Goal: Task Accomplishment & Management: Complete application form

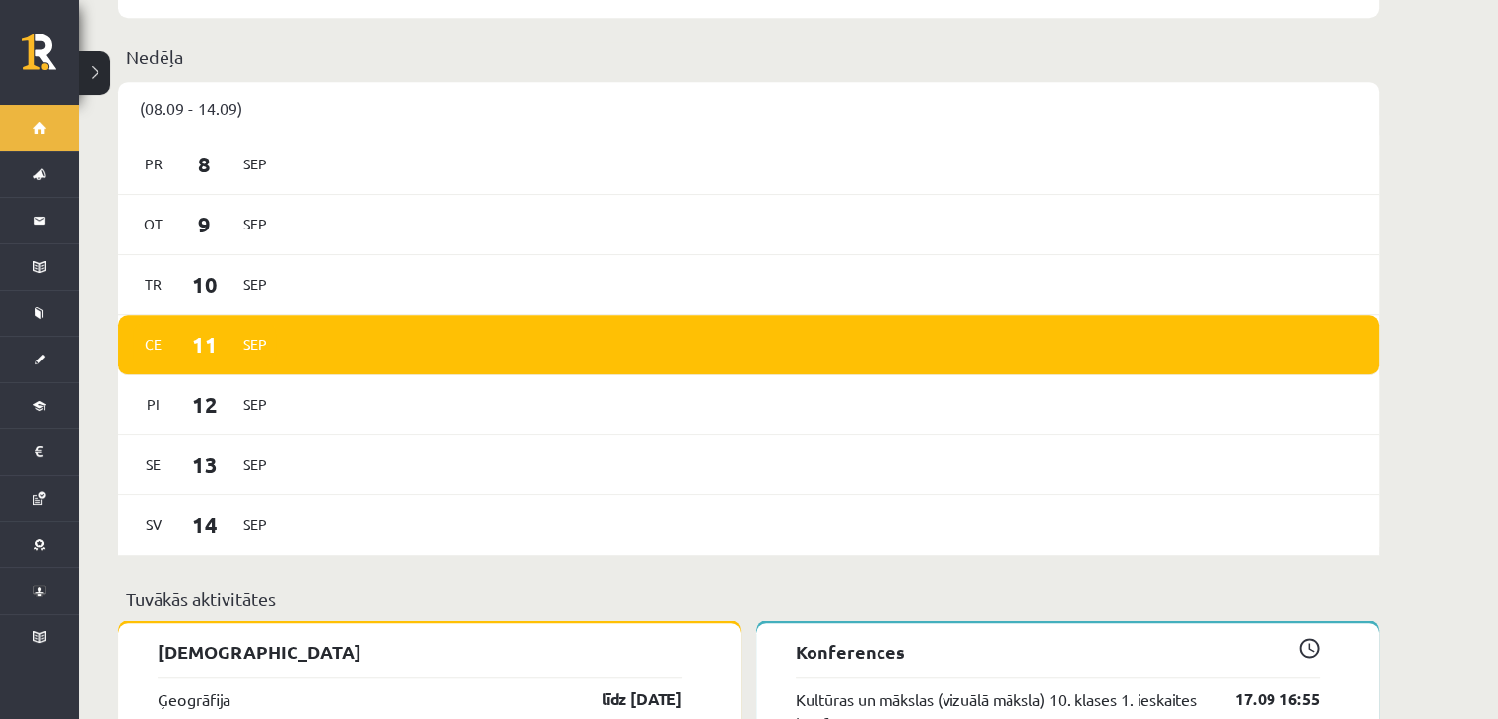
scroll to position [1229, 0]
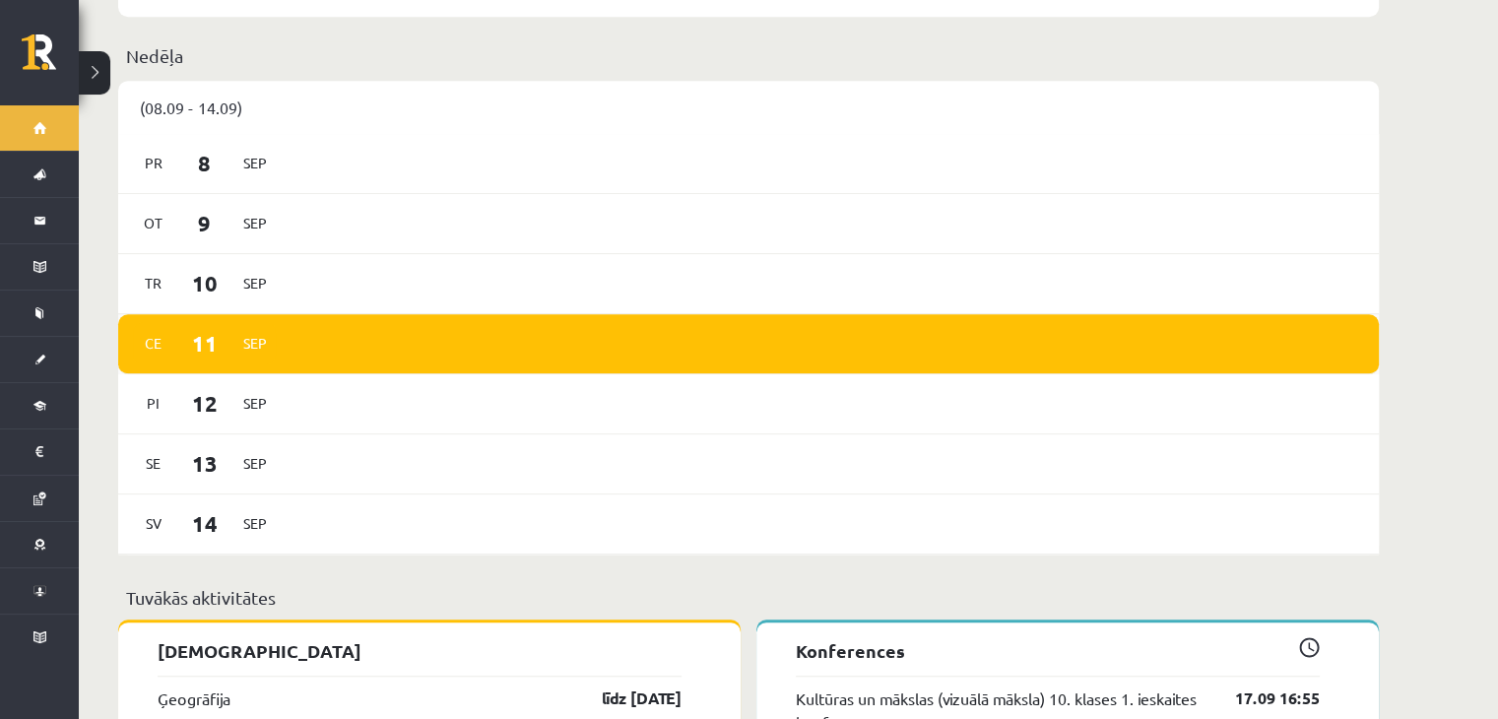
click at [621, 314] on div "[DATE]" at bounding box center [748, 344] width 1260 height 60
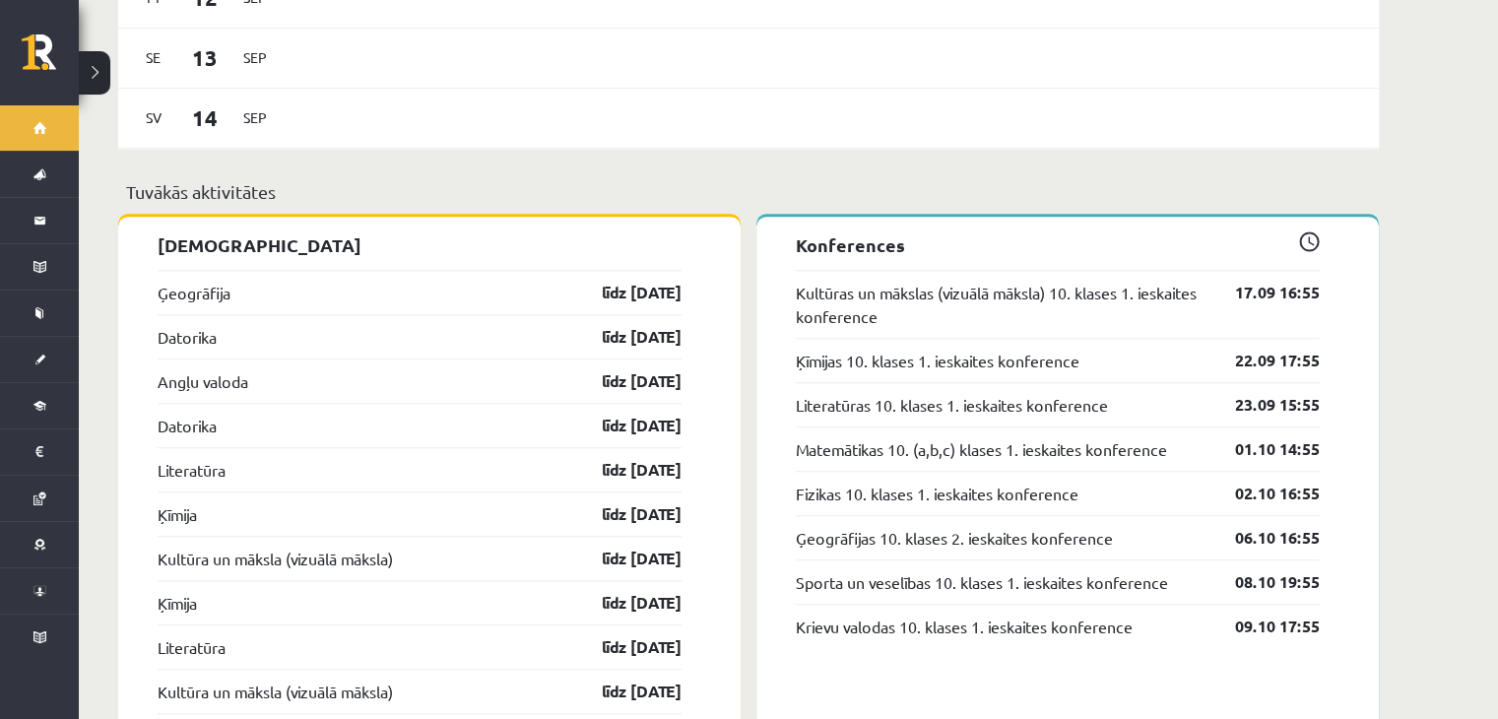
scroll to position [1636, 0]
click at [1307, 229] on span at bounding box center [1309, 239] width 21 height 21
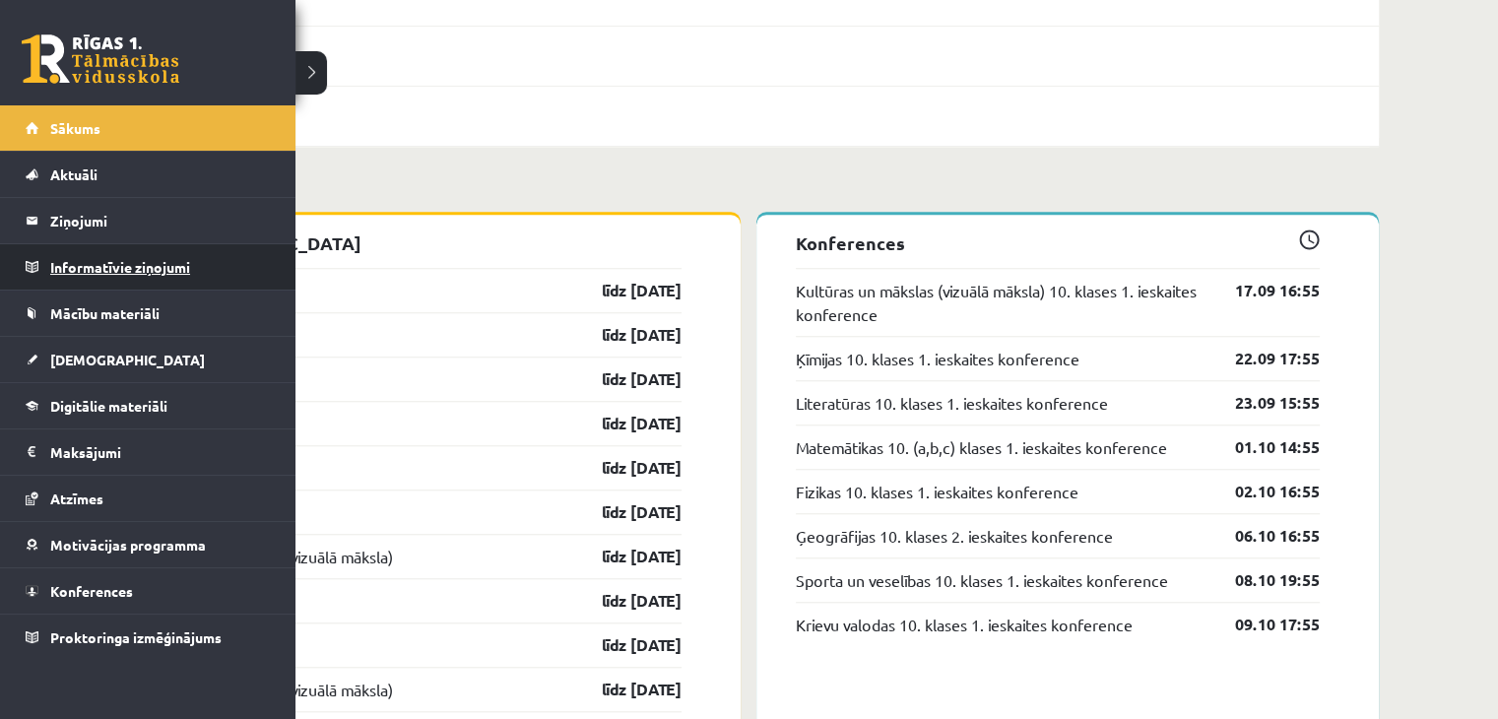
click at [108, 252] on legend "Informatīvie ziņojumi 0" at bounding box center [160, 266] width 221 height 45
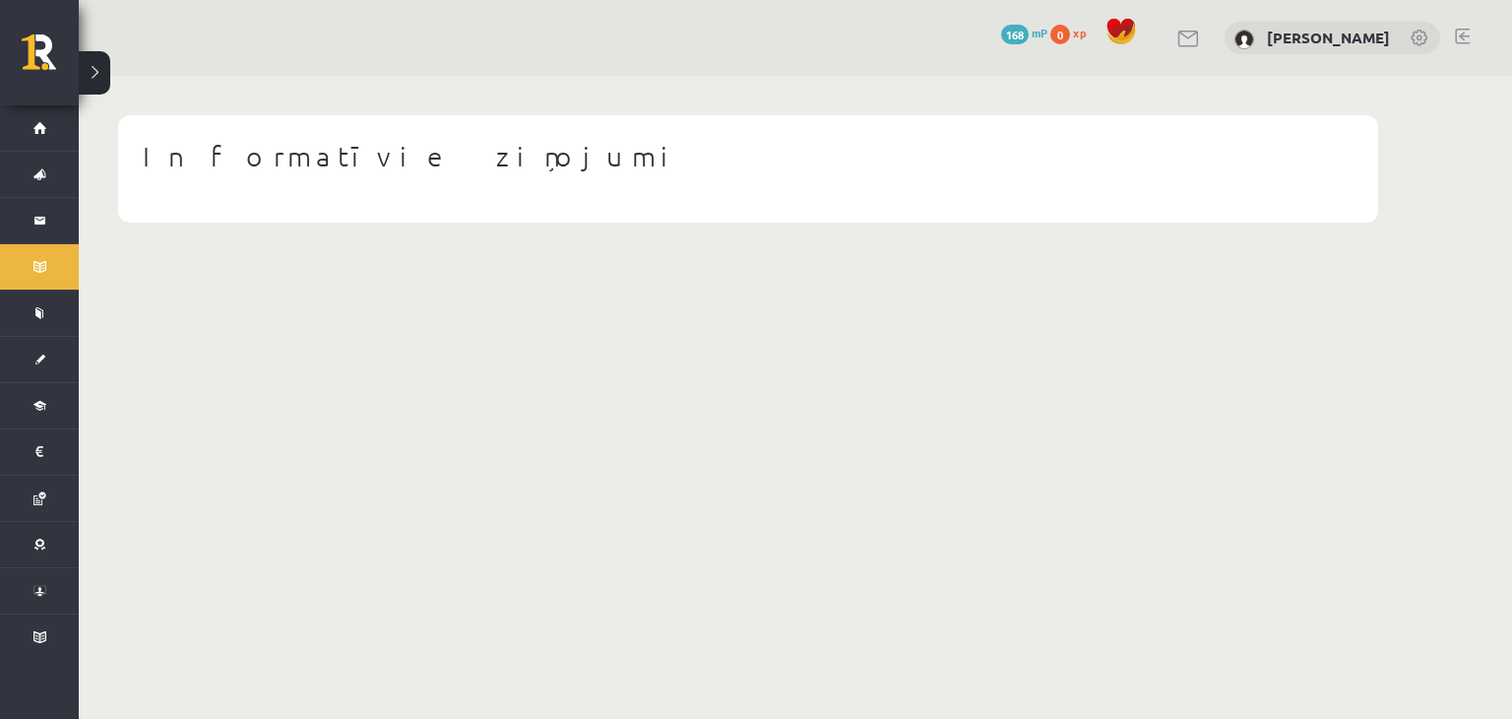
drag, startPoint x: 116, startPoint y: 249, endPoint x: 82, endPoint y: 292, distance: 55.4
click at [82, 292] on body "0 Dāvanas 168 mP 0 xp Iļja Šestakovs Sākums Aktuāli Kā mācīties eSKOLĀ Kontakti…" at bounding box center [756, 359] width 1512 height 719
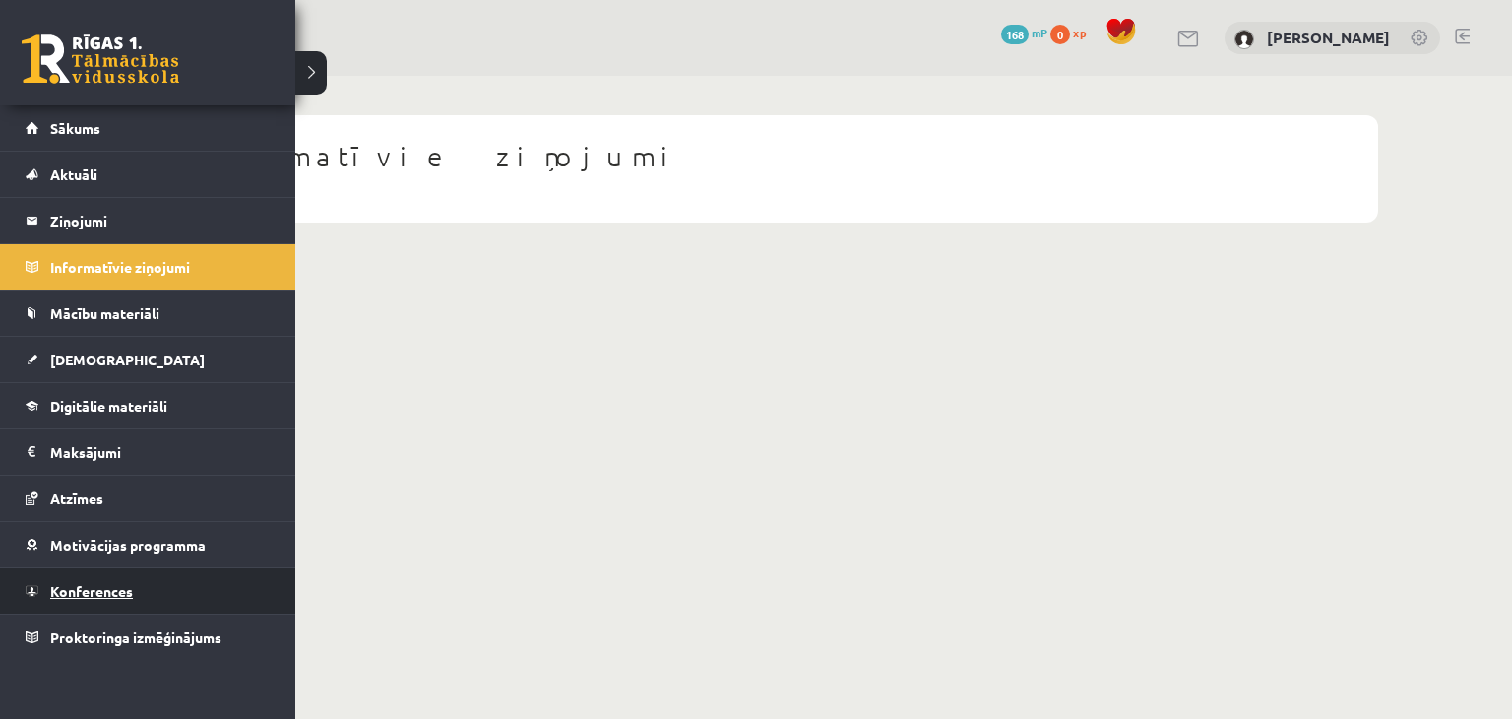
click at [126, 592] on span "Konferences" at bounding box center [91, 591] width 83 height 18
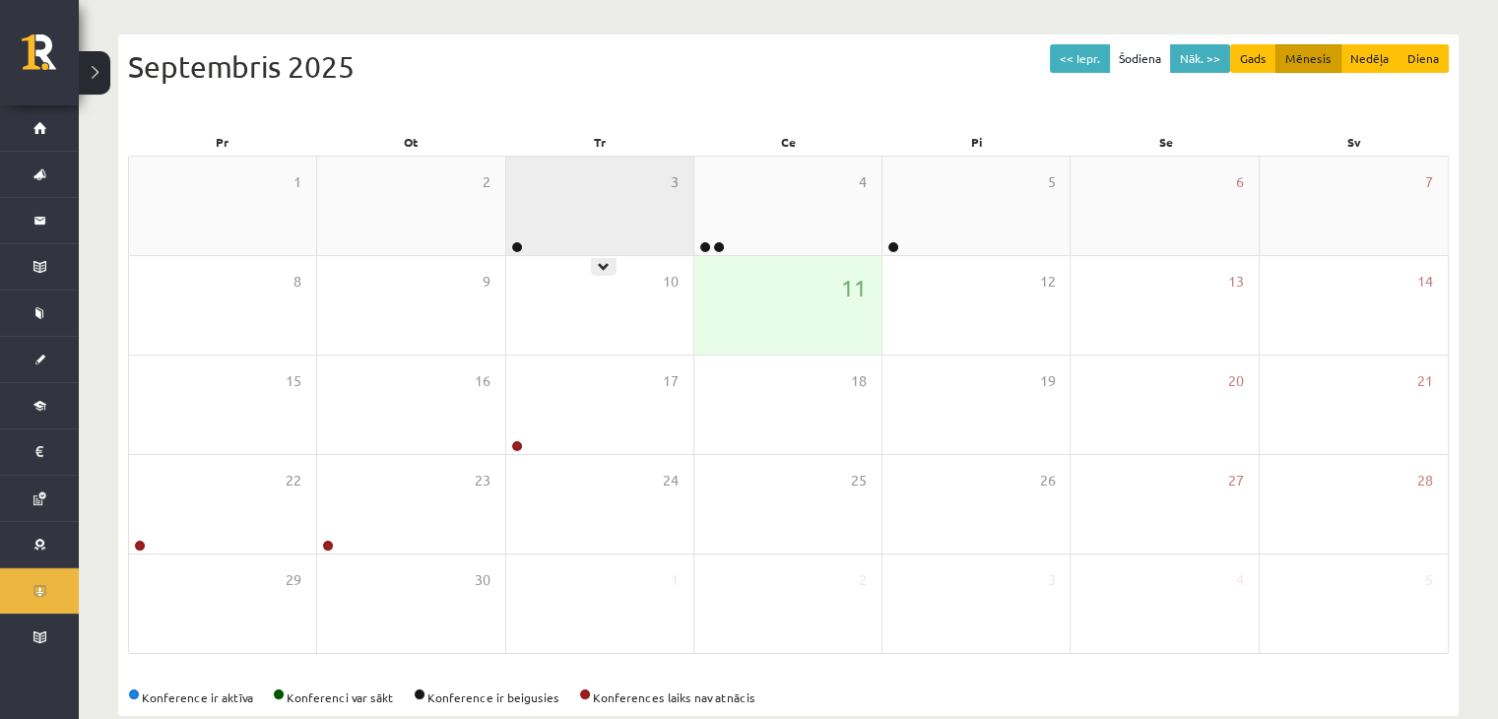
scroll to position [185, 0]
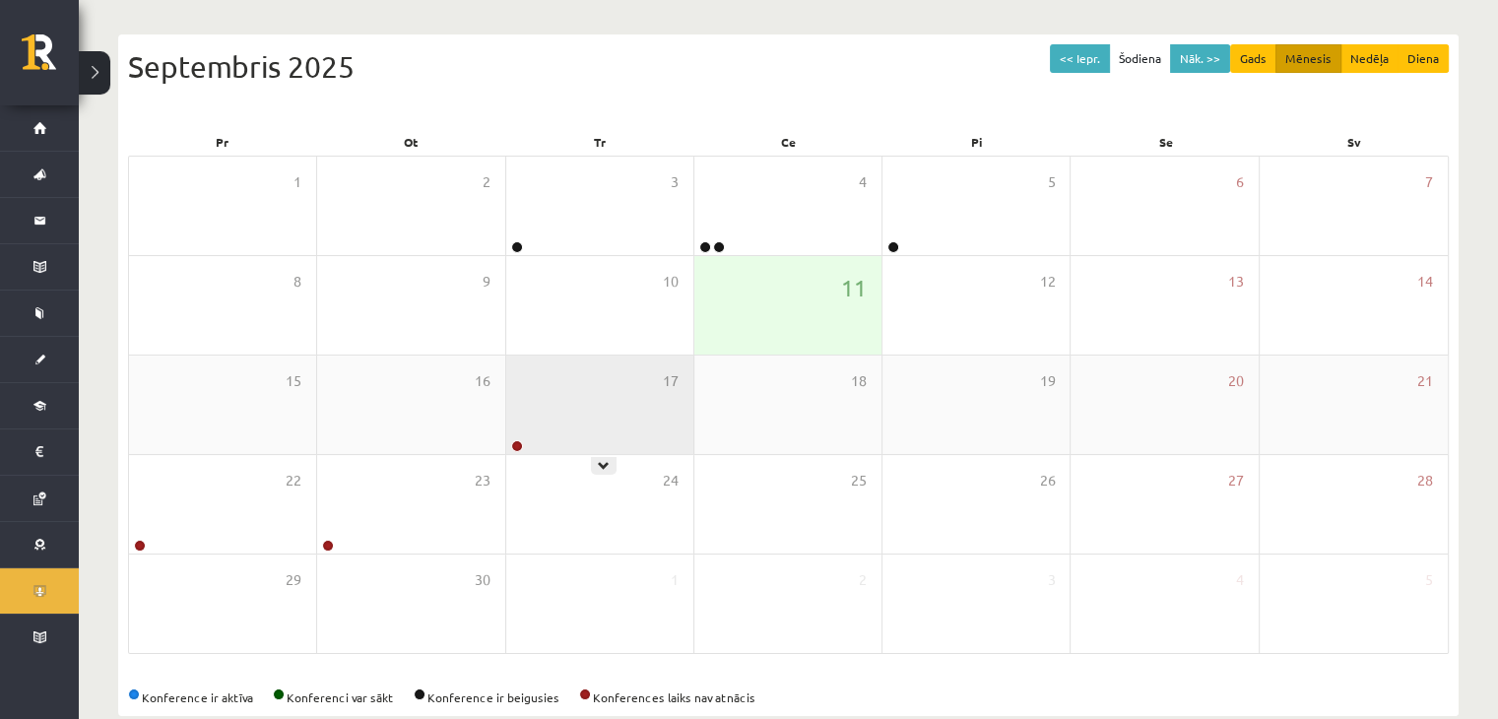
click at [602, 434] on div "17" at bounding box center [599, 404] width 187 height 98
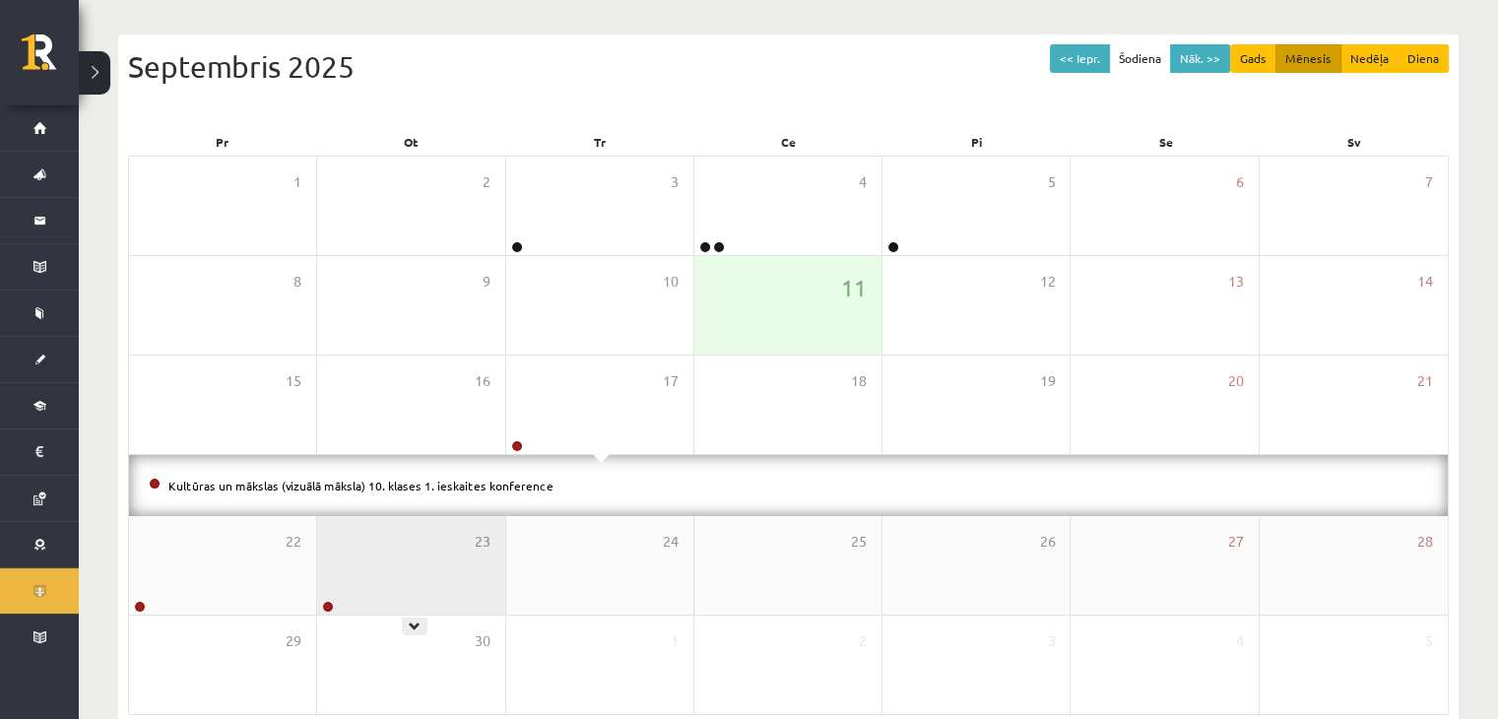
click at [414, 552] on div "23" at bounding box center [410, 565] width 187 height 98
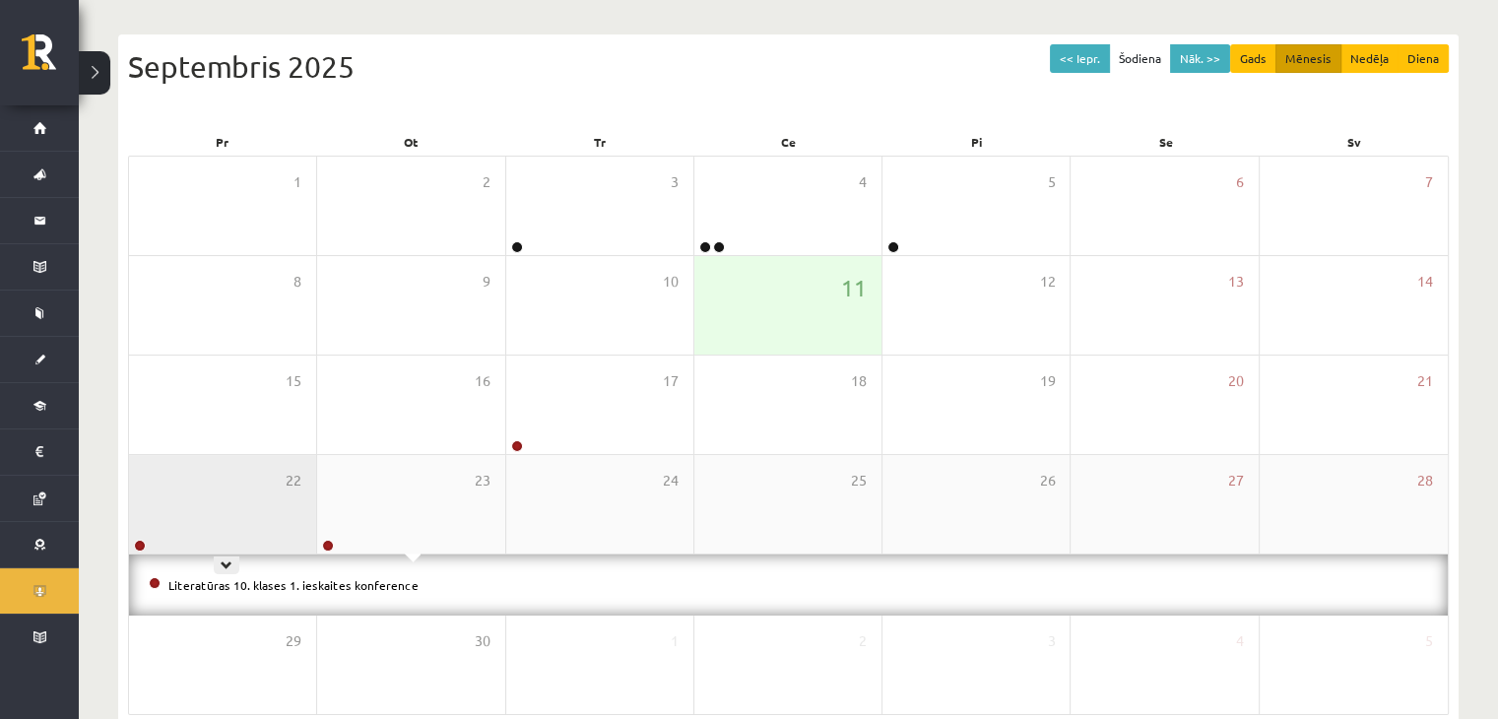
click at [252, 525] on div "22" at bounding box center [222, 504] width 187 height 98
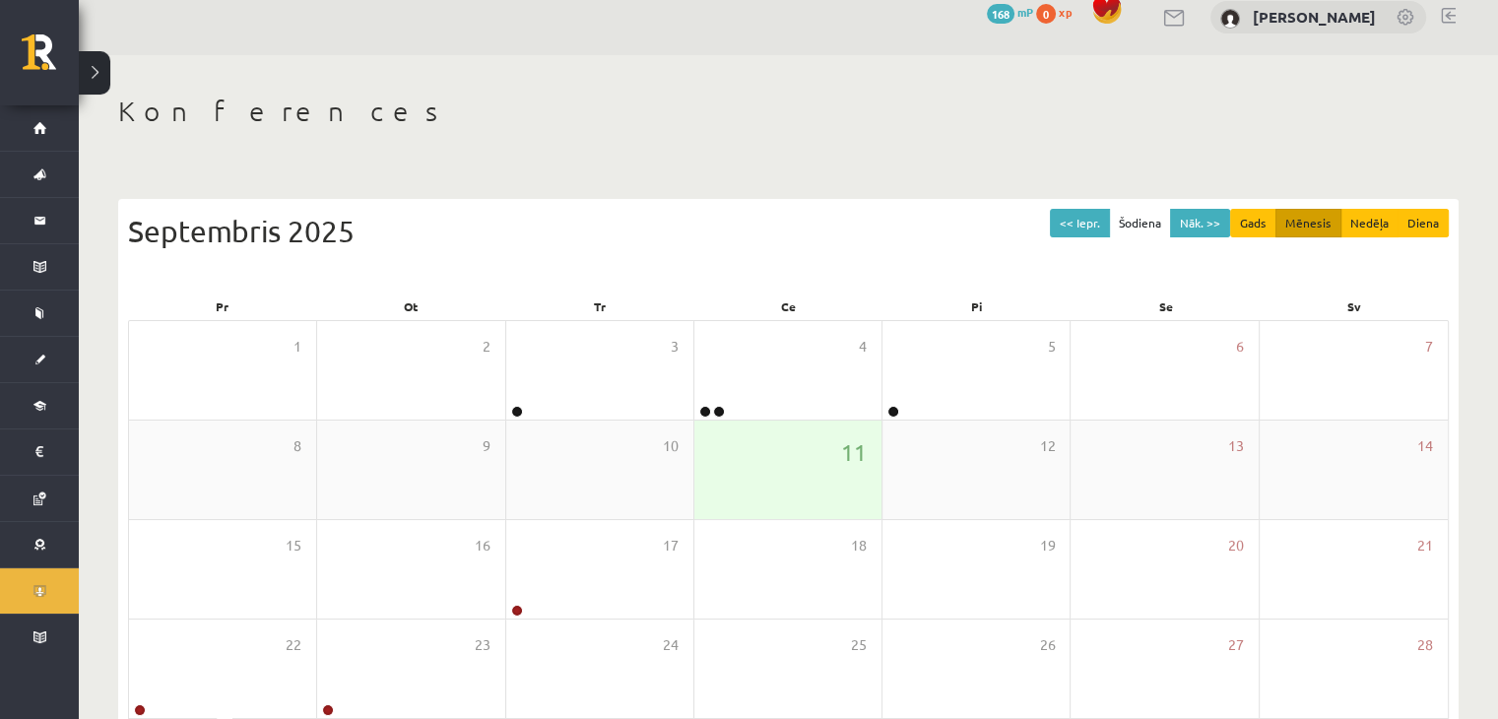
scroll to position [0, 0]
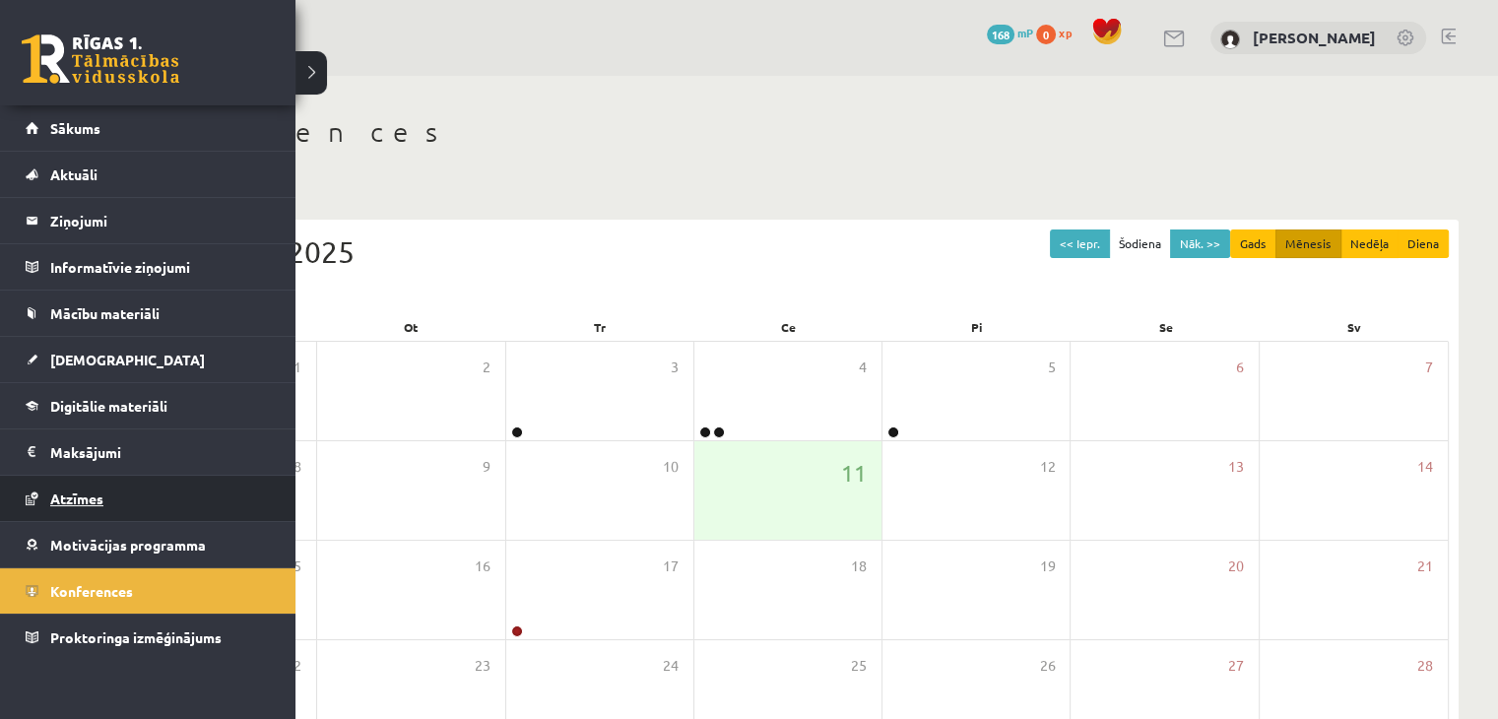
click at [127, 488] on link "Atzīmes" at bounding box center [148, 498] width 245 height 45
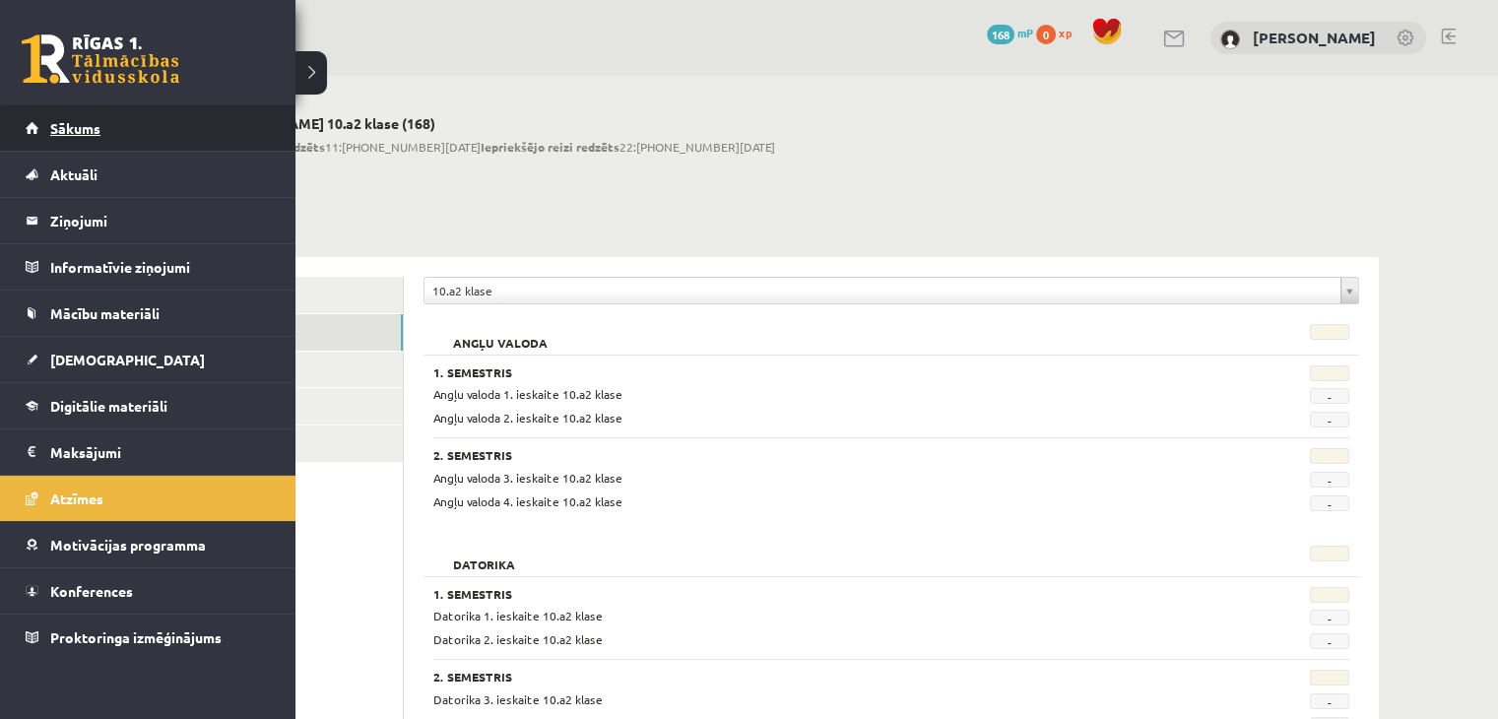
click at [50, 134] on span "Sākums" at bounding box center [75, 128] width 50 height 18
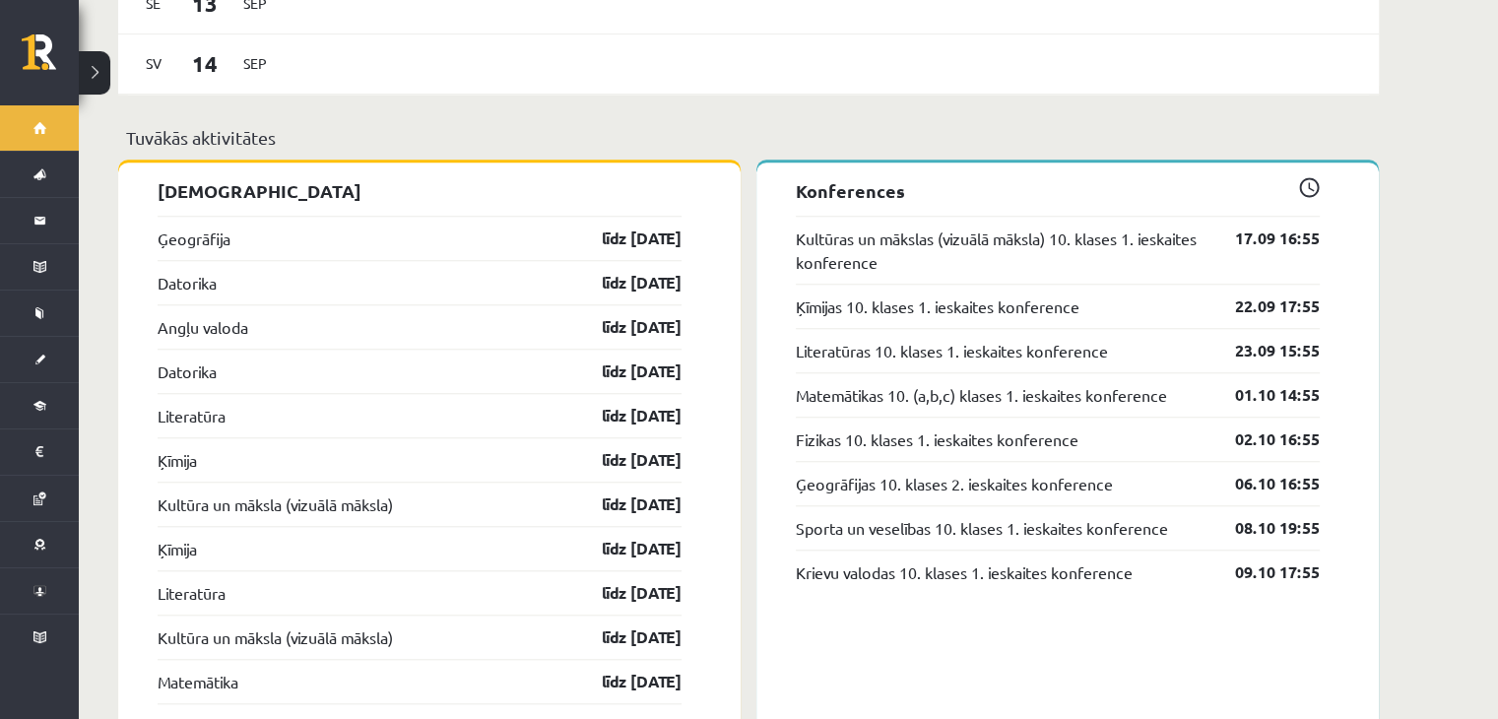
scroll to position [1686, 0]
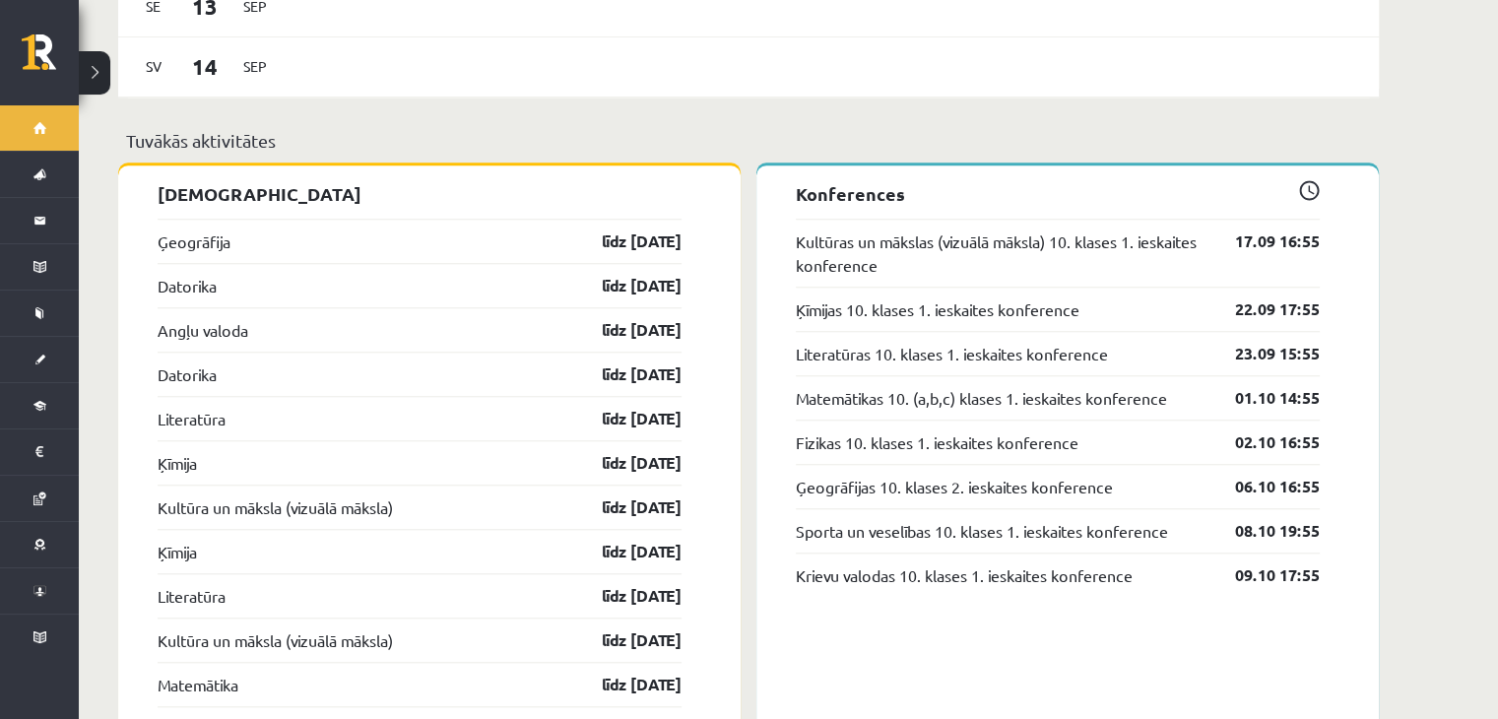
click at [838, 188] on p "Konferences" at bounding box center [1058, 193] width 524 height 27
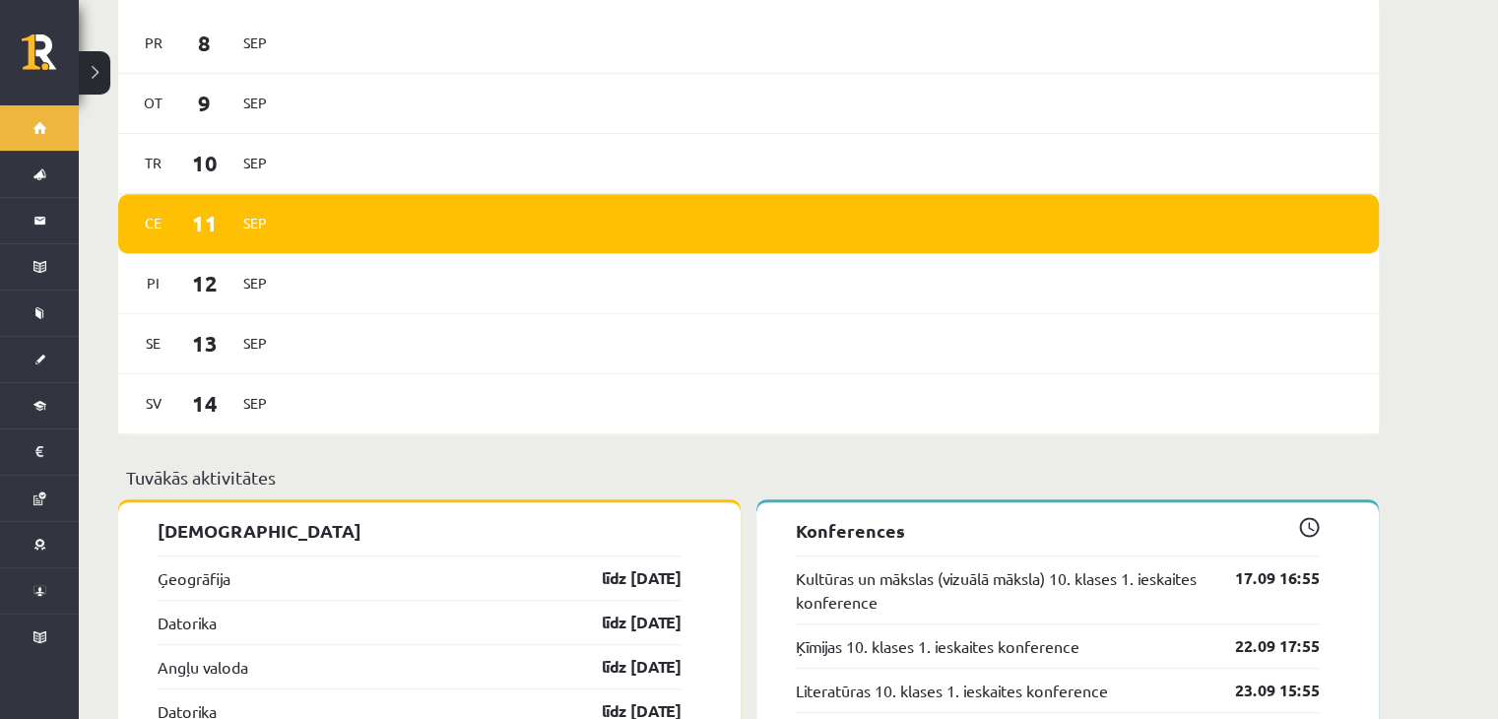
scroll to position [1350, 0]
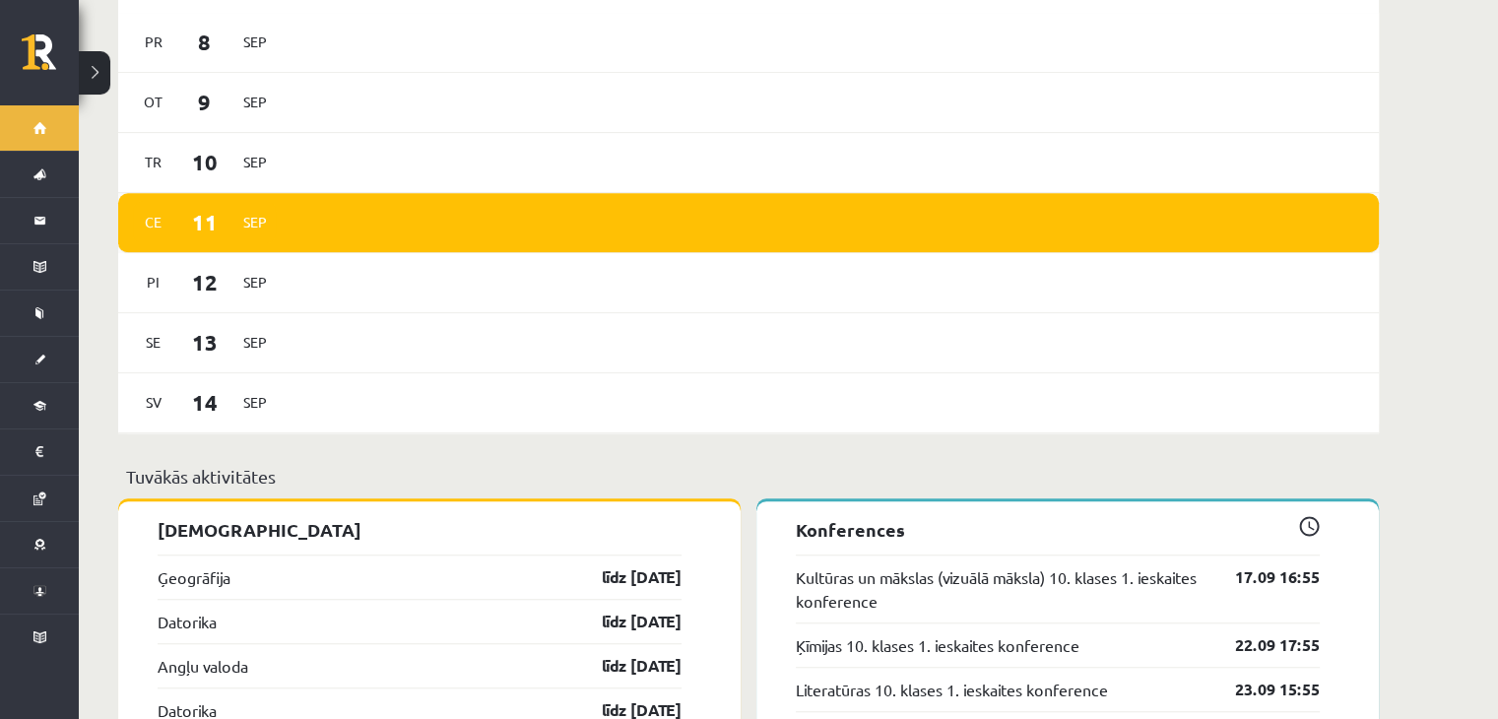
click at [578, 193] on div "[DATE]" at bounding box center [748, 223] width 1260 height 60
click at [161, 207] on span "Ce" at bounding box center [153, 222] width 41 height 31
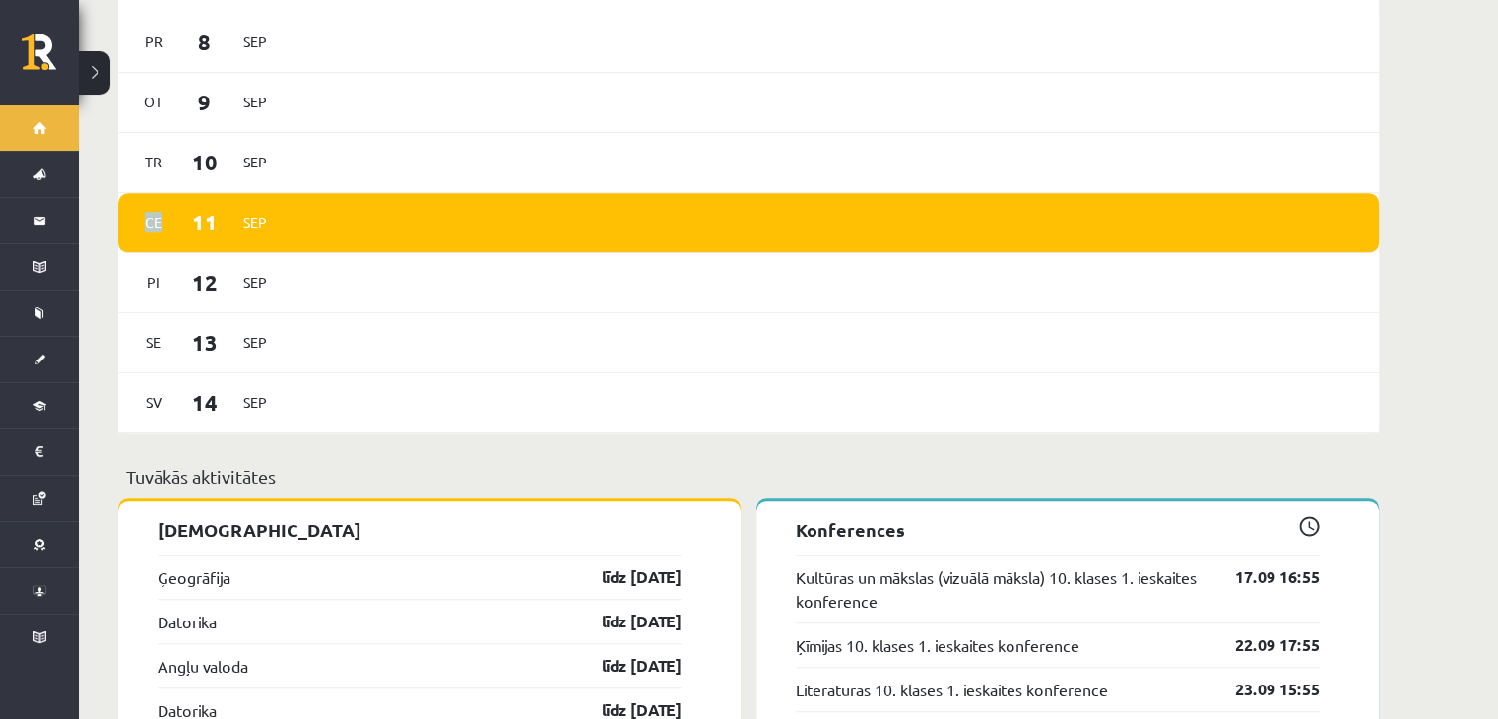
click at [161, 207] on span "Ce" at bounding box center [153, 222] width 41 height 31
drag, startPoint x: 240, startPoint y: 207, endPoint x: 206, endPoint y: 201, distance: 35.0
click at [206, 206] on span "11" at bounding box center [204, 222] width 61 height 32
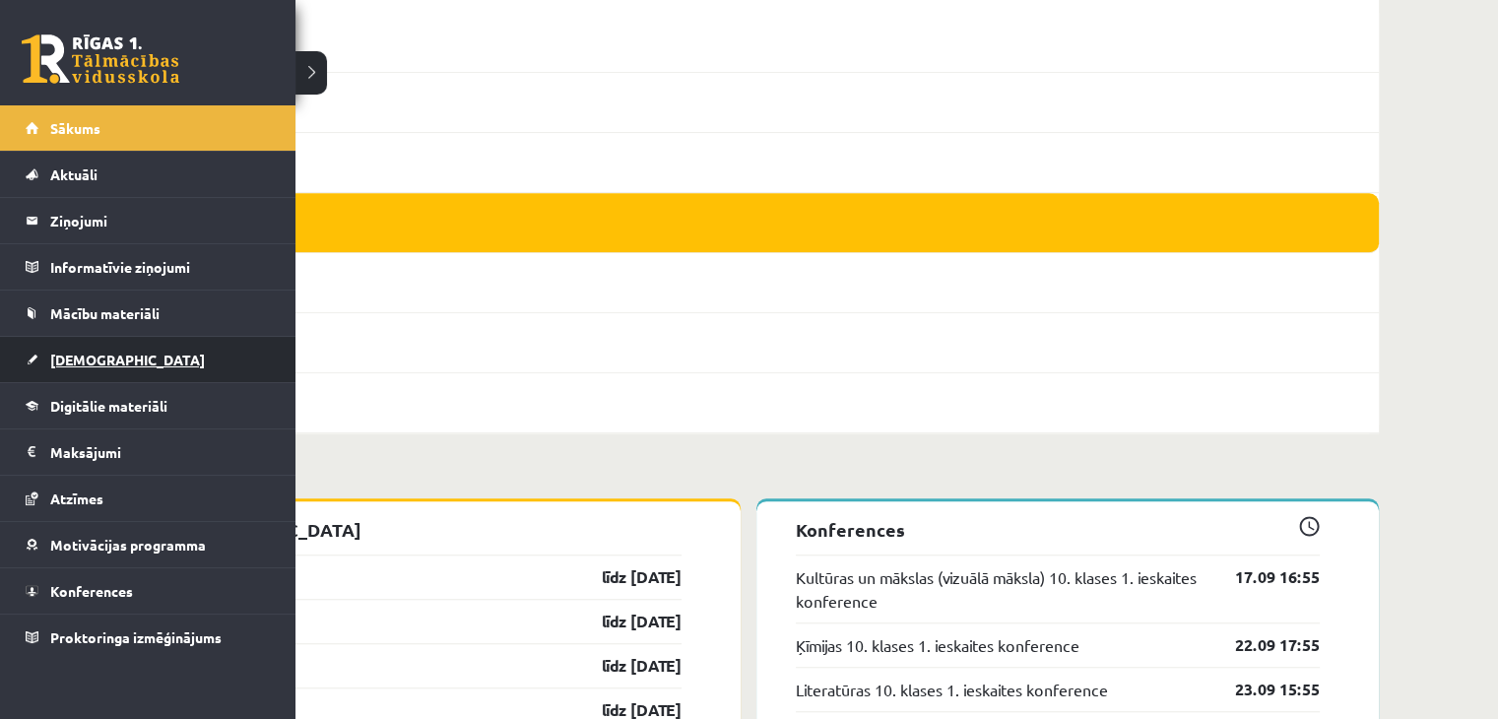
click at [75, 351] on span "[DEMOGRAPHIC_DATA]" at bounding box center [127, 360] width 155 height 18
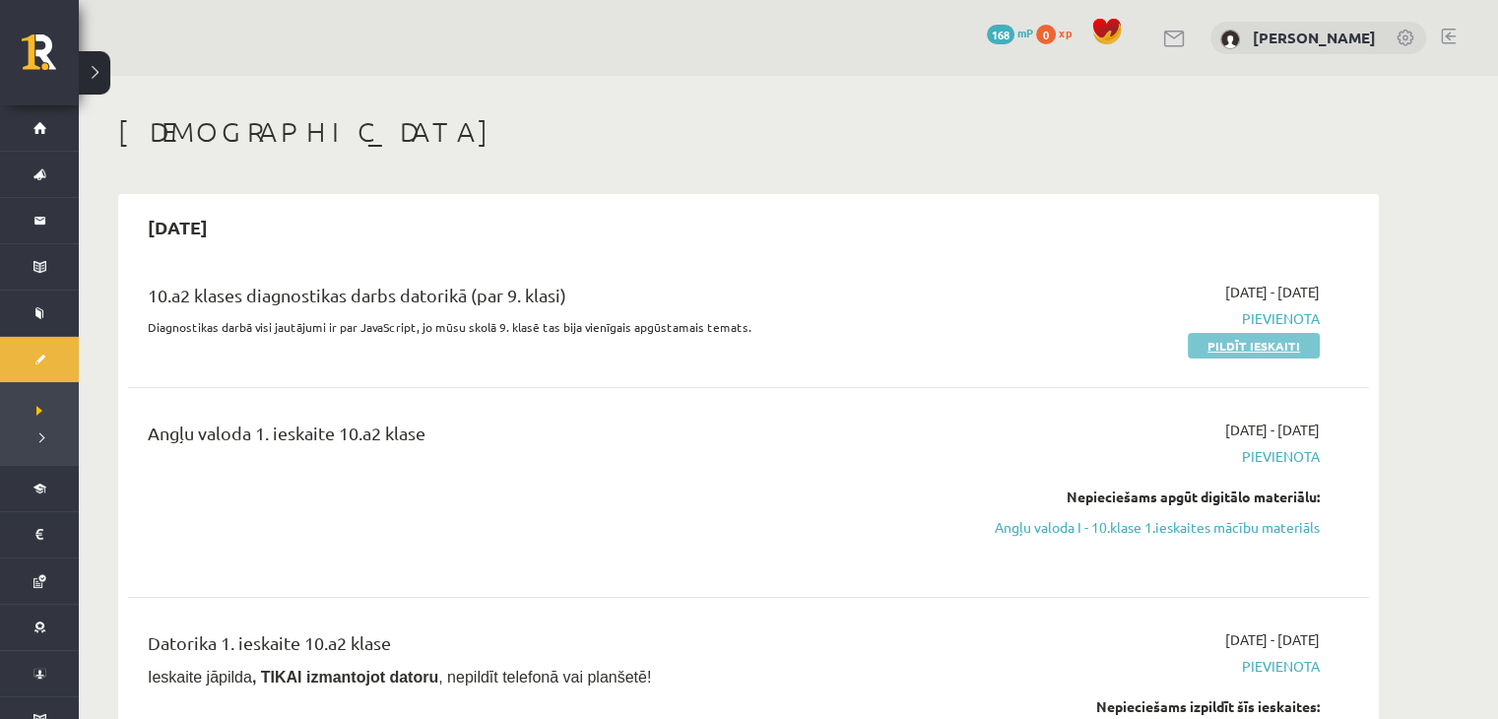
click at [1255, 346] on link "Pildīt ieskaiti" at bounding box center [1253, 346] width 132 height 26
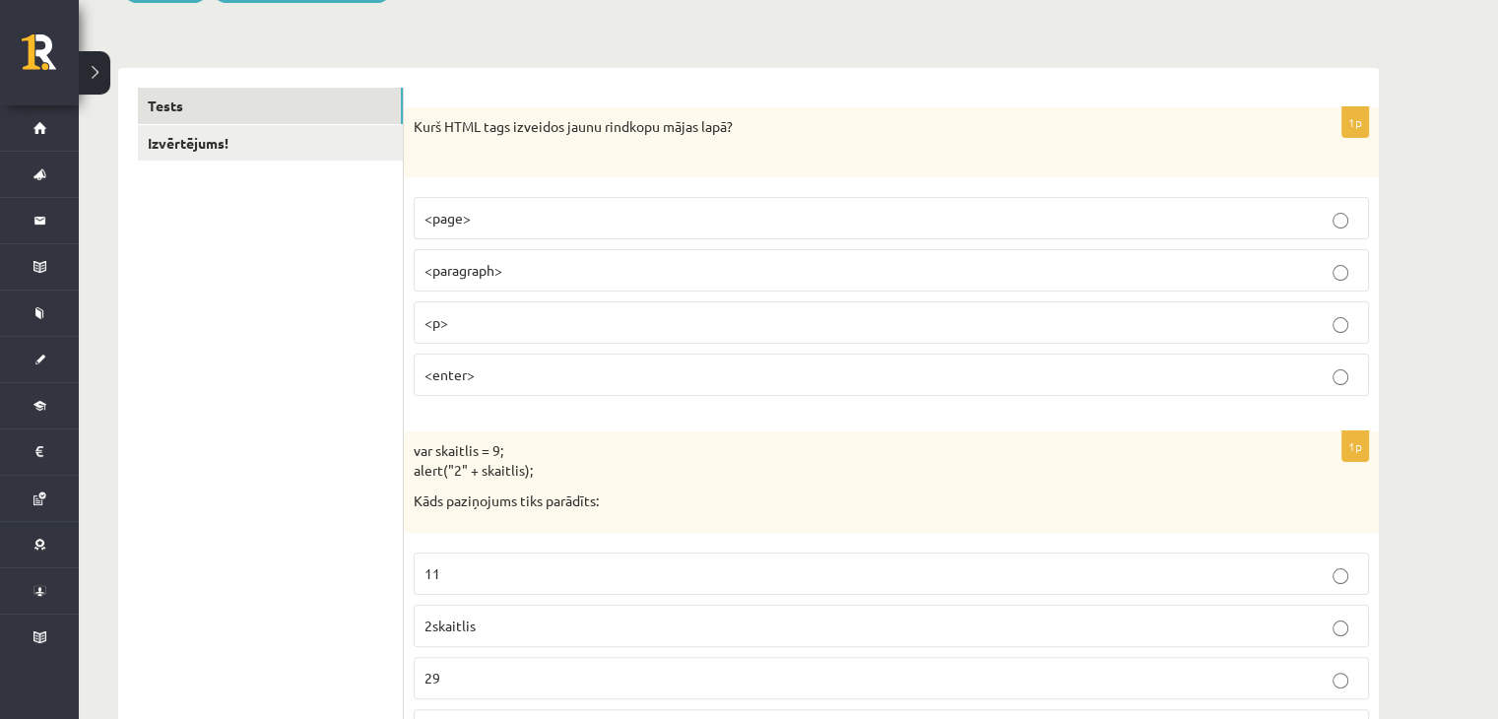
scroll to position [295, 0]
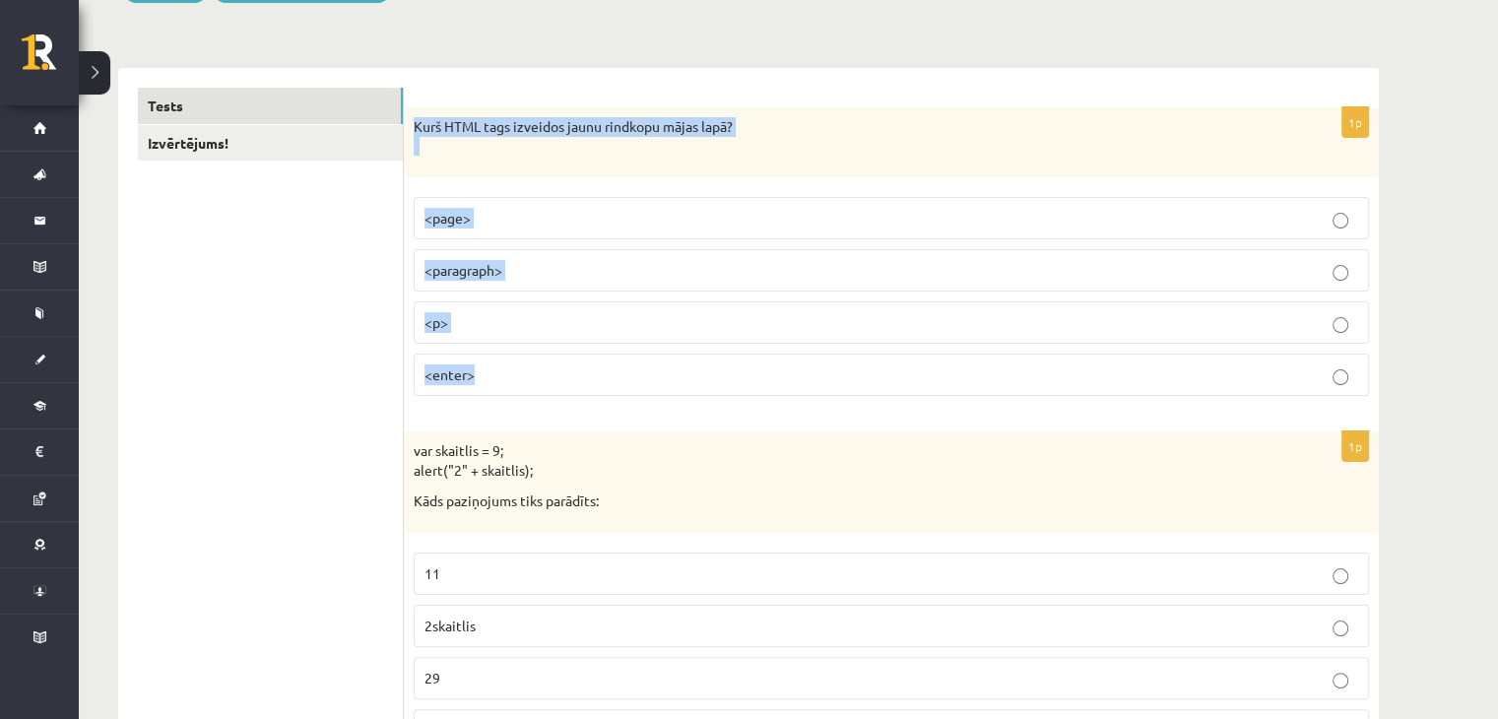
drag, startPoint x: 407, startPoint y: 116, endPoint x: 512, endPoint y: 348, distance: 254.2
click at [512, 348] on div "1p Kurš HTML tags izveidos jaunu rindkopu mājas lapā? <page> <paragraph> <p> <e…" at bounding box center [891, 259] width 975 height 304
copy div "Kurš HTML tags izveidos jaunu rindkopu mājas lapā? <page> <paragraph> <p> <ente…"
click at [497, 324] on p "<p>" at bounding box center [890, 322] width 933 height 21
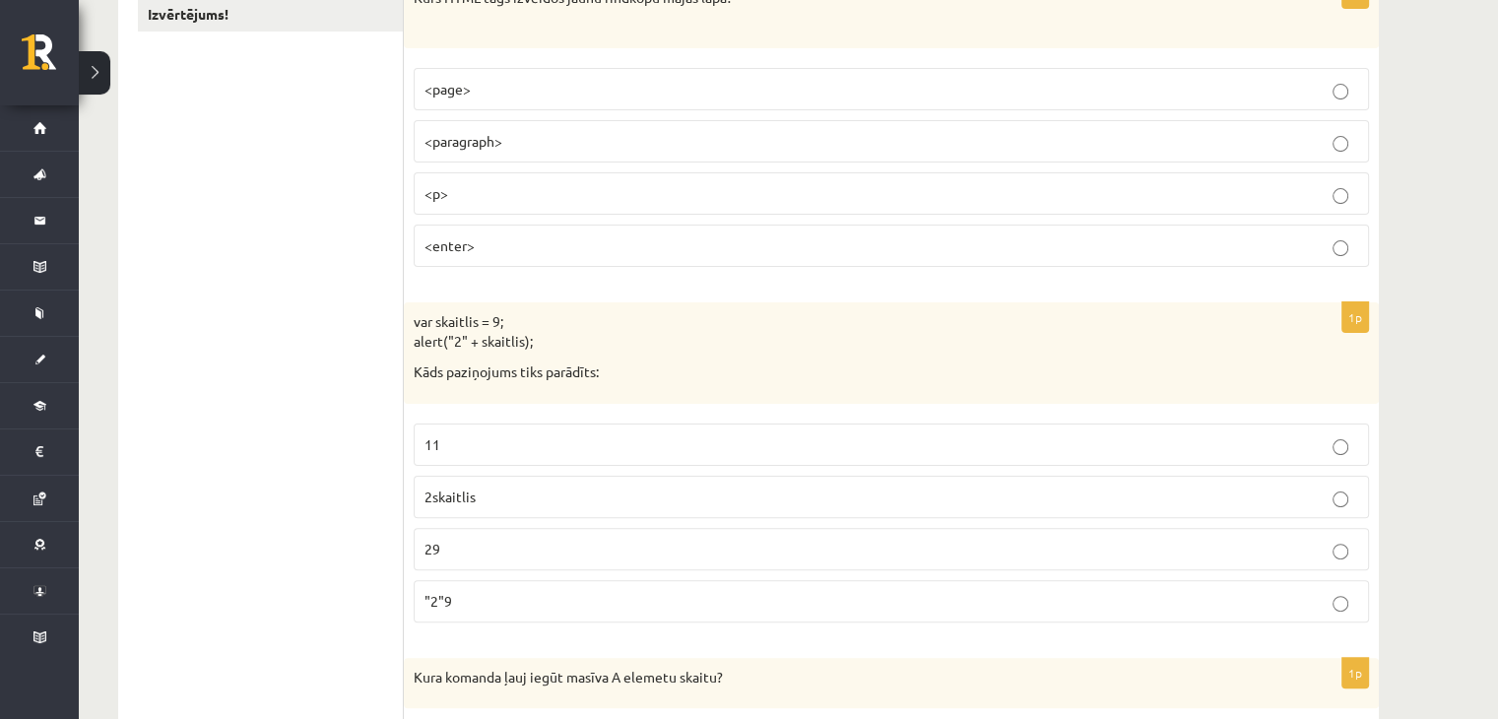
scroll to position [425, 0]
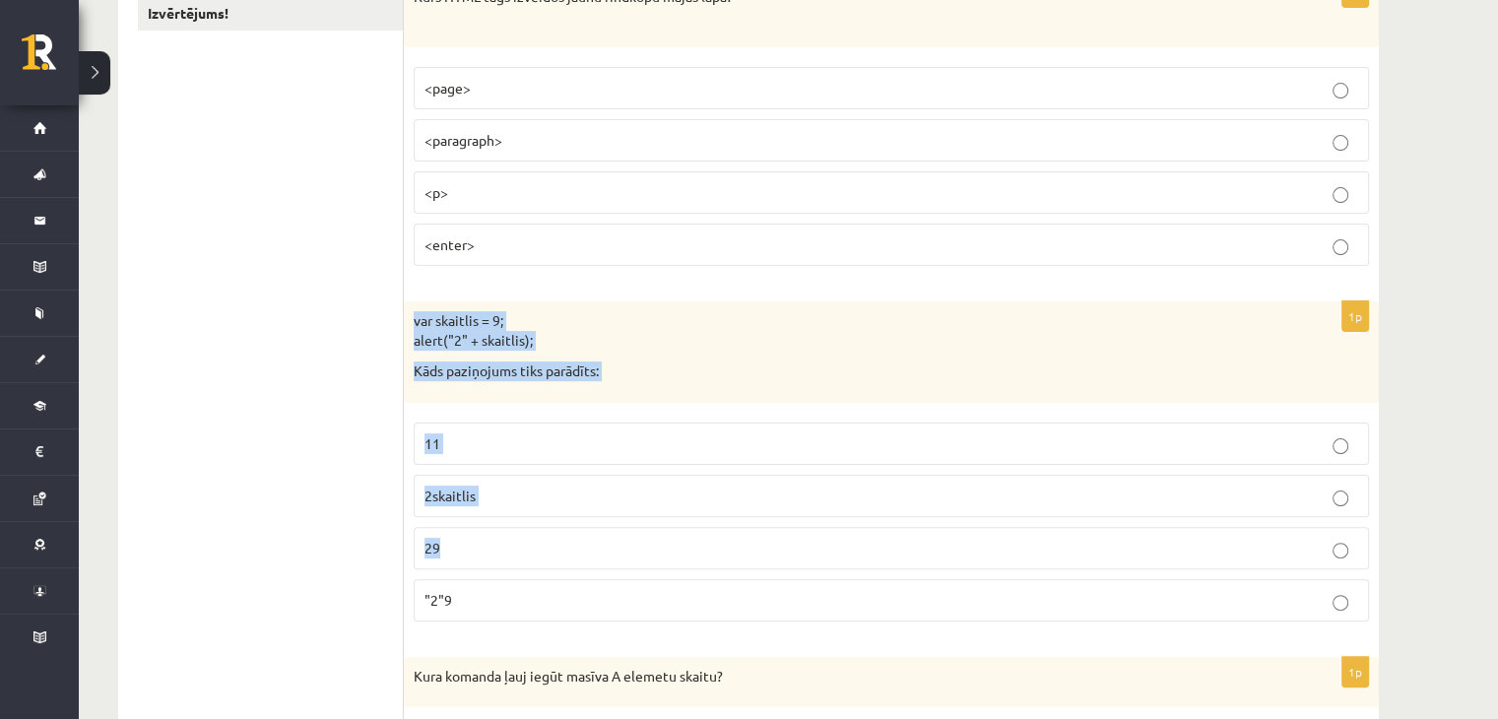
drag, startPoint x: 410, startPoint y: 306, endPoint x: 484, endPoint y: 538, distance: 243.2
click at [484, 538] on div "1p var skaitlis = 9; alert("2" + skaitlis); Kāds paziņojums tiks parādīts: 11 2…" at bounding box center [891, 469] width 975 height 336
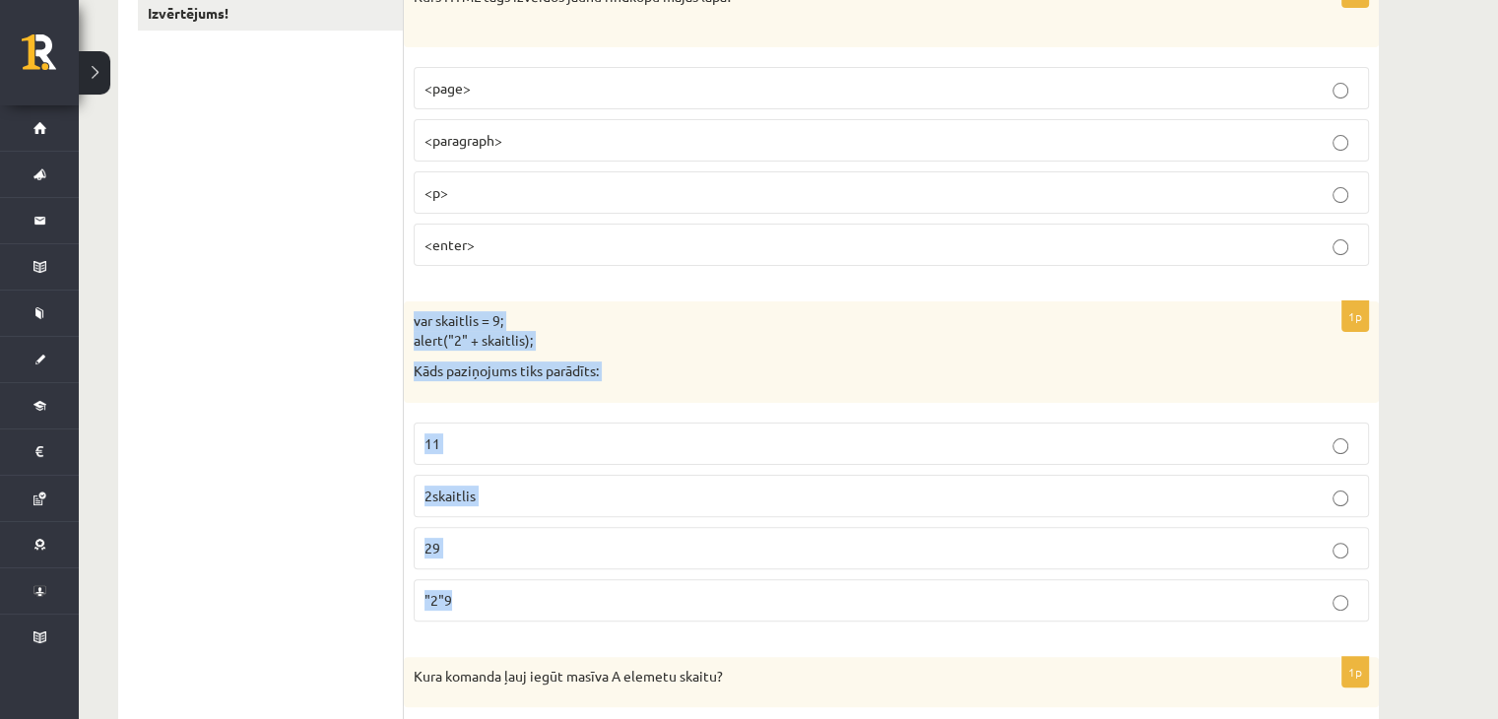
drag, startPoint x: 409, startPoint y: 316, endPoint x: 457, endPoint y: 596, distance: 283.8
click at [457, 596] on div "1p var skaitlis = 9; alert("2" + skaitlis); Kāds paziņojums tiks parādīts: 11 2…" at bounding box center [891, 469] width 975 height 336
copy div "var skaitlis = 9; alert("2" + skaitlis); Kāds paziņojums tiks parādīts: 11 2ska…"
click at [671, 541] on p "29" at bounding box center [890, 548] width 933 height 21
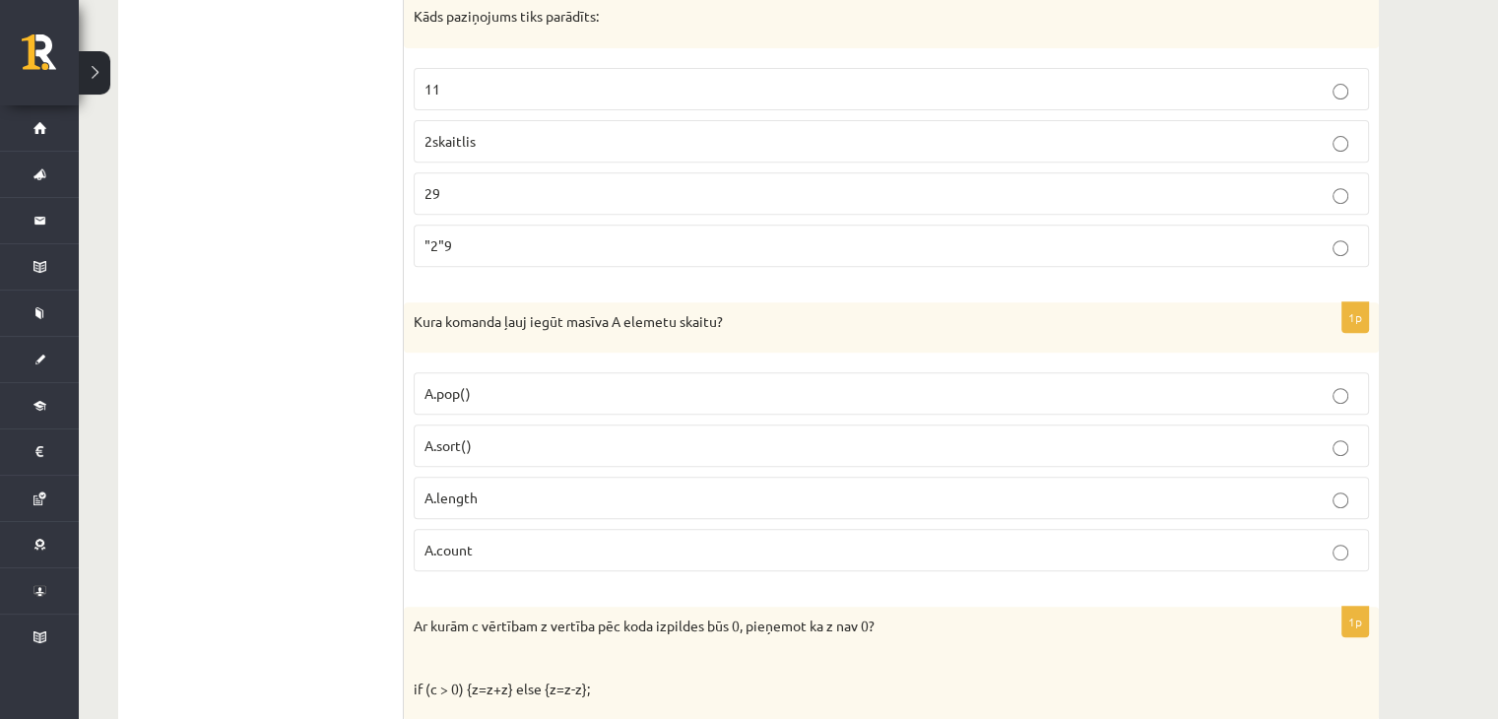
scroll to position [782, 0]
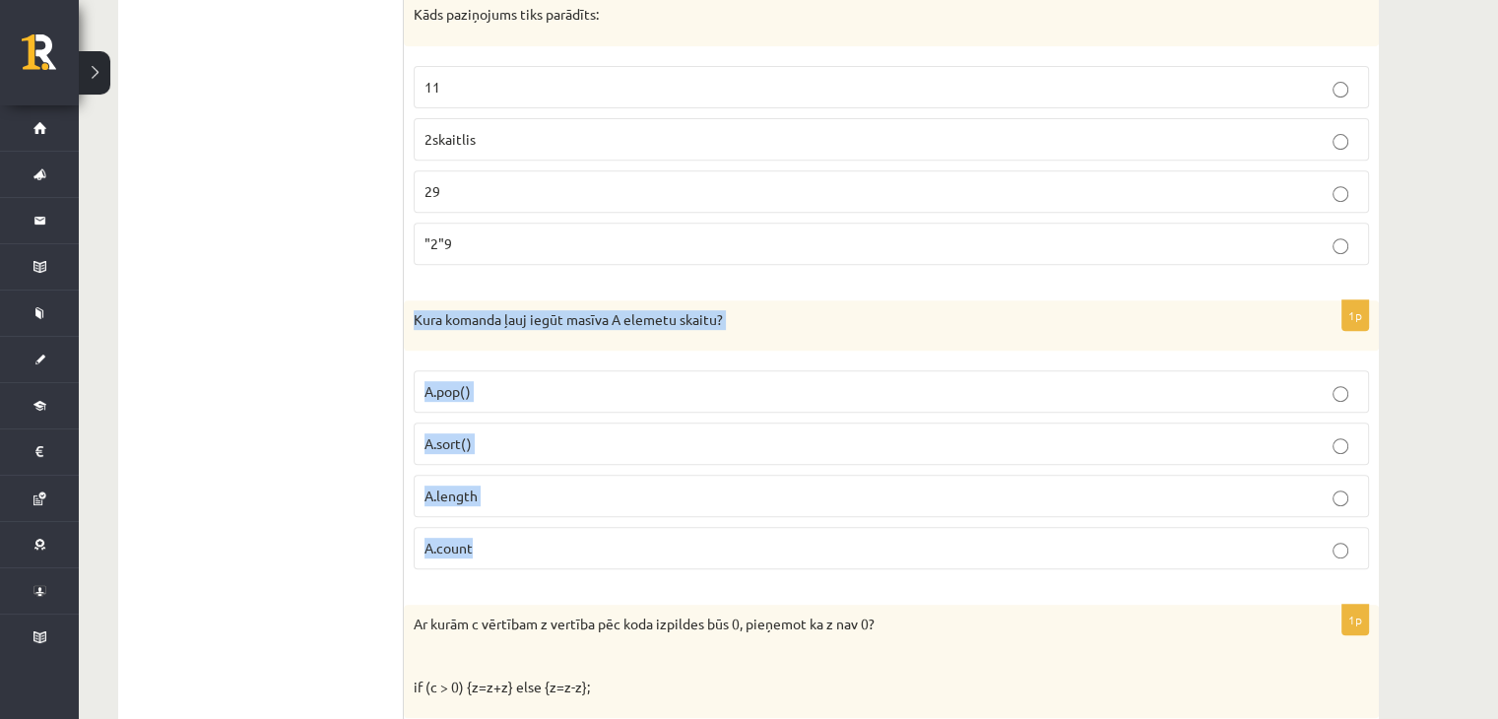
drag, startPoint x: 406, startPoint y: 308, endPoint x: 535, endPoint y: 549, distance: 273.5
click at [535, 549] on div "1p Kura komanda ļauj iegūt masīva A elemetu skaitu? A.pop() A.sort() A.length A…" at bounding box center [891, 443] width 975 height 286
copy div "Kura komanda ļauj iegūt masīva A elemetu skaitu? A.pop() A.sort() A.length A.co…"
click at [465, 493] on span "A.length" at bounding box center [450, 495] width 53 height 18
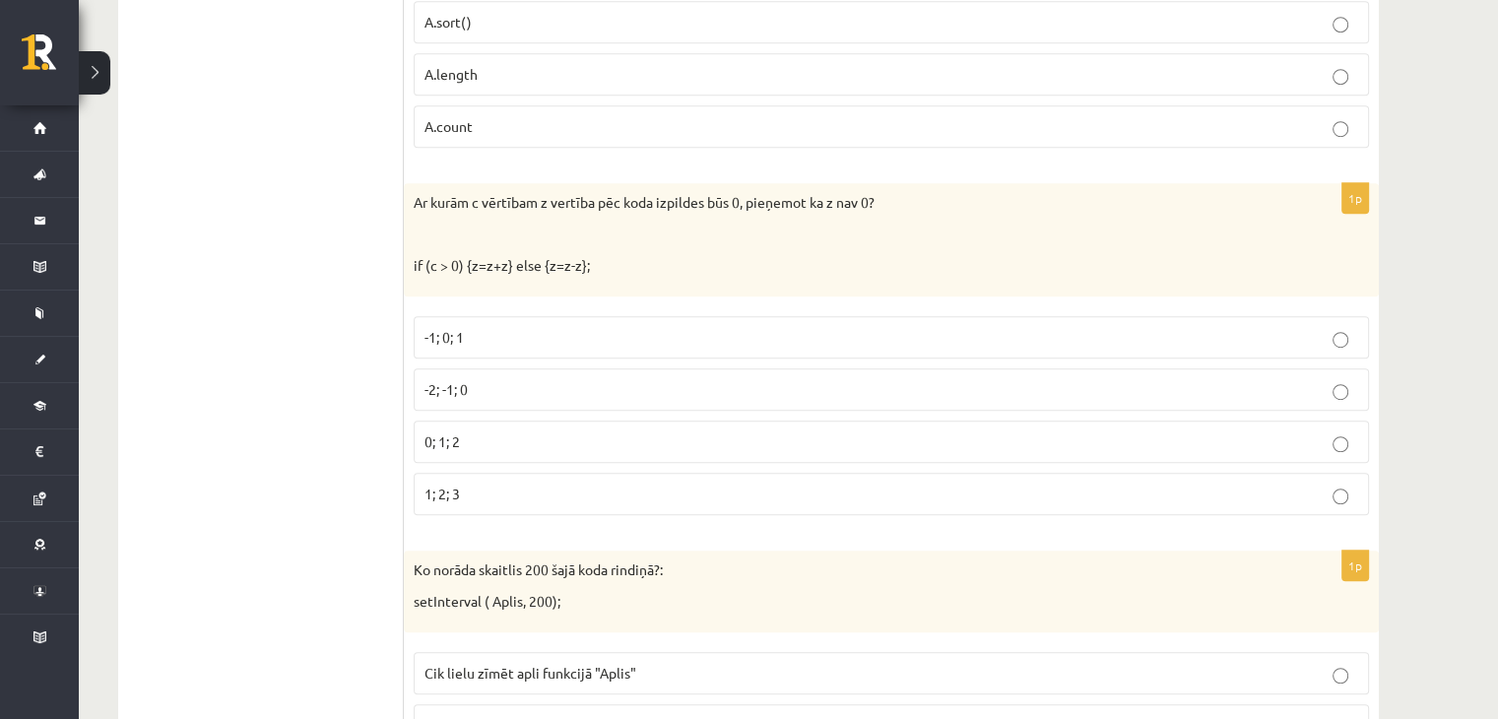
scroll to position [1216, 0]
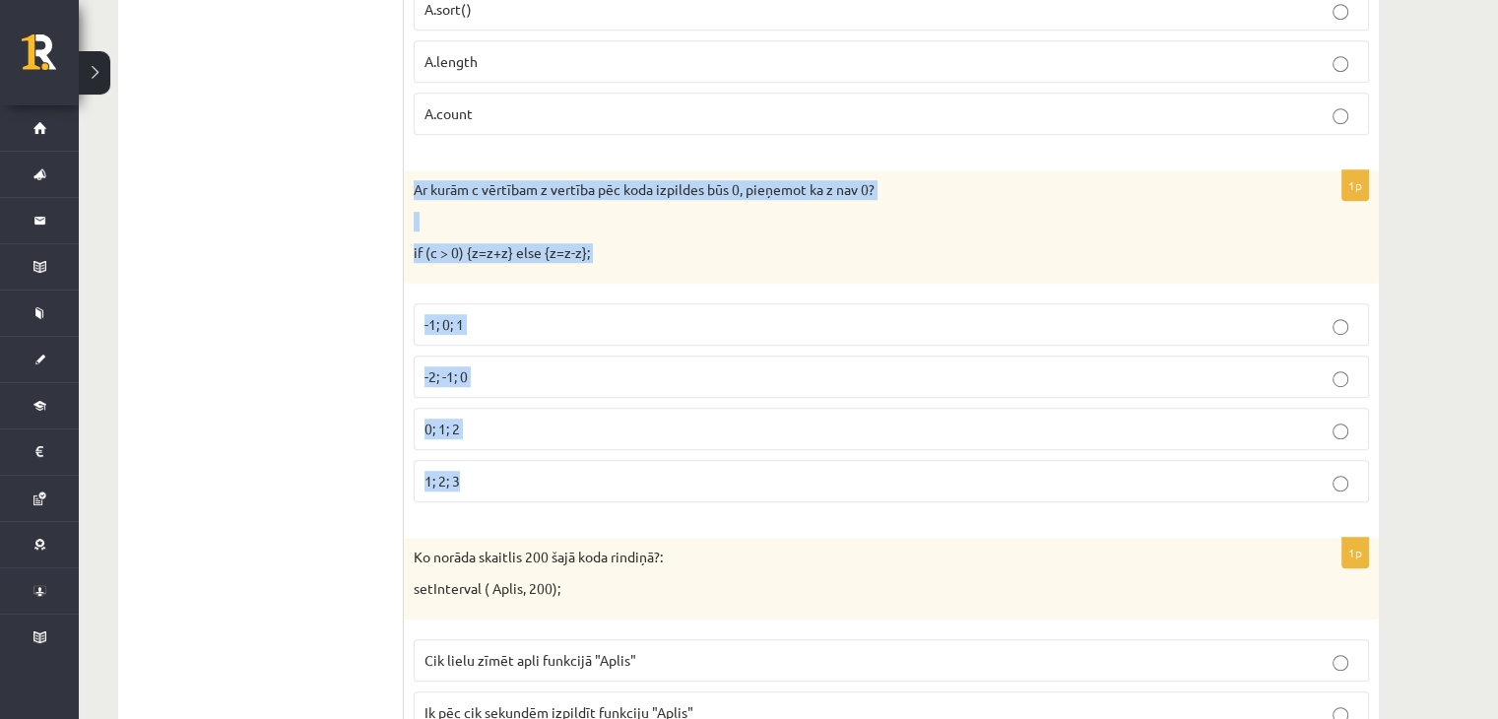
drag, startPoint x: 410, startPoint y: 178, endPoint x: 567, endPoint y: 459, distance: 321.8
click at [567, 459] on div "1p Ar kurām c vērtībam z vertība pēc koda izpildes būs 0, pieņemot ka z nav 0? …" at bounding box center [891, 344] width 975 height 348
copy div "Ar kurām c vērtībam z vertība pēc koda izpildes būs 0, pieņemot ka z nav 0? if …"
click at [502, 381] on p "-2; -1; 0" at bounding box center [890, 376] width 933 height 21
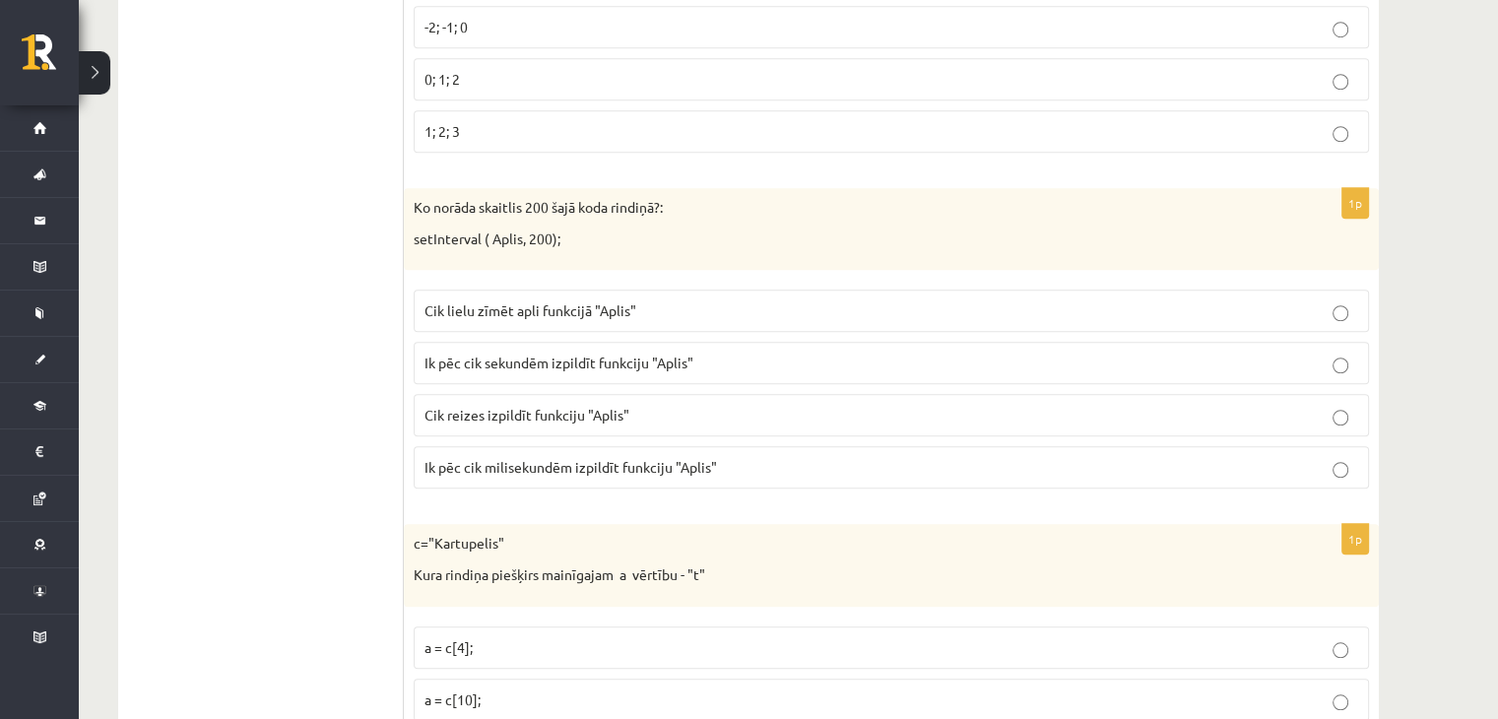
scroll to position [1567, 0]
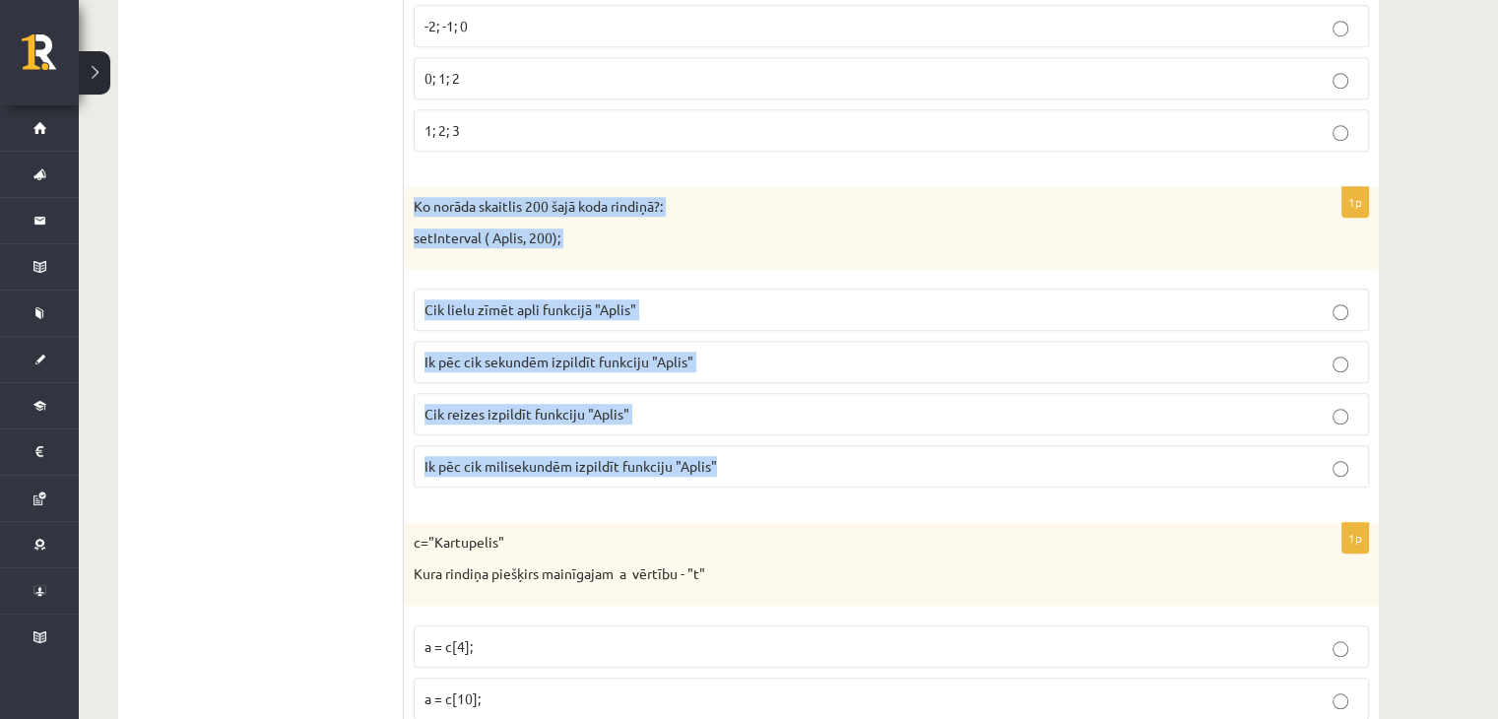
drag, startPoint x: 408, startPoint y: 195, endPoint x: 746, endPoint y: 480, distance: 442.4
click at [746, 480] on div "1p Ko norāda skaitlis 200 šajā koda rindiņā?: setInterval ( Aplis, 200); Cik li…" at bounding box center [891, 345] width 975 height 316
copy div "Ko norāda skaitlis 200 šajā koda rindiņā?: setInterval ( Aplis, 200); Cik lielu…"
click at [740, 299] on p "Cik lielu zīmēt apli funkcijā "Aplis"" at bounding box center [890, 309] width 933 height 21
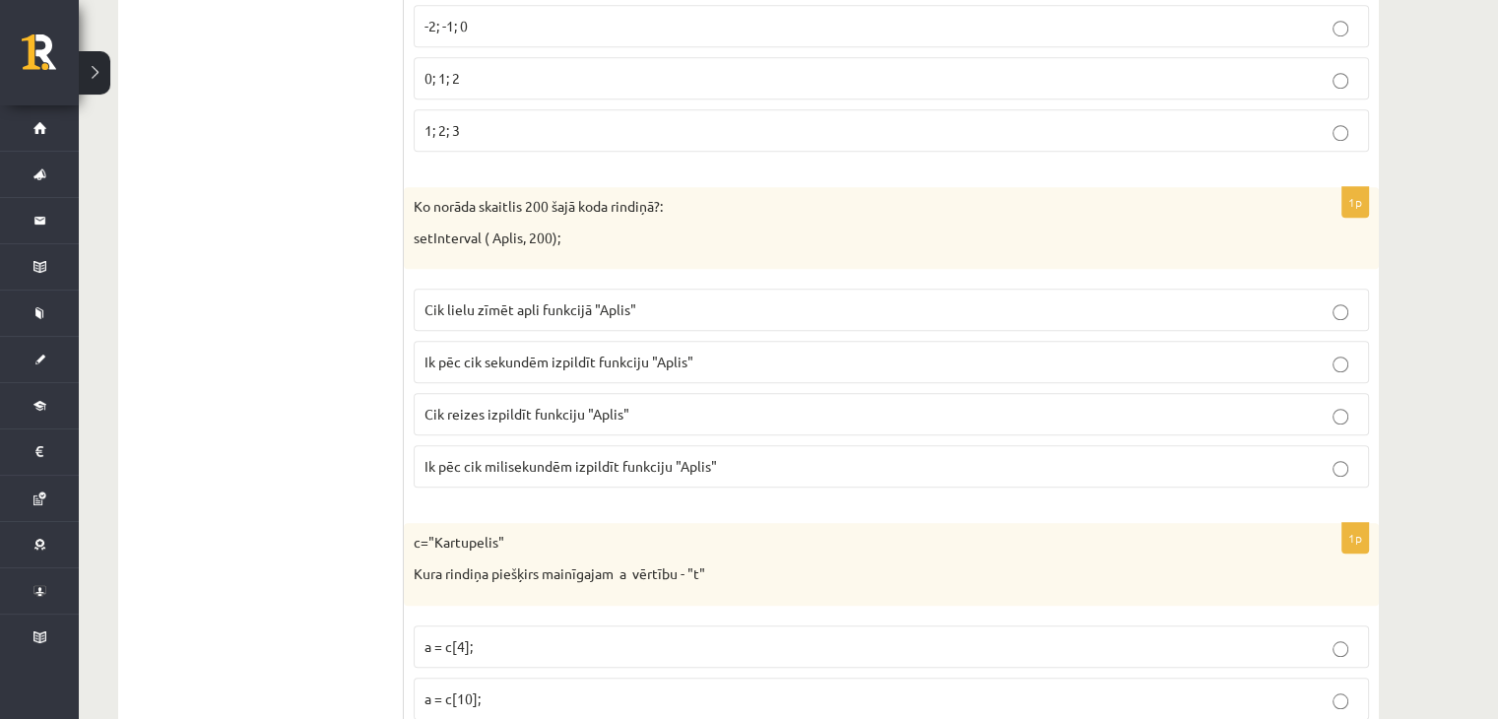
click at [629, 352] on span "Ik pēc cik sekundēm izpildīt funkciju "Aplis"" at bounding box center [558, 361] width 269 height 18
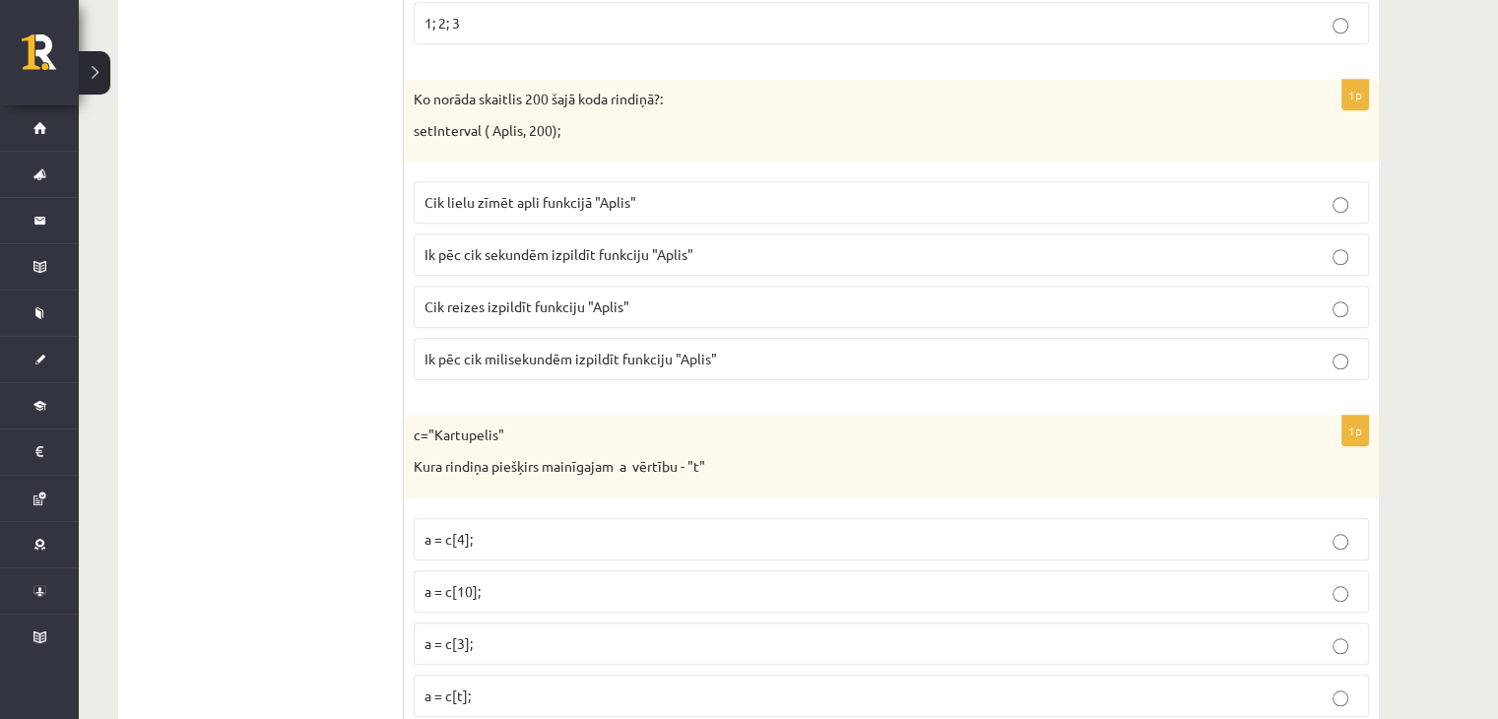
scroll to position [1910, 0]
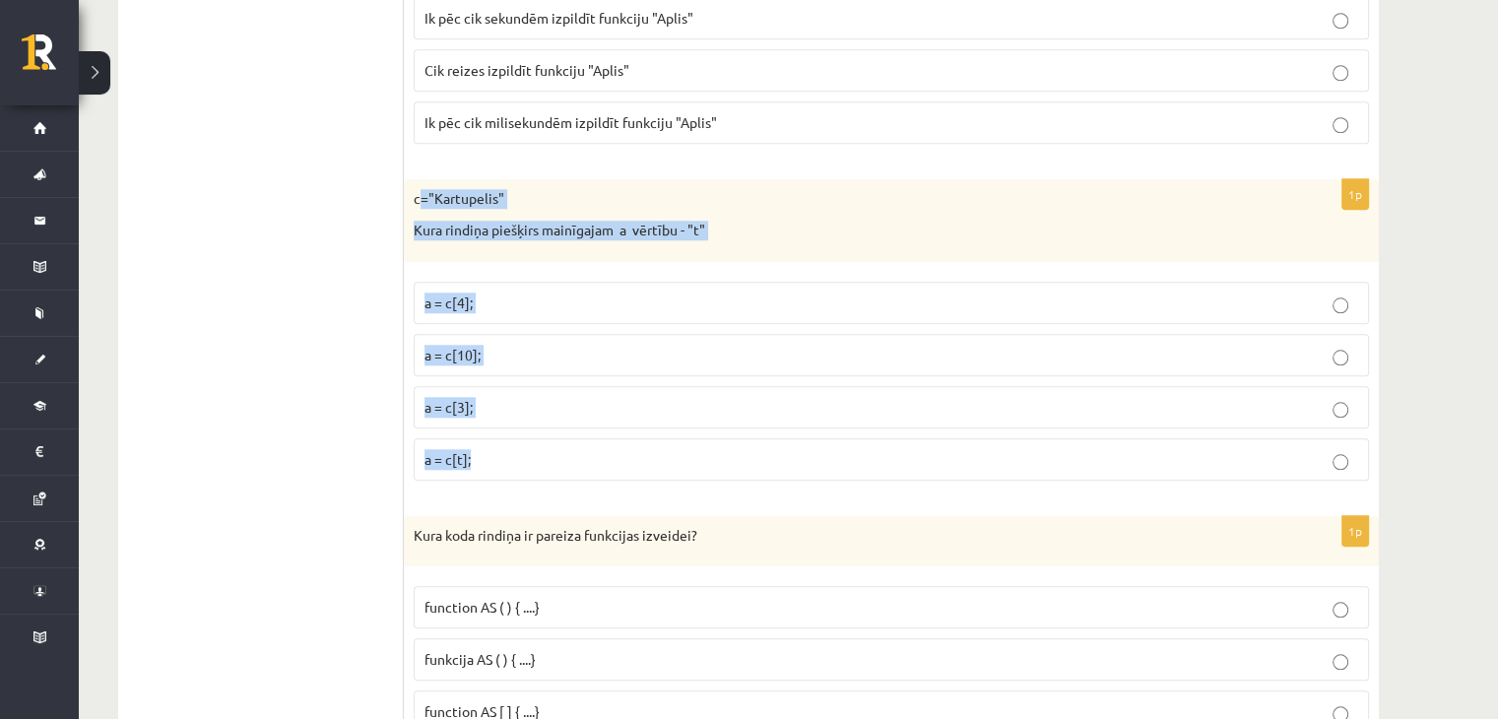
drag, startPoint x: 417, startPoint y: 180, endPoint x: 528, endPoint y: 439, distance: 281.5
click at [528, 439] on div "1p c="Kartupelis" Kura rindiņa piešķirs mainīgajam a vērtību - "t" a = c[4]; a …" at bounding box center [891, 337] width 975 height 316
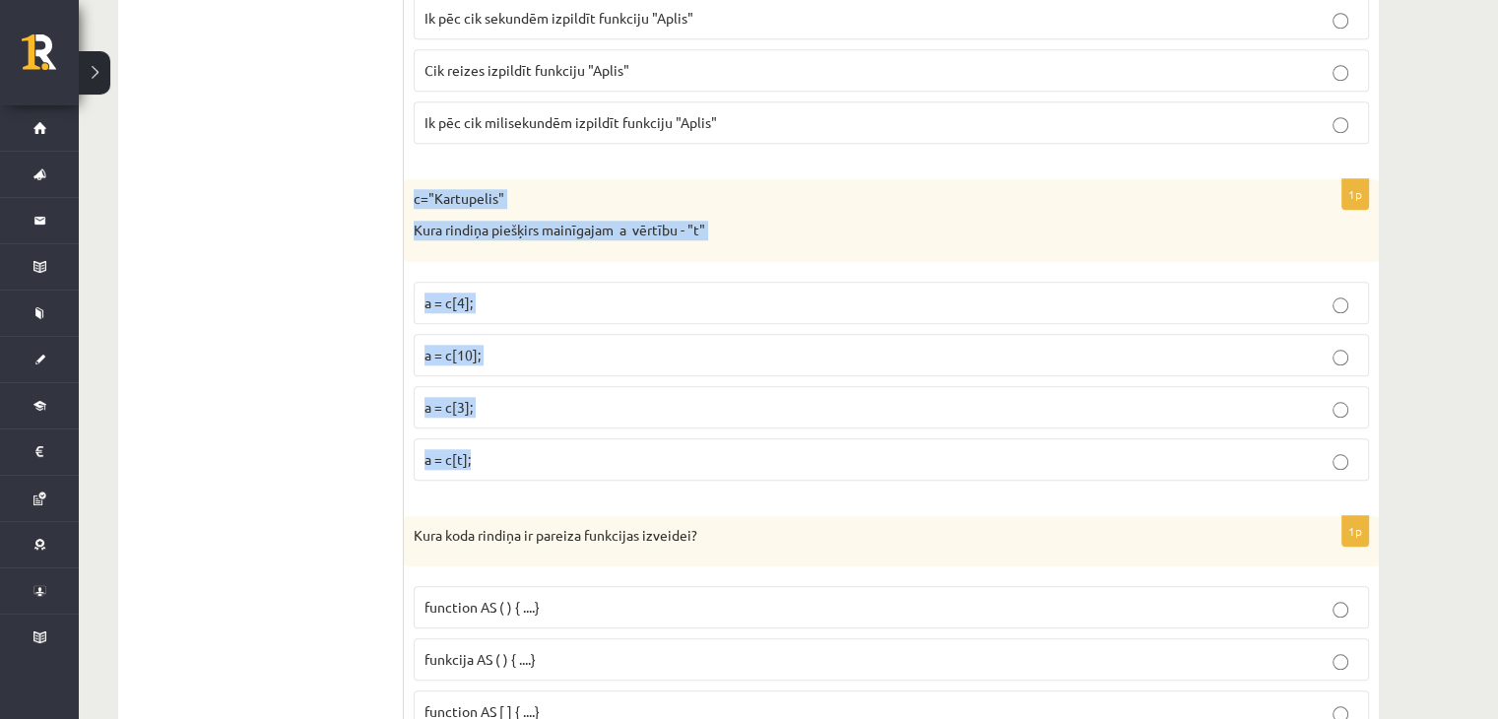
drag, startPoint x: 412, startPoint y: 175, endPoint x: 486, endPoint y: 446, distance: 280.9
click at [486, 446] on div "1p c="Kartupelis" Kura rindiņa piešķirs mainīgajam a vērtību - "t" a = c[4]; a …" at bounding box center [891, 337] width 975 height 316
copy div "c="Kartupelis" Kura rindiņa piešķirs mainīgajam a vērtību - "t" a = c[4]; a = c…"
click at [700, 474] on fieldset "a = c[4]; a = c[10]; a = c[3]; a = c[t];" at bounding box center [891, 379] width 955 height 215
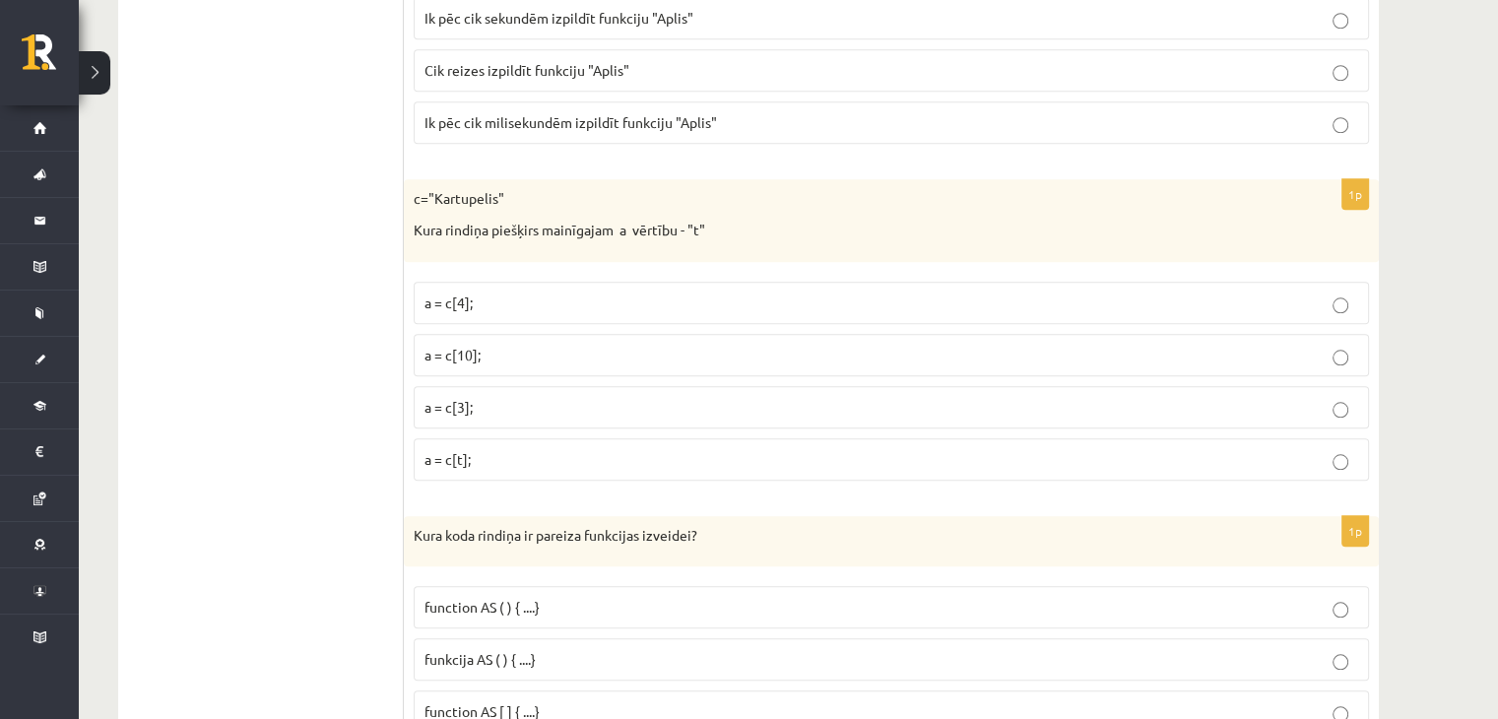
click at [703, 469] on label "a = c[t];" at bounding box center [891, 459] width 955 height 42
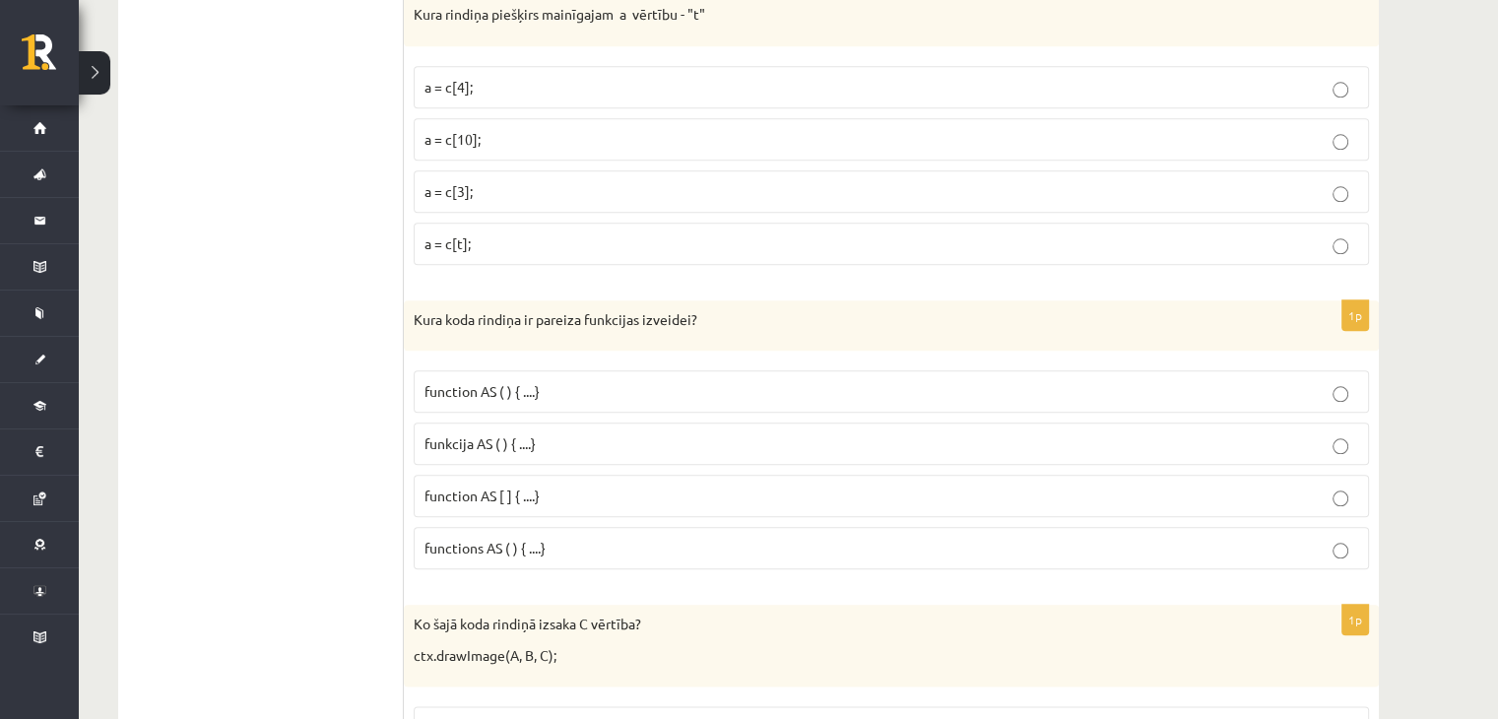
scroll to position [2134, 0]
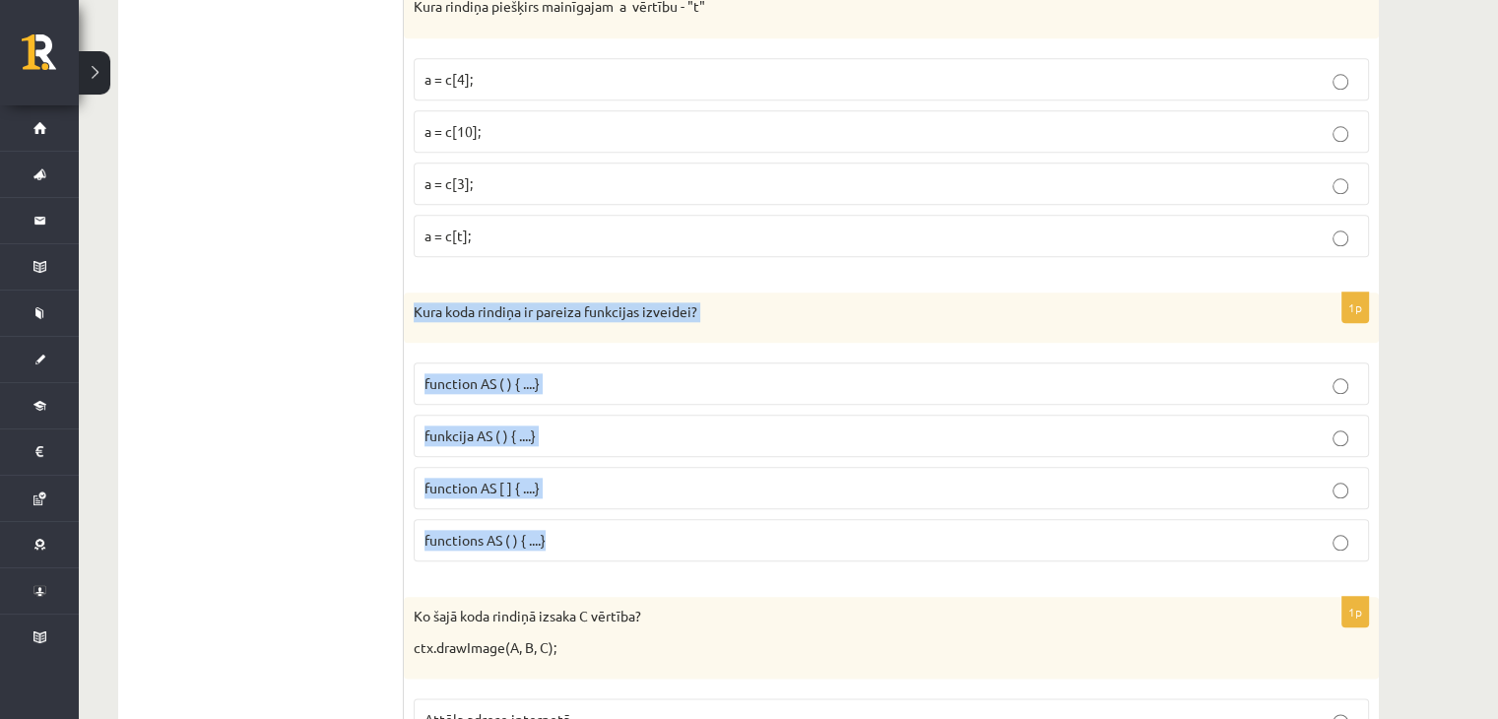
drag, startPoint x: 408, startPoint y: 297, endPoint x: 585, endPoint y: 501, distance: 270.1
click at [585, 501] on div "1p Kura koda rindiņa ir pareiza funkcijas izveidei? function AS ( ) { ....} fun…" at bounding box center [891, 435] width 975 height 286
copy div "Kura koda rindiņa ir pareiza funkcijas izveidei? function AS ( ) { ....} funkci…"
click at [544, 434] on p "funkcija AS ( ) { ....}" at bounding box center [890, 435] width 933 height 21
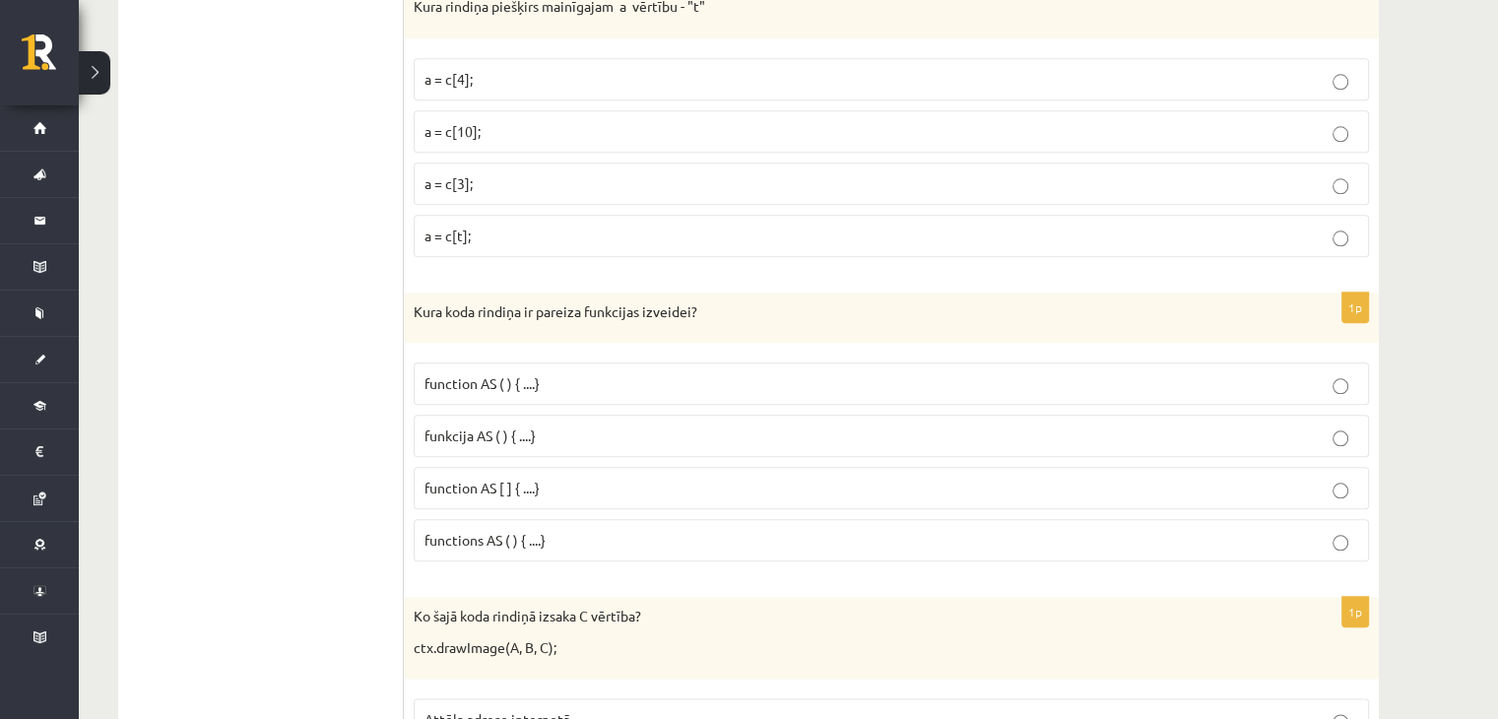
click at [458, 321] on div "Kura koda rindiņa ir pareiza funkcijas izveidei?" at bounding box center [891, 317] width 975 height 51
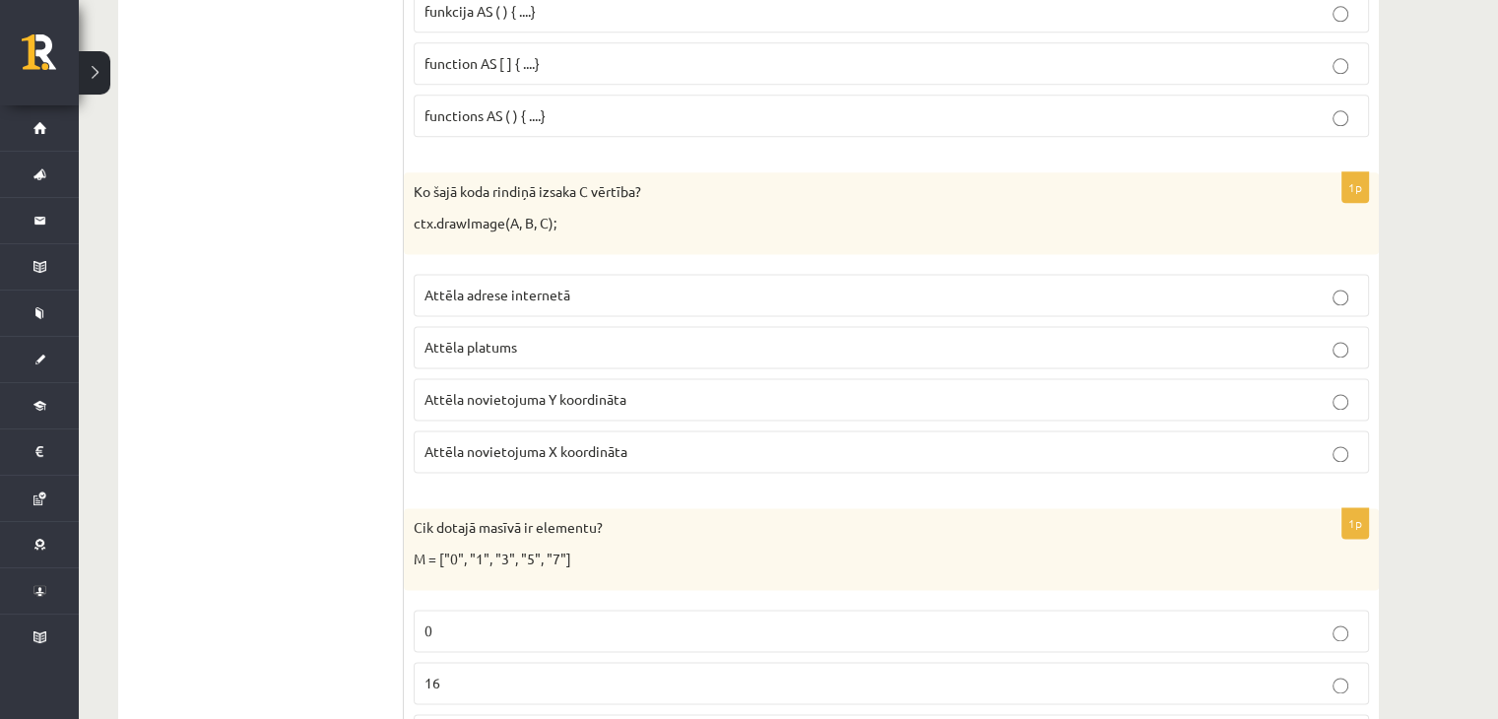
scroll to position [2587, 0]
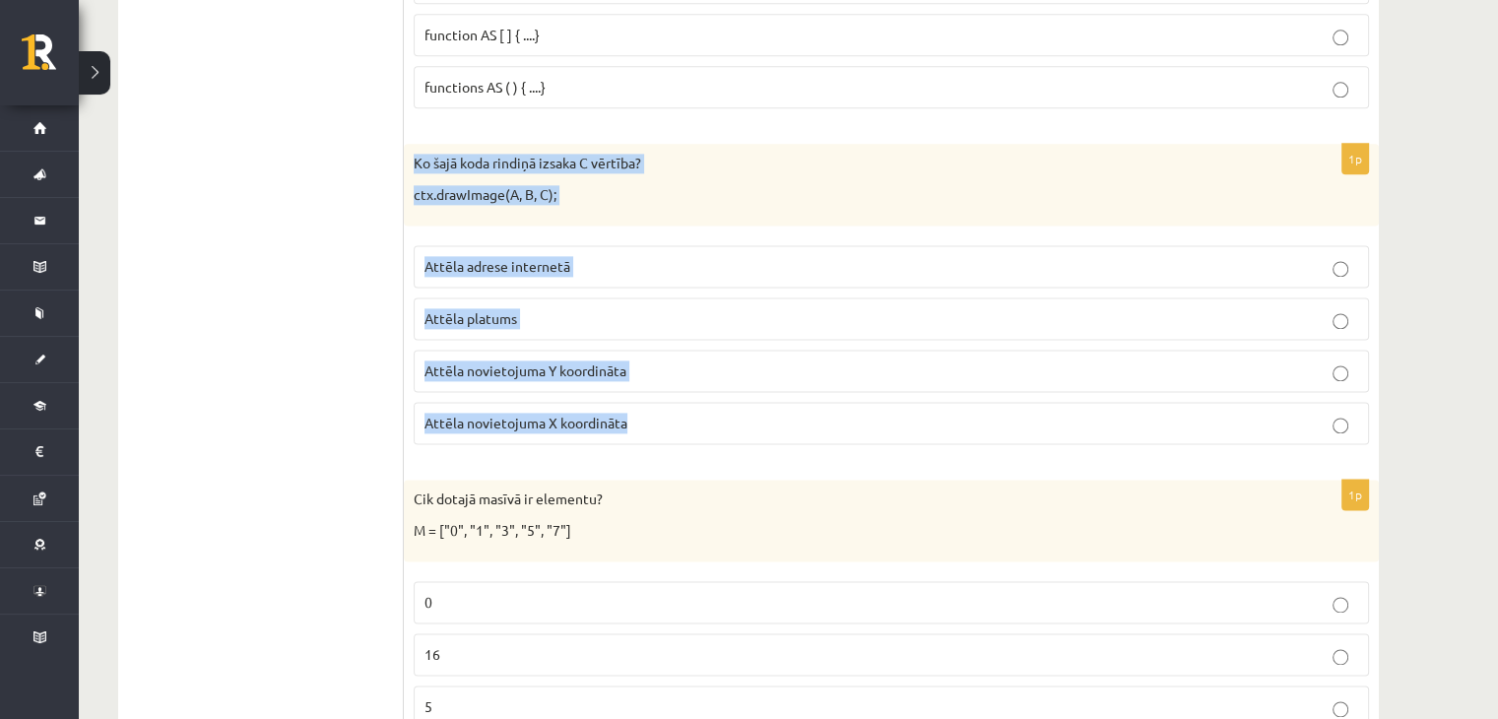
drag, startPoint x: 404, startPoint y: 138, endPoint x: 725, endPoint y: 391, distance: 408.7
click at [725, 391] on div "1p Ko šajā koda rindiņā izsaka C vērtība? ctx.drawImage(A, B, C); Attēla adrese…" at bounding box center [891, 302] width 975 height 316
copy div "Ko šajā koda rindiņā izsaka C vērtība? ctx.drawImage(A, B, C); Attēla adrese in…"
click at [688, 413] on p "Attēla novietojuma X koordināta" at bounding box center [890, 423] width 933 height 21
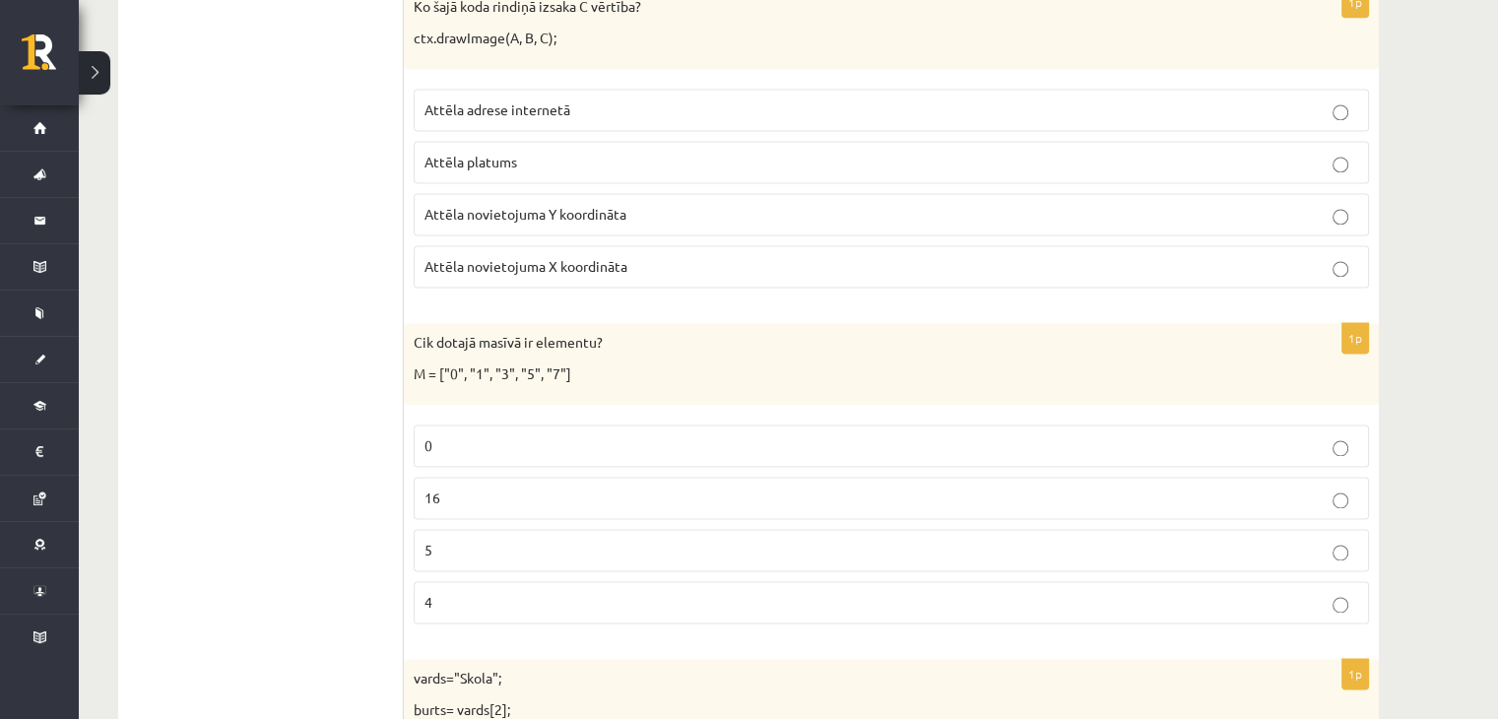
scroll to position [2744, 0]
drag, startPoint x: 404, startPoint y: 320, endPoint x: 461, endPoint y: 578, distance: 264.2
click at [461, 578] on div "1p Cik dotajā masīvā ir elementu? M = ["0", "1", "3", "5", "7"] 0 16 5 4" at bounding box center [891, 480] width 975 height 316
copy div "Cik dotajā masīvā ir elementu? M = ["0", "1", "3", "5", "7"] 0 16 5 4"
click at [655, 539] on p "5" at bounding box center [890, 549] width 933 height 21
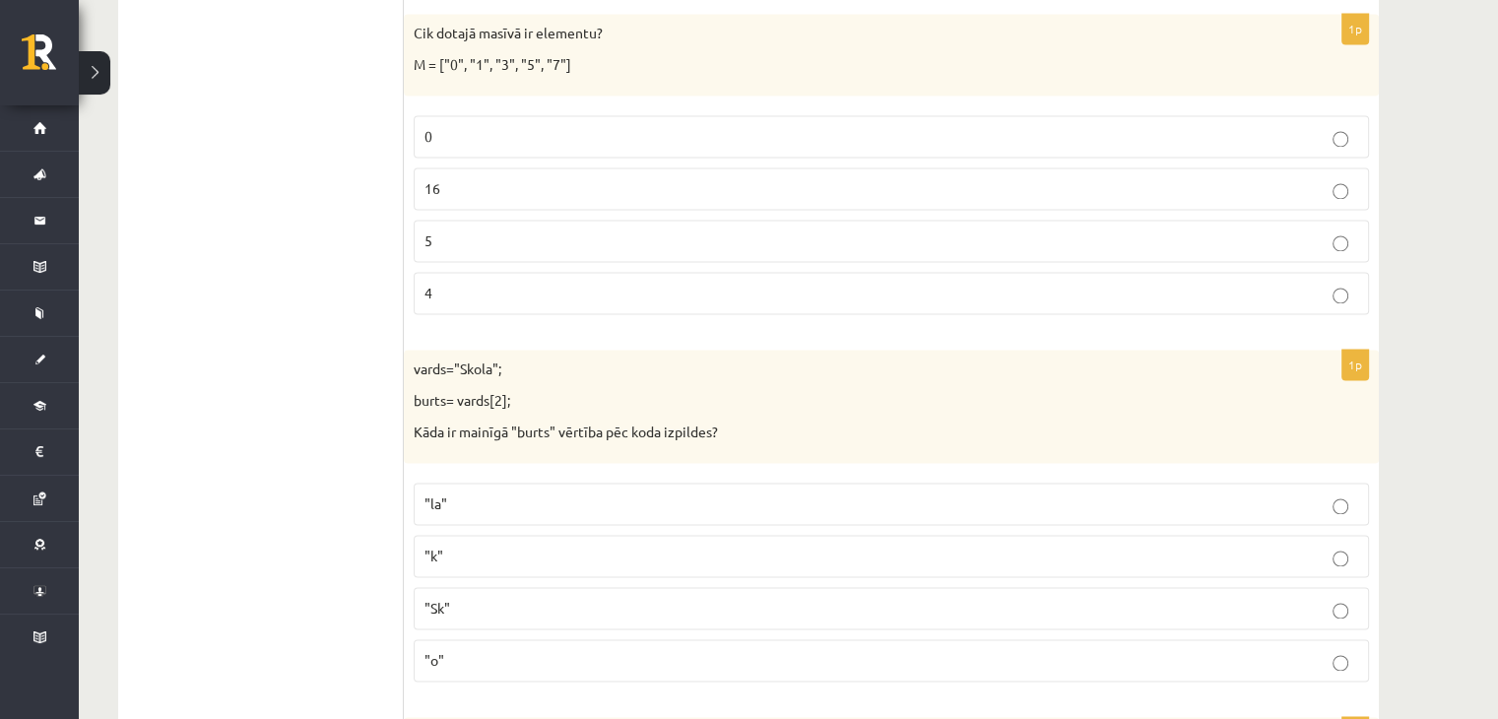
scroll to position [3064, 0]
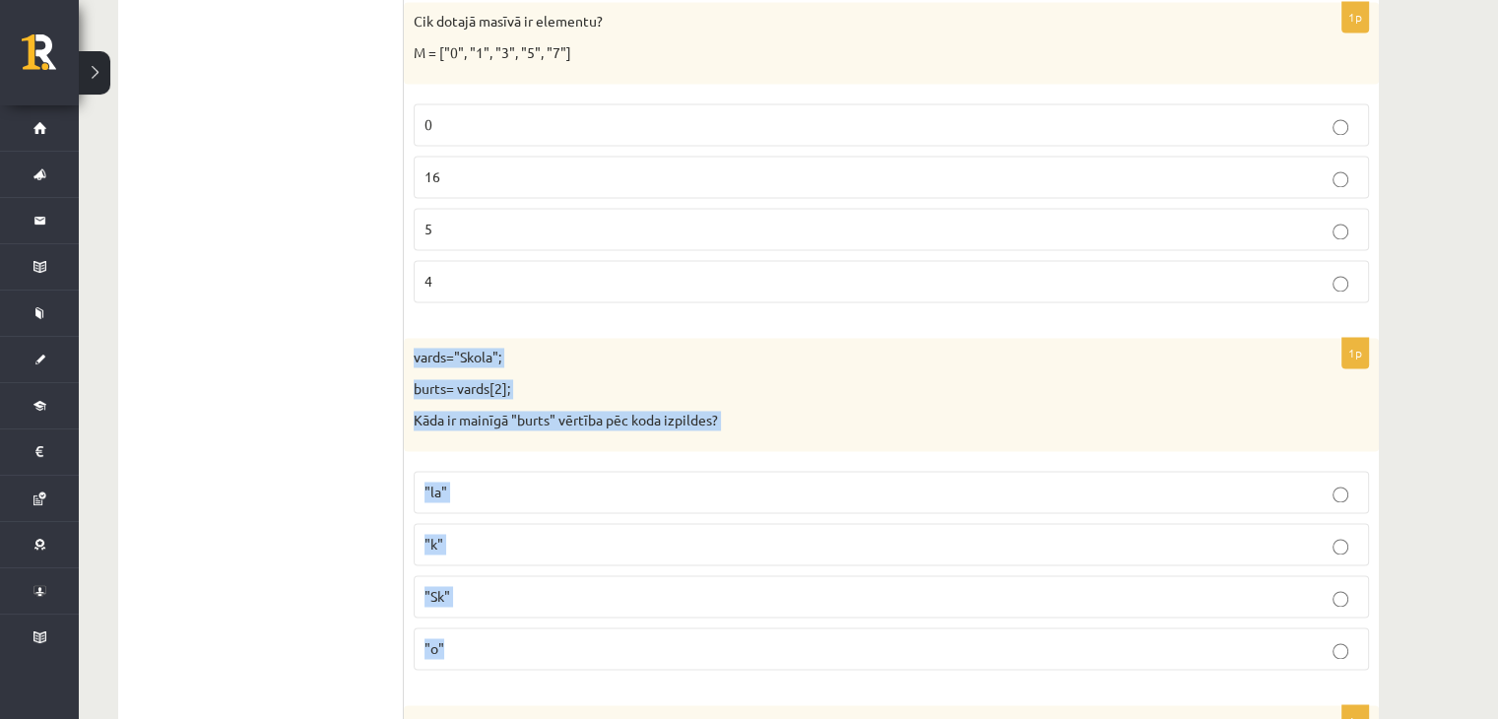
drag, startPoint x: 408, startPoint y: 332, endPoint x: 459, endPoint y: 618, distance: 291.1
click at [459, 618] on div "1p vards="Skola"; burts= vards[2]; Kāda ir mainīgā "burts" vērtība pēc koda izp…" at bounding box center [891, 512] width 975 height 348
copy div "vards="Skola"; burts= vards[2]; Kāda ir mainīgā "burts" vērtība pēc koda izpild…"
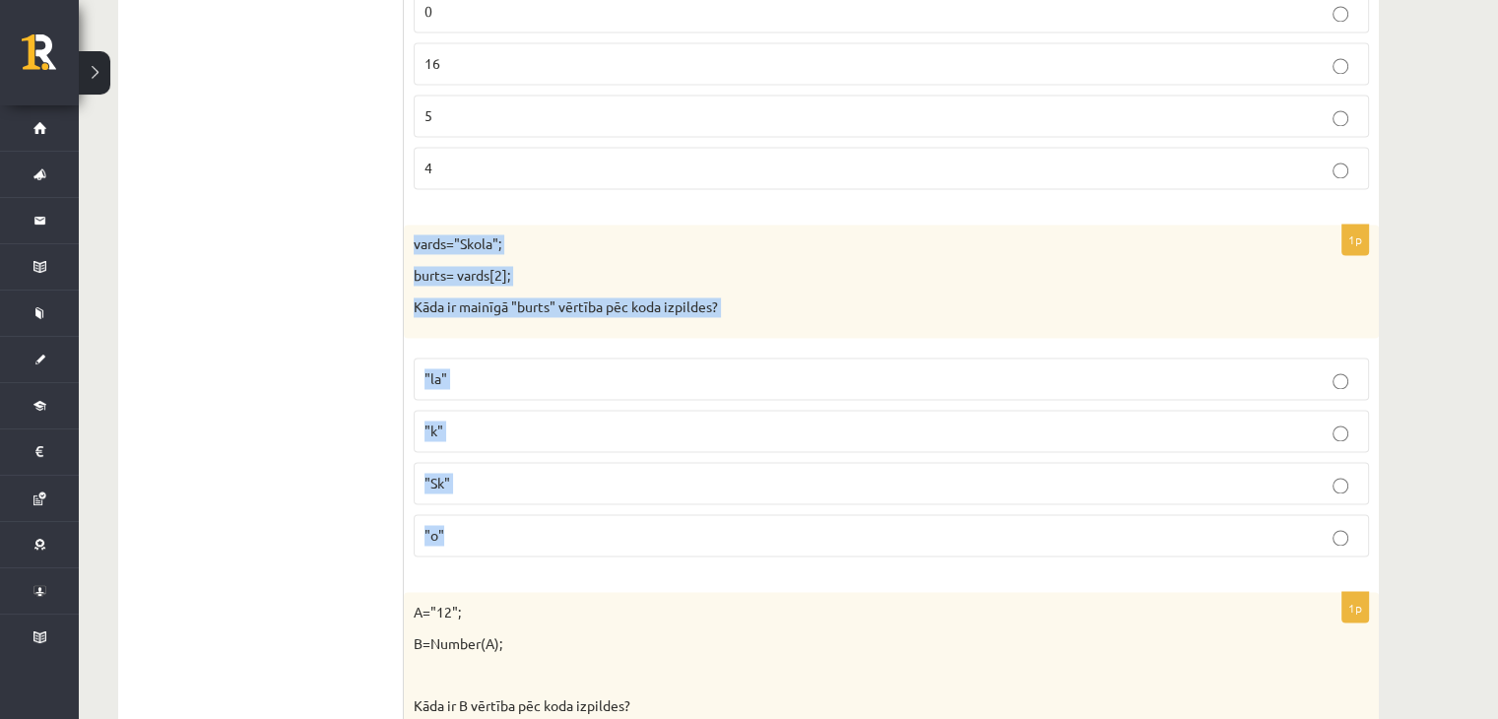
scroll to position [3202, 0]
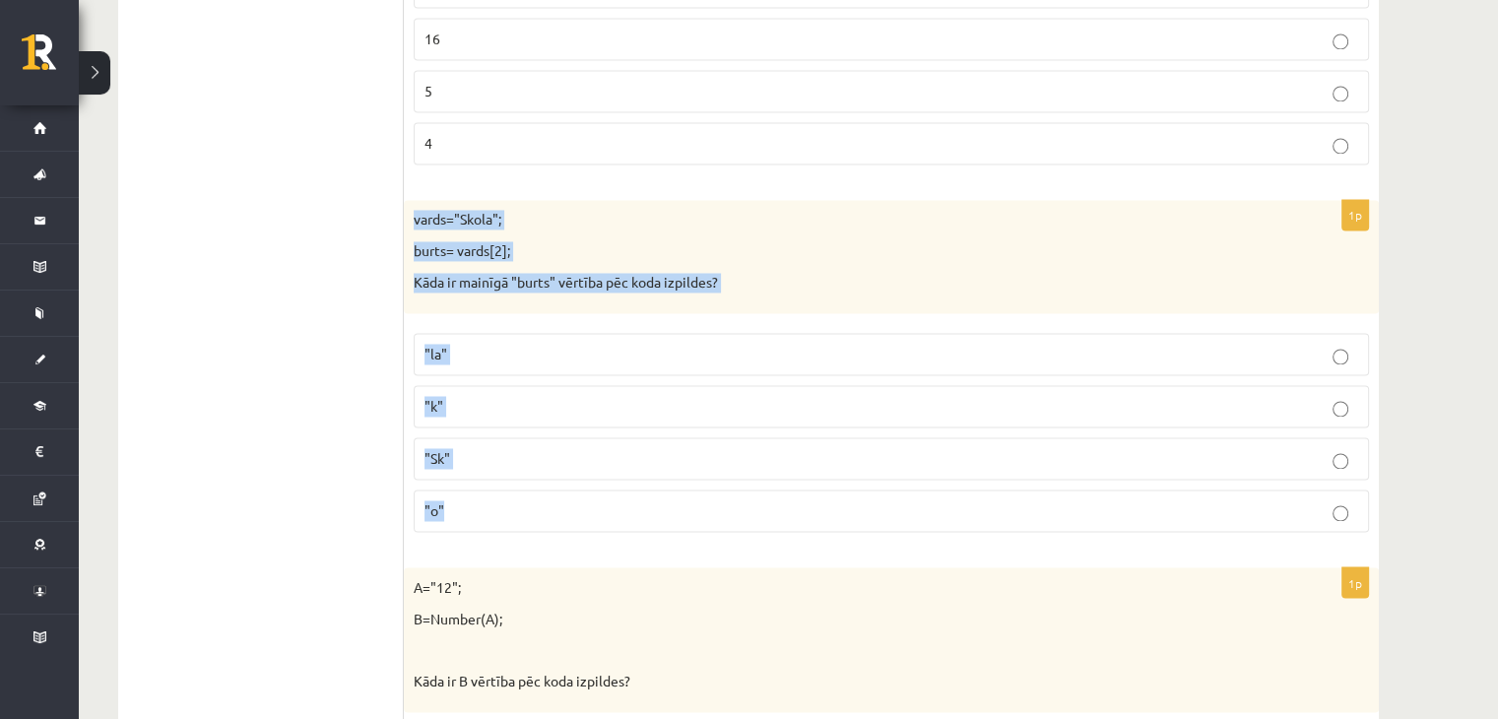
click at [455, 500] on p ""o"" at bounding box center [890, 510] width 933 height 21
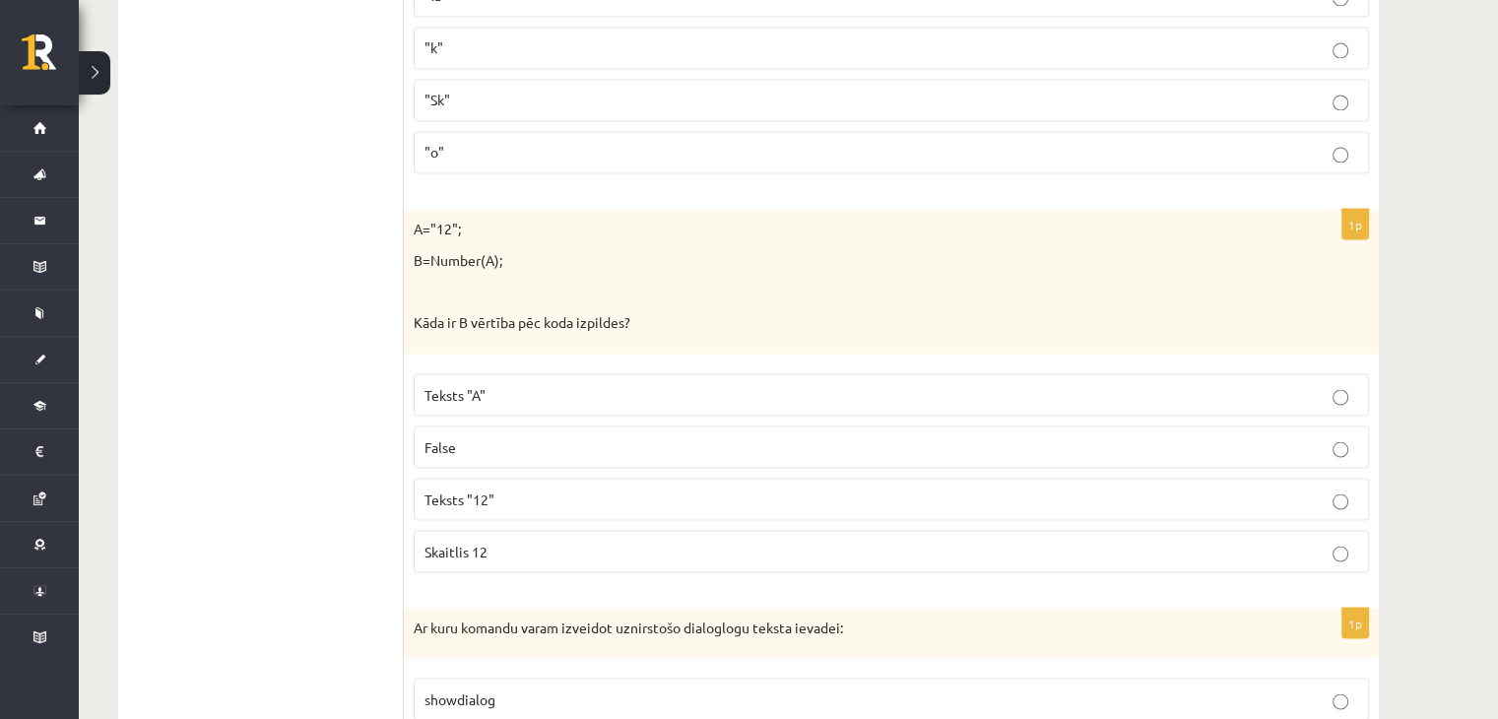
scroll to position [3563, 0]
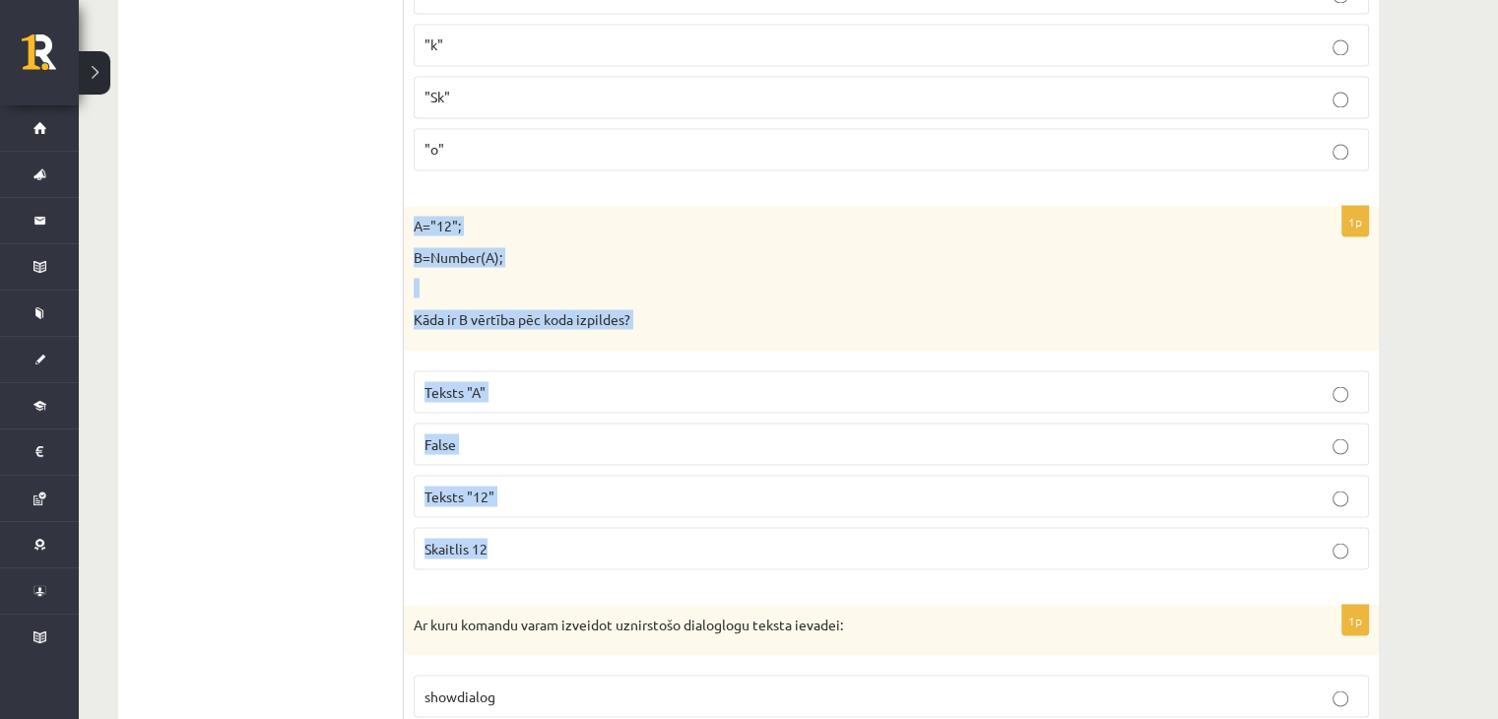
drag, startPoint x: 404, startPoint y: 203, endPoint x: 496, endPoint y: 529, distance: 338.8
click at [496, 529] on div "1p A="12"; B=Number(A); Kāda ir B vērtība pēc koda izpildes? Teksts "A" False T…" at bounding box center [891, 395] width 975 height 378
click at [608, 489] on label "Teksts "12"" at bounding box center [891, 496] width 955 height 42
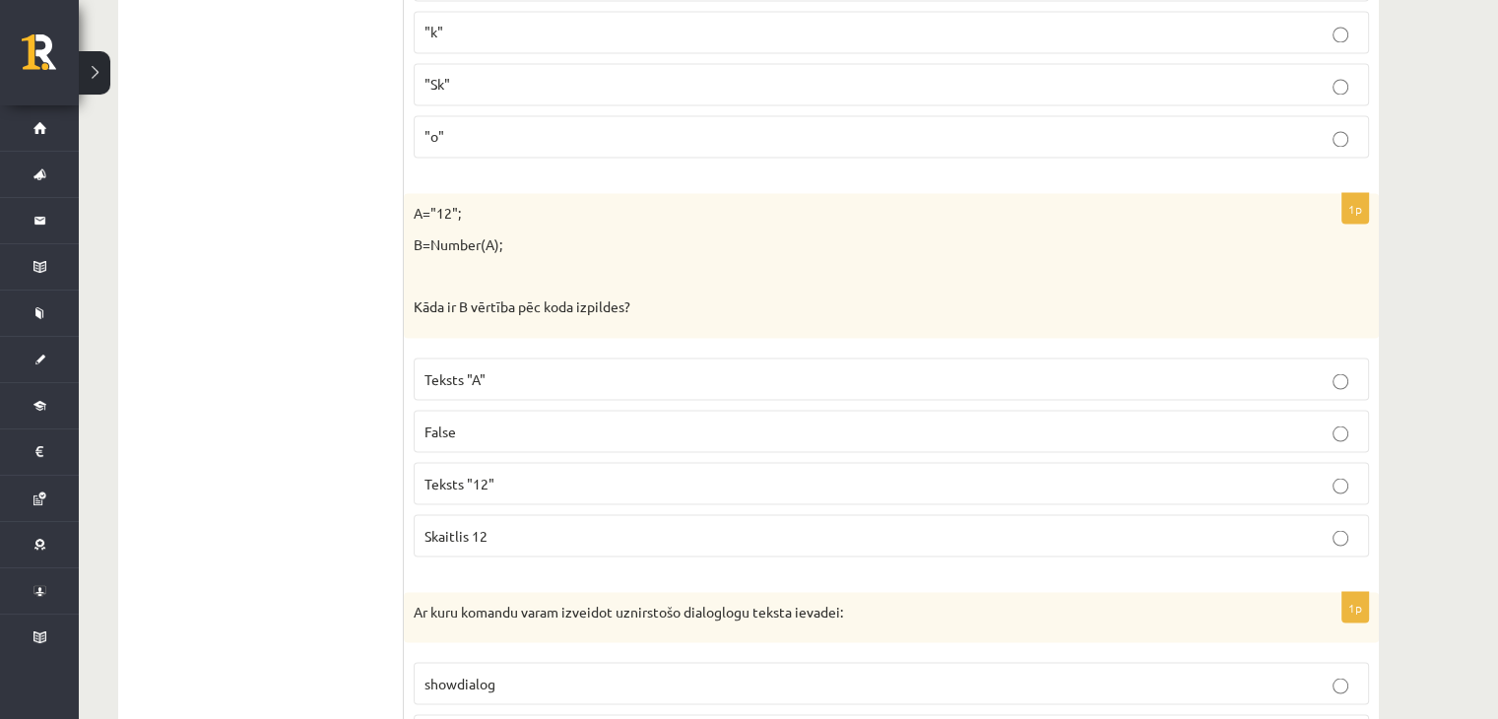
scroll to position [3584, 0]
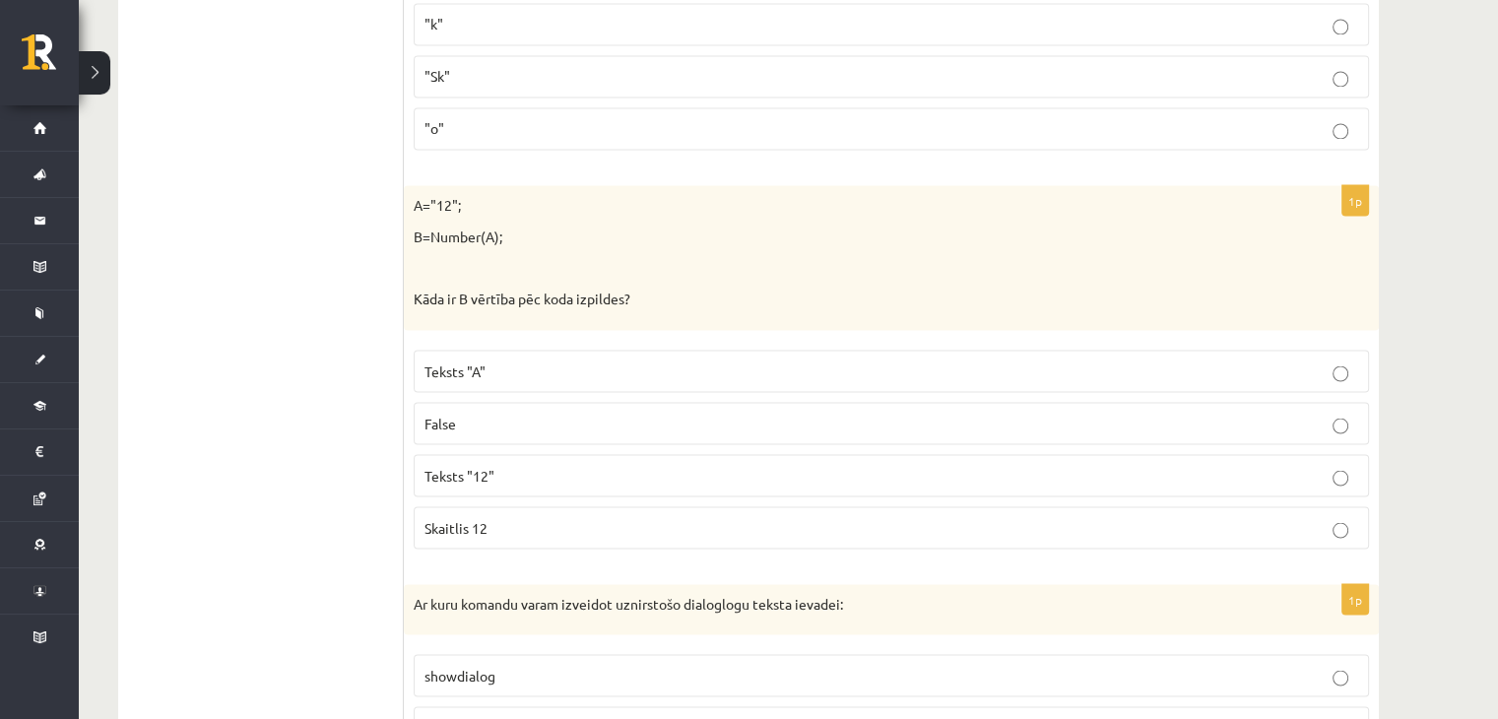
click at [608, 517] on p "Skaitlis 12" at bounding box center [890, 527] width 933 height 21
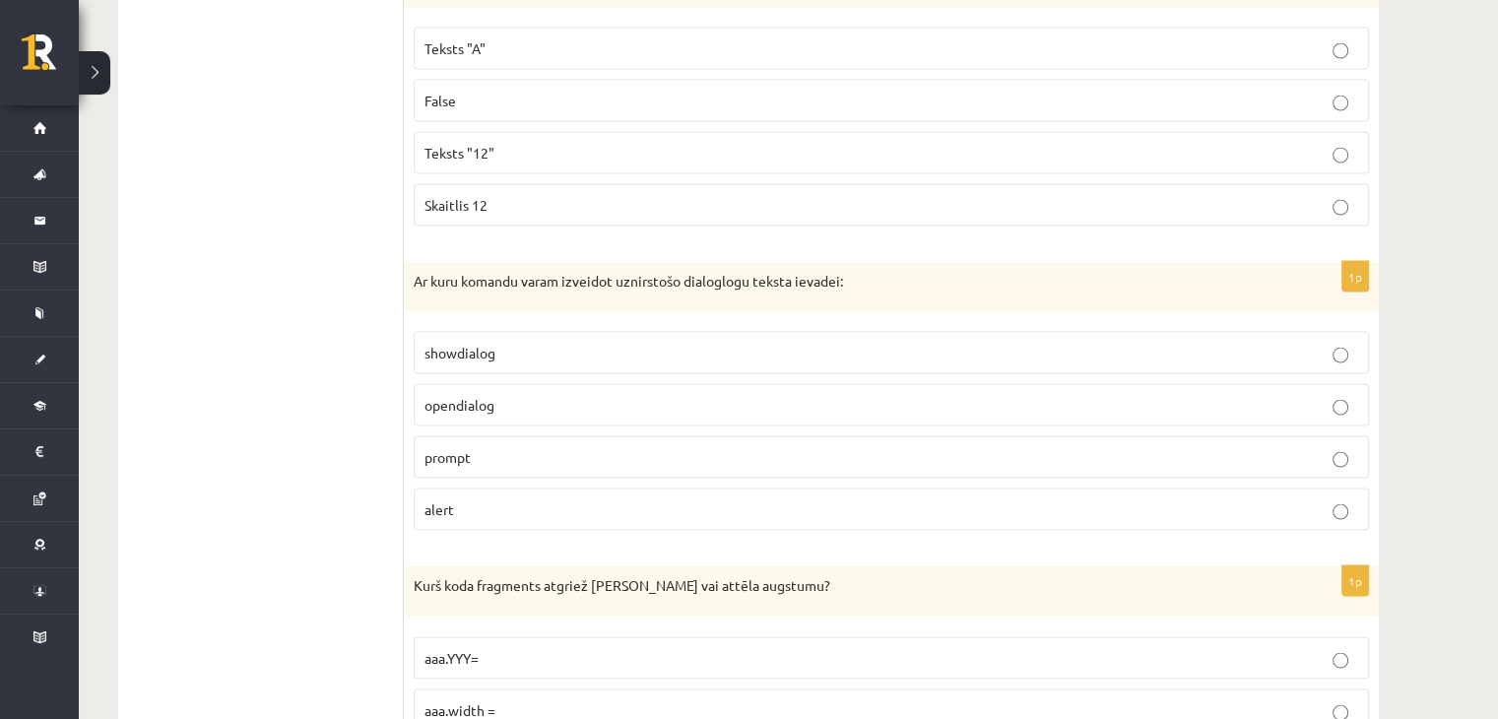
scroll to position [3931, 0]
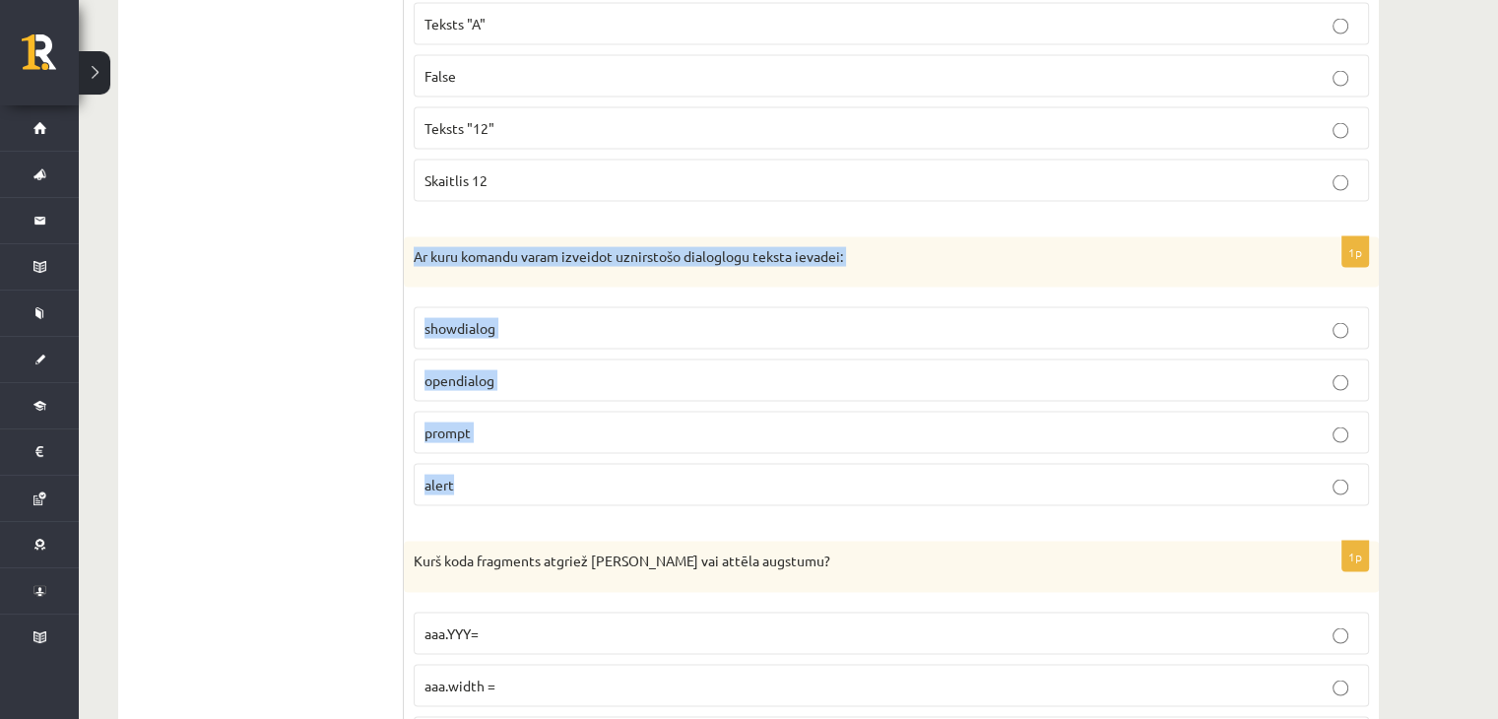
drag, startPoint x: 408, startPoint y: 229, endPoint x: 472, endPoint y: 455, distance: 234.4
click at [472, 455] on div "1p Ar kuru komandu varam izveidot uznirstošo dialoglogu teksta ievadei: showdia…" at bounding box center [891, 380] width 975 height 286
click at [561, 424] on label "prompt" at bounding box center [891, 433] width 955 height 42
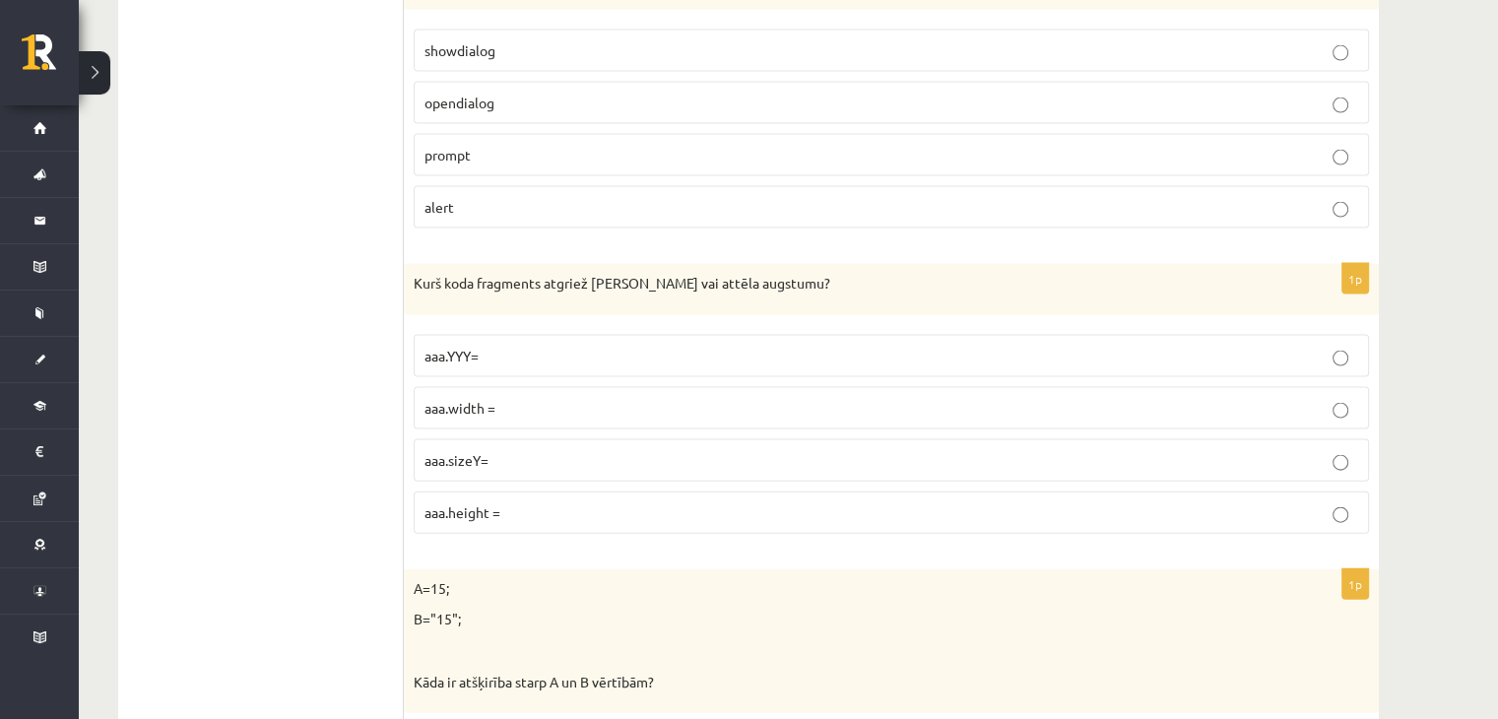
scroll to position [4209, 0]
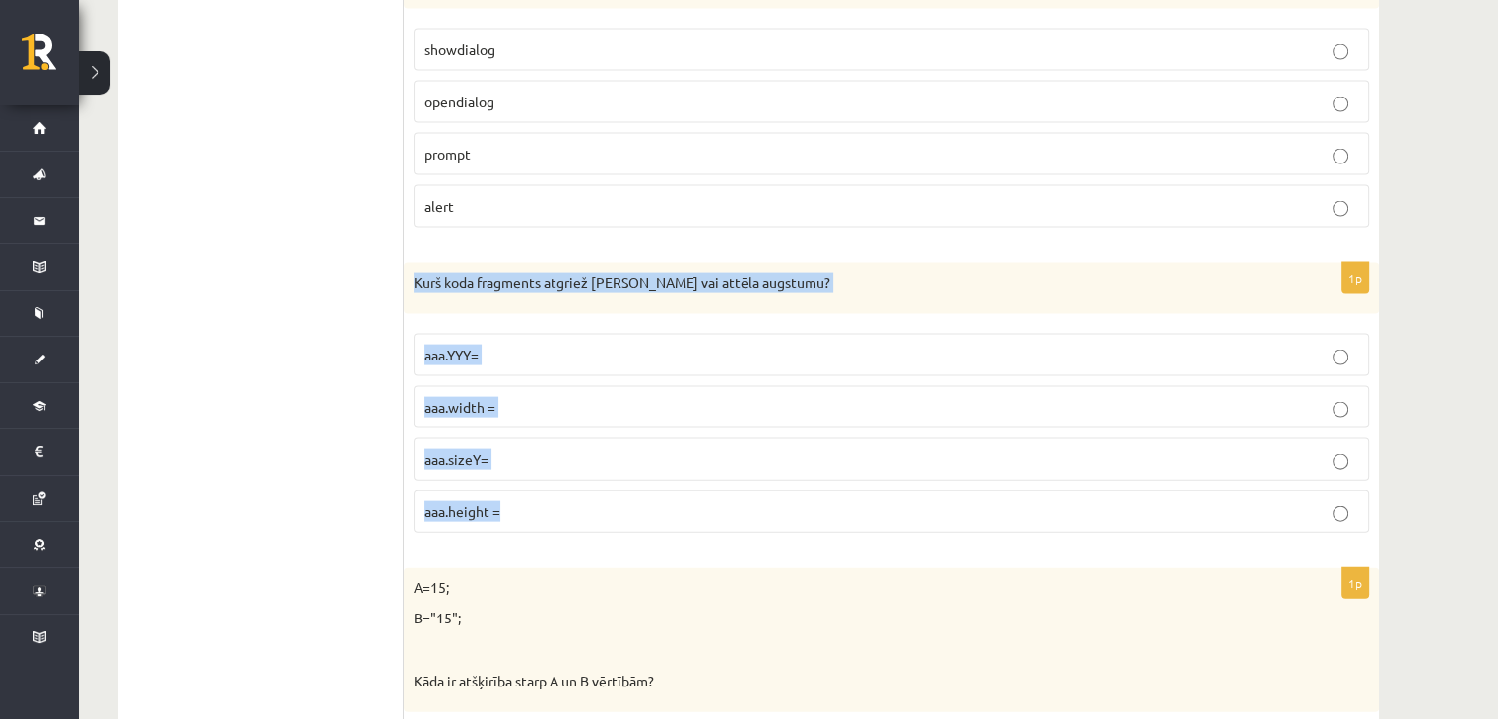
drag, startPoint x: 412, startPoint y: 261, endPoint x: 544, endPoint y: 499, distance: 272.4
click at [544, 499] on div "1p Kurš koda fragments atgriež Canvas vai attēla augstumu? aaa.YYY= aaa.width =…" at bounding box center [891, 406] width 975 height 286
click at [474, 502] on span "aaa.height =" at bounding box center [462, 511] width 76 height 18
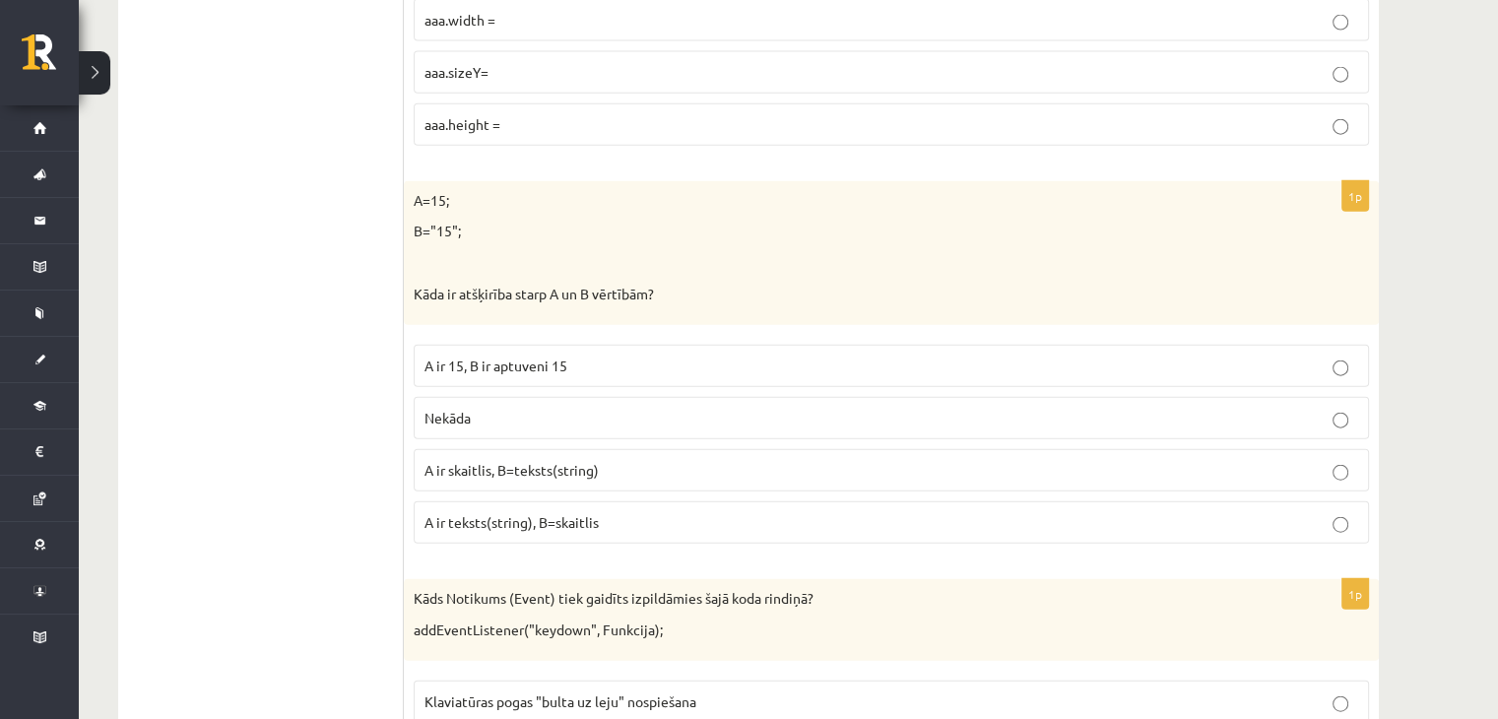
scroll to position [4612, 0]
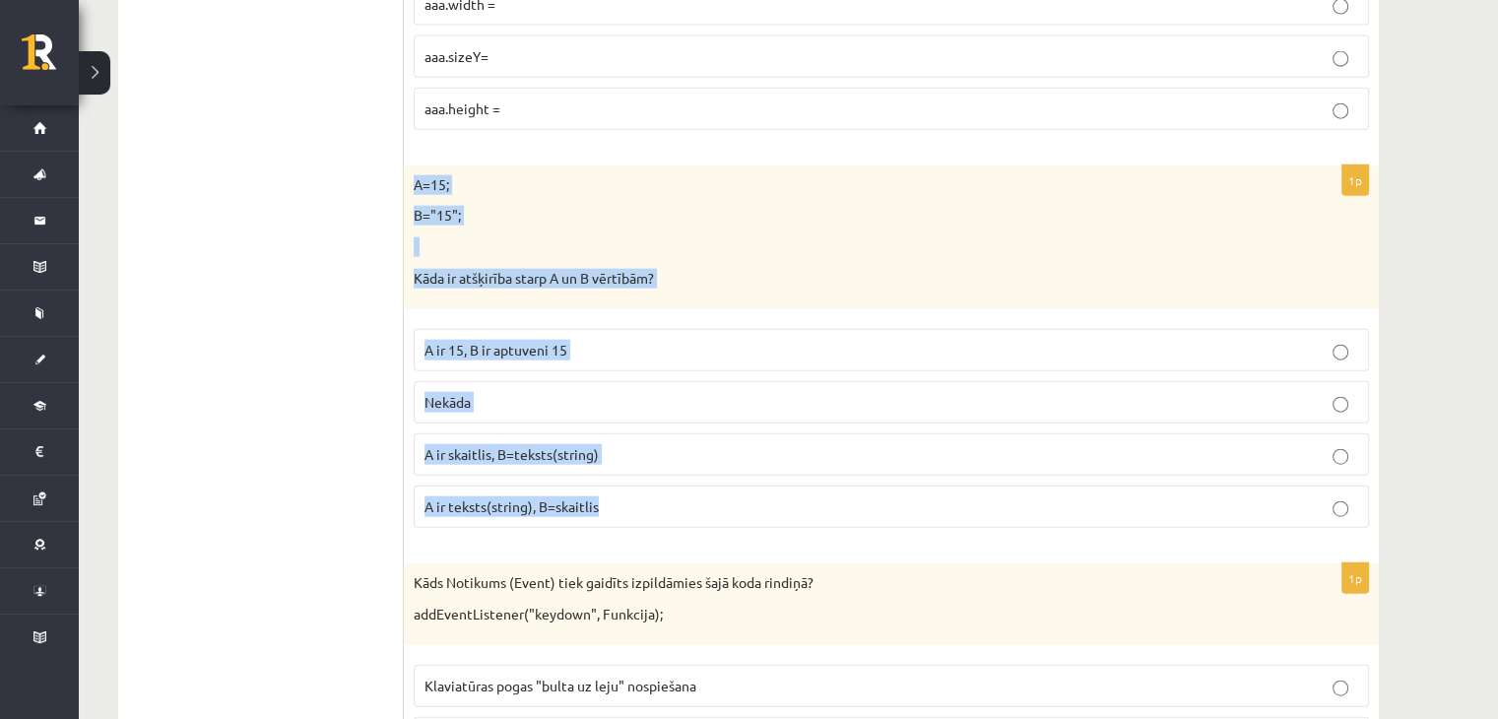
drag, startPoint x: 413, startPoint y: 149, endPoint x: 611, endPoint y: 481, distance: 387.7
click at [611, 481] on div "1p A=15; B="15"; Kāda ir atšķirība starp A un B vērtībām? A ir 15, B ir aptuven…" at bounding box center [891, 354] width 975 height 378
click at [730, 444] on p "A ir skaitlis, B=teksts(string)" at bounding box center [890, 454] width 933 height 21
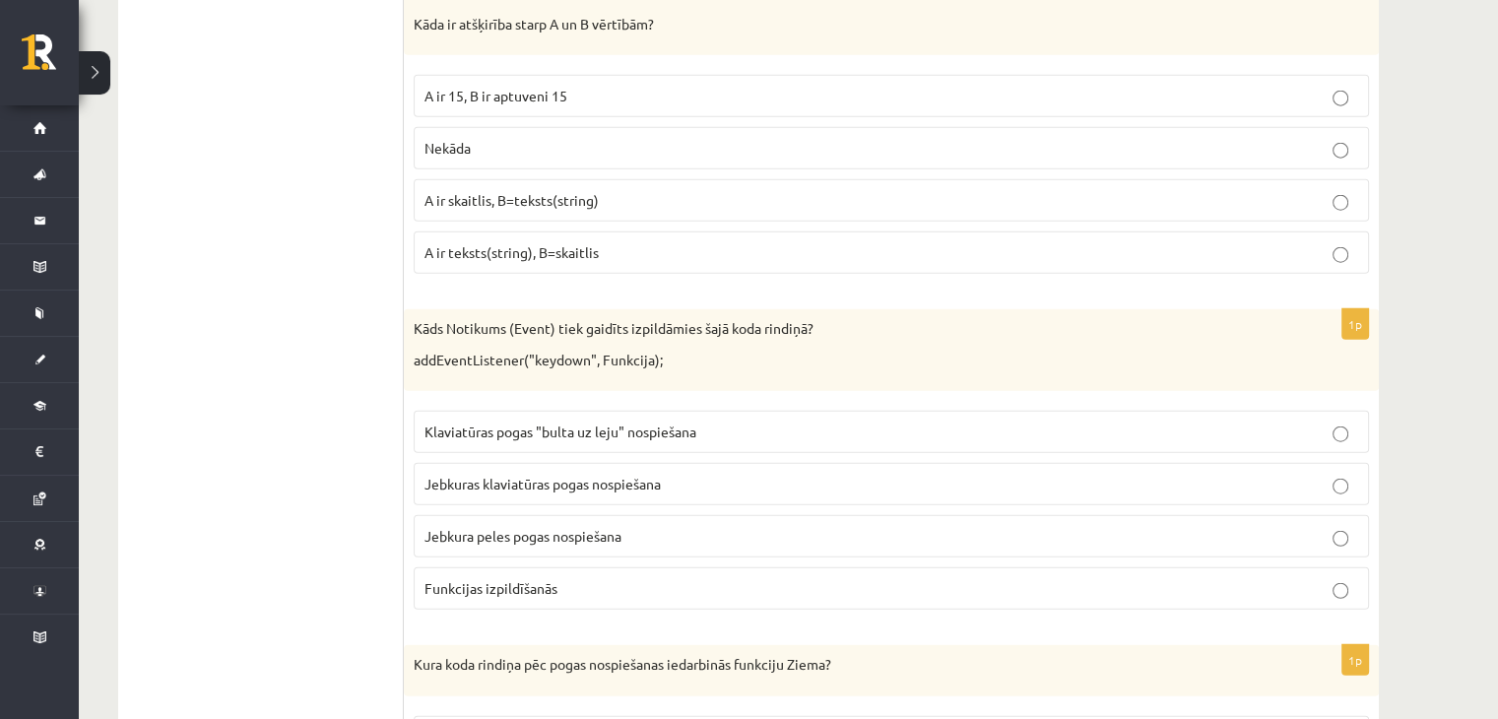
scroll to position [4868, 0]
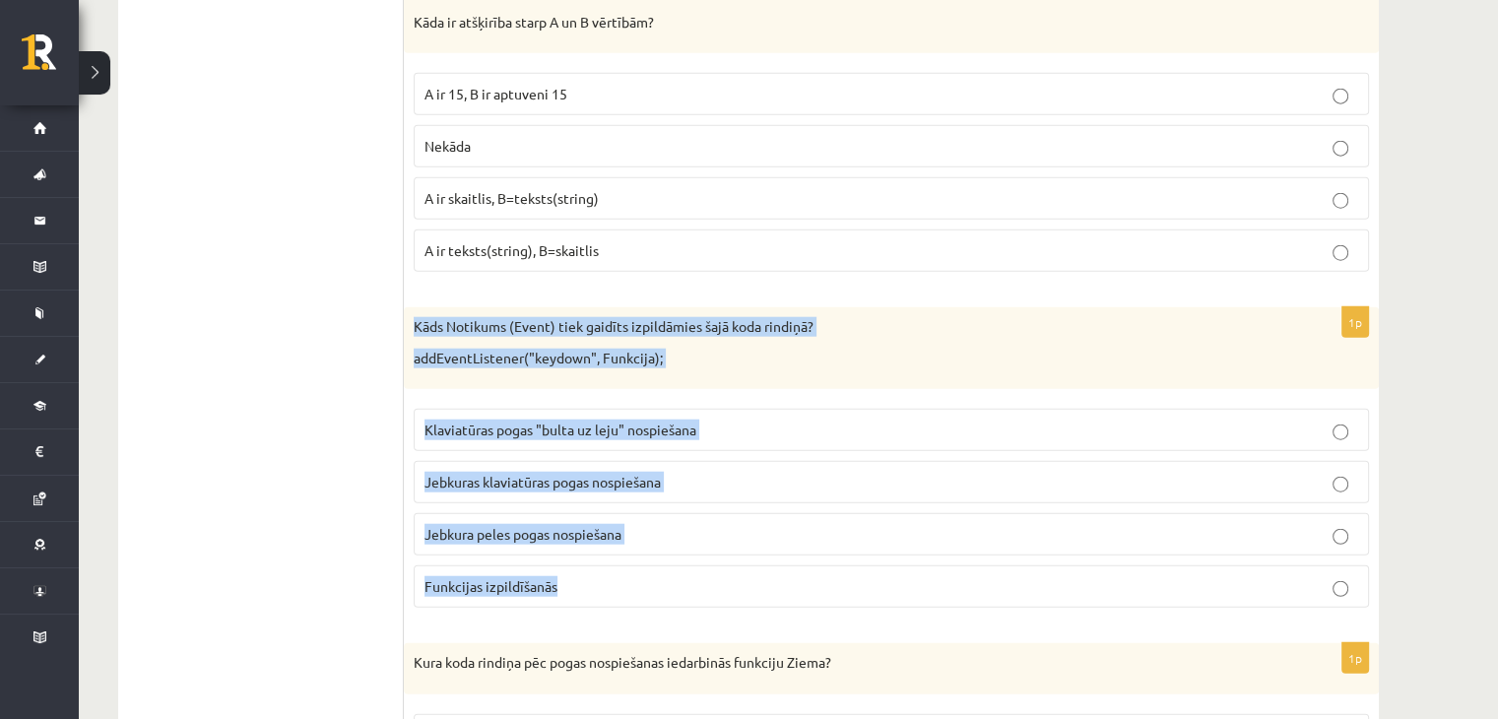
drag, startPoint x: 408, startPoint y: 295, endPoint x: 607, endPoint y: 561, distance: 332.0
click at [607, 561] on div "1p Kāds Notikums (Event) tiek gaidīts izpildāmies šajā koda rindiņā? addEventLi…" at bounding box center [891, 465] width 975 height 316
click at [756, 472] on p "Jebkuras klaviatūras pogas nospiešana" at bounding box center [890, 482] width 933 height 21
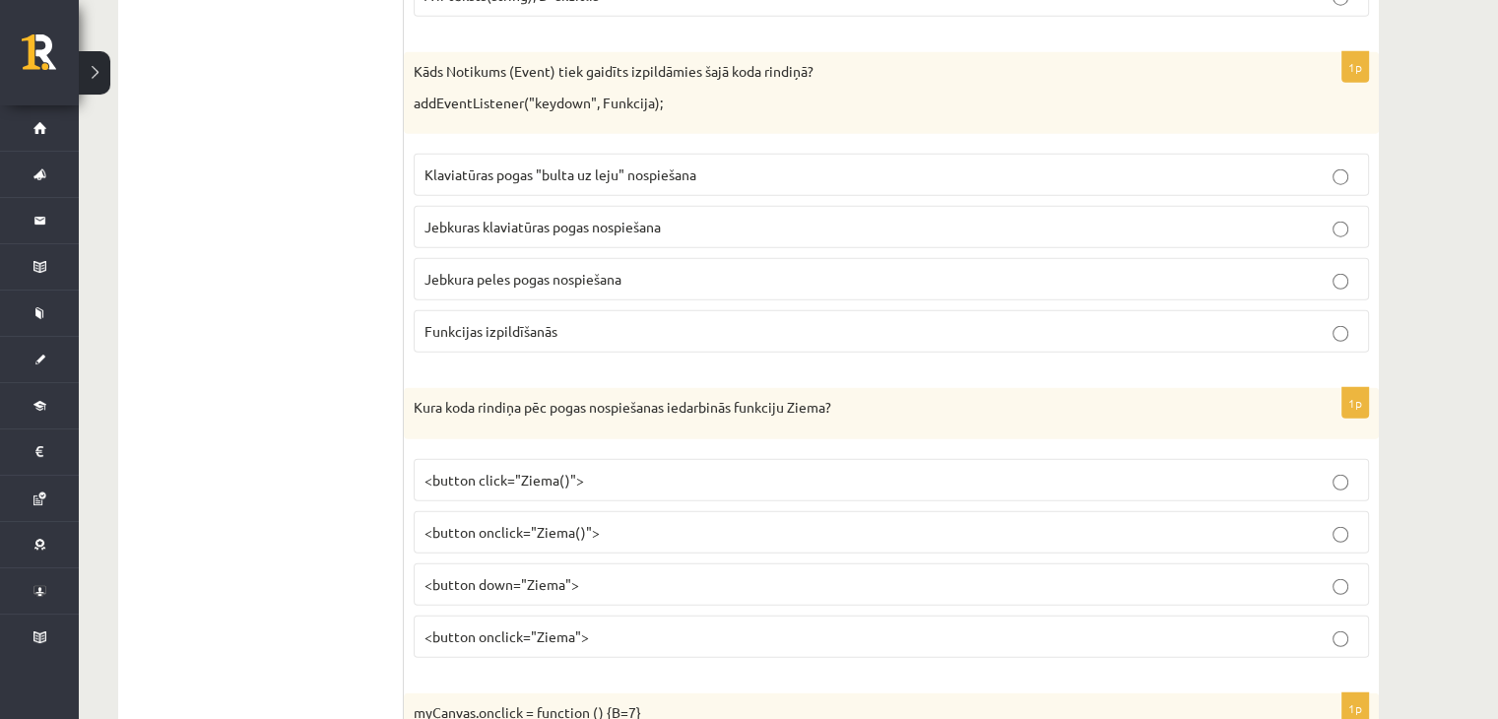
scroll to position [5215, 0]
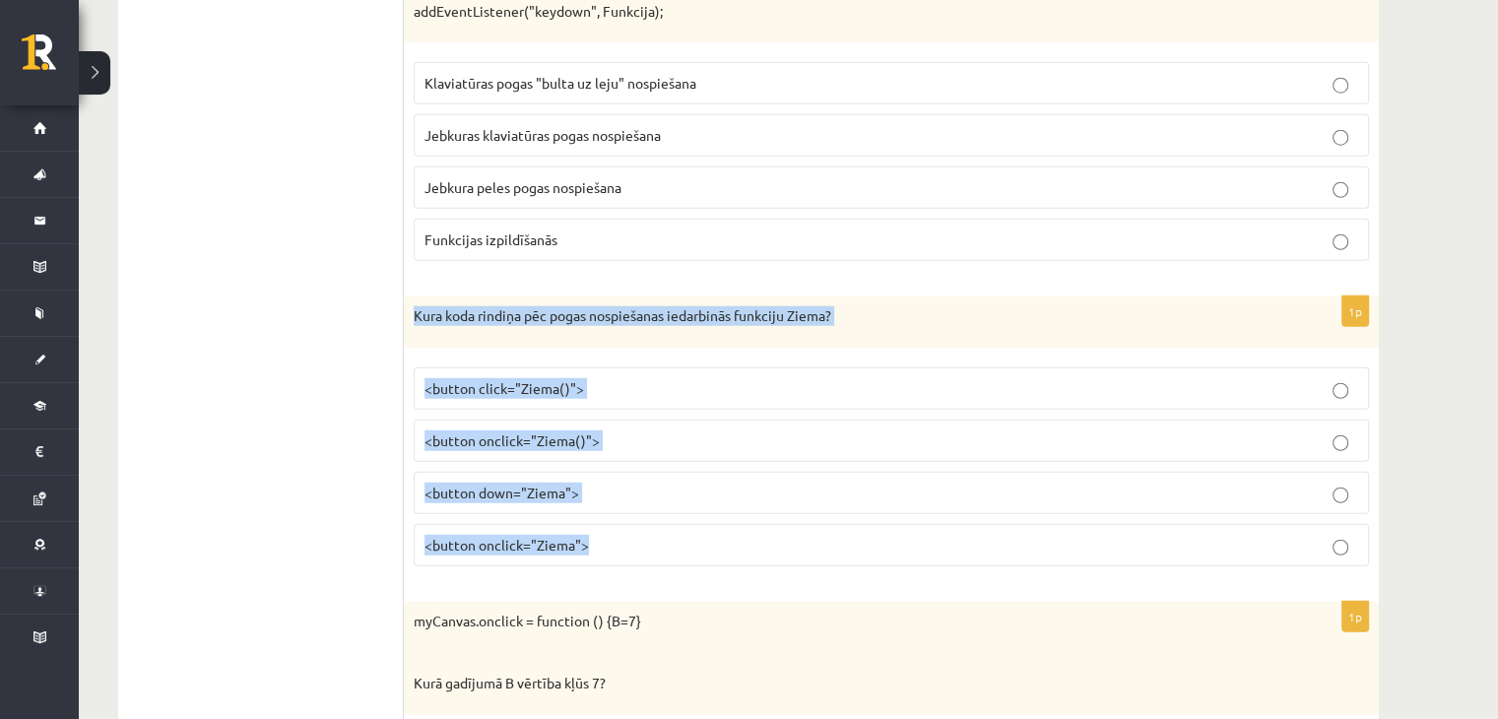
drag, startPoint x: 410, startPoint y: 275, endPoint x: 622, endPoint y: 514, distance: 320.1
click at [622, 514] on div "1p Kura koda rindiņa pēc pogas nospiešanas iedarbinās funkciju Ziema? <button c…" at bounding box center [891, 439] width 975 height 286
click at [673, 430] on p "<button onclick="Ziema()">" at bounding box center [890, 440] width 933 height 21
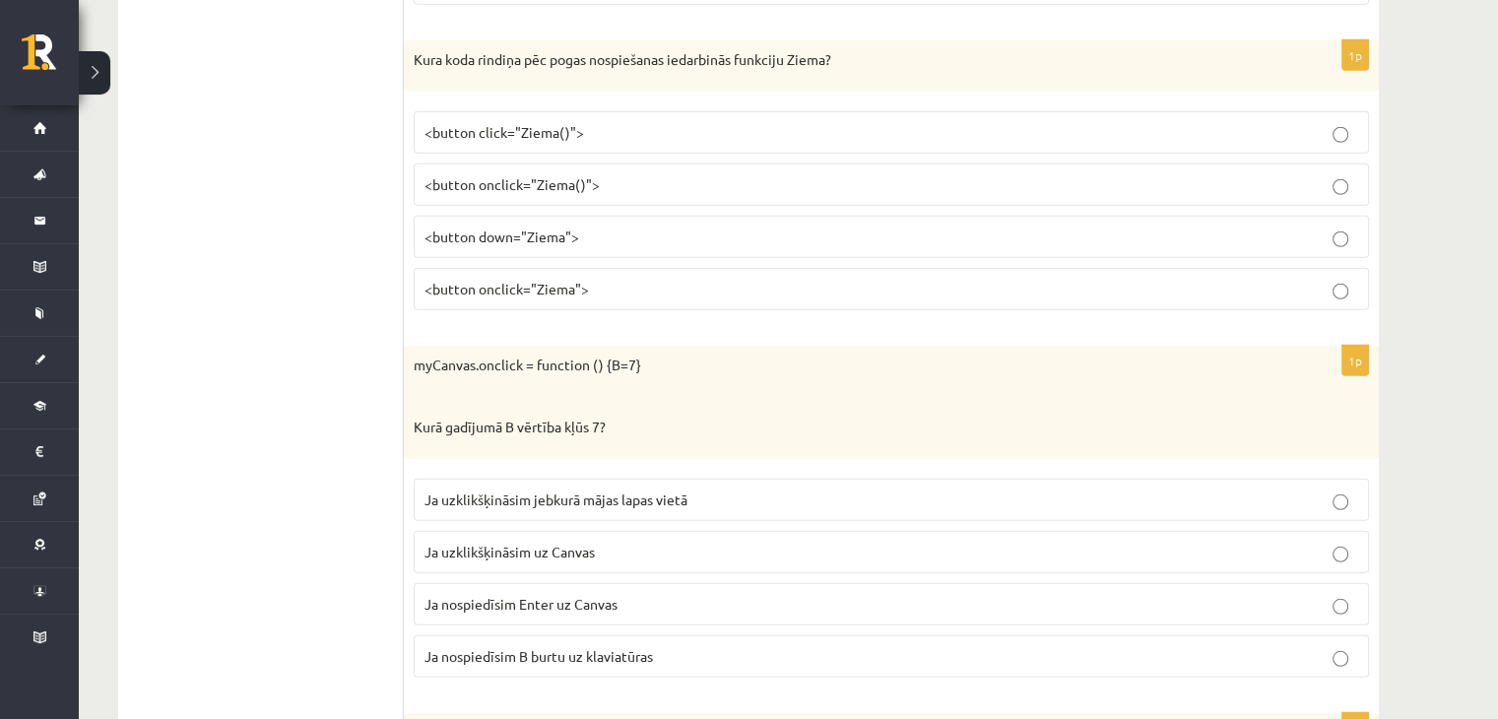
scroll to position [5471, 0]
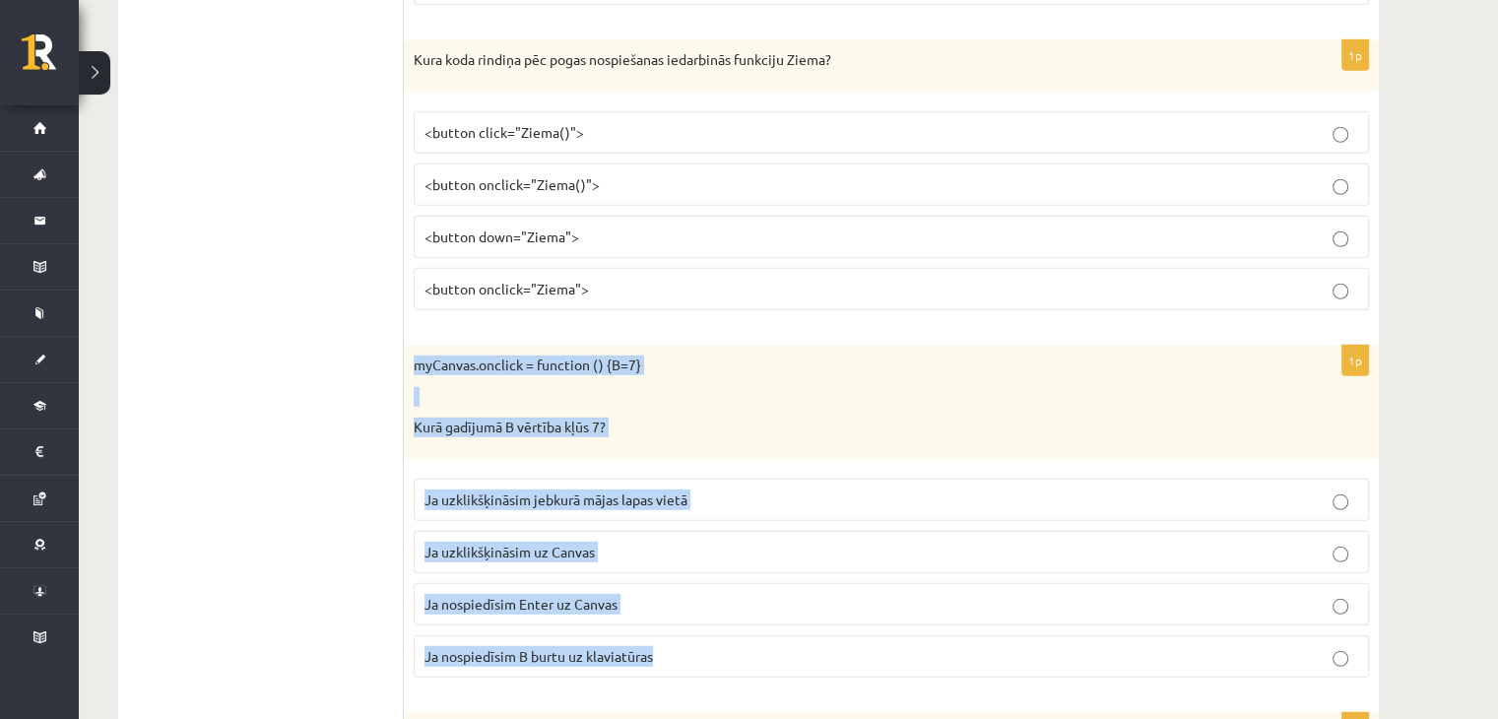
drag, startPoint x: 414, startPoint y: 337, endPoint x: 672, endPoint y: 643, distance: 400.4
click at [672, 643] on div "1p myCanvas.onclick = function () {B=7} Kurā gadījumā B vērtība kļūs 7? Ja uzkl…" at bounding box center [891, 520] width 975 height 348
click at [558, 543] on span "Ja uzklikšķināsim uz Canvas" at bounding box center [509, 552] width 170 height 18
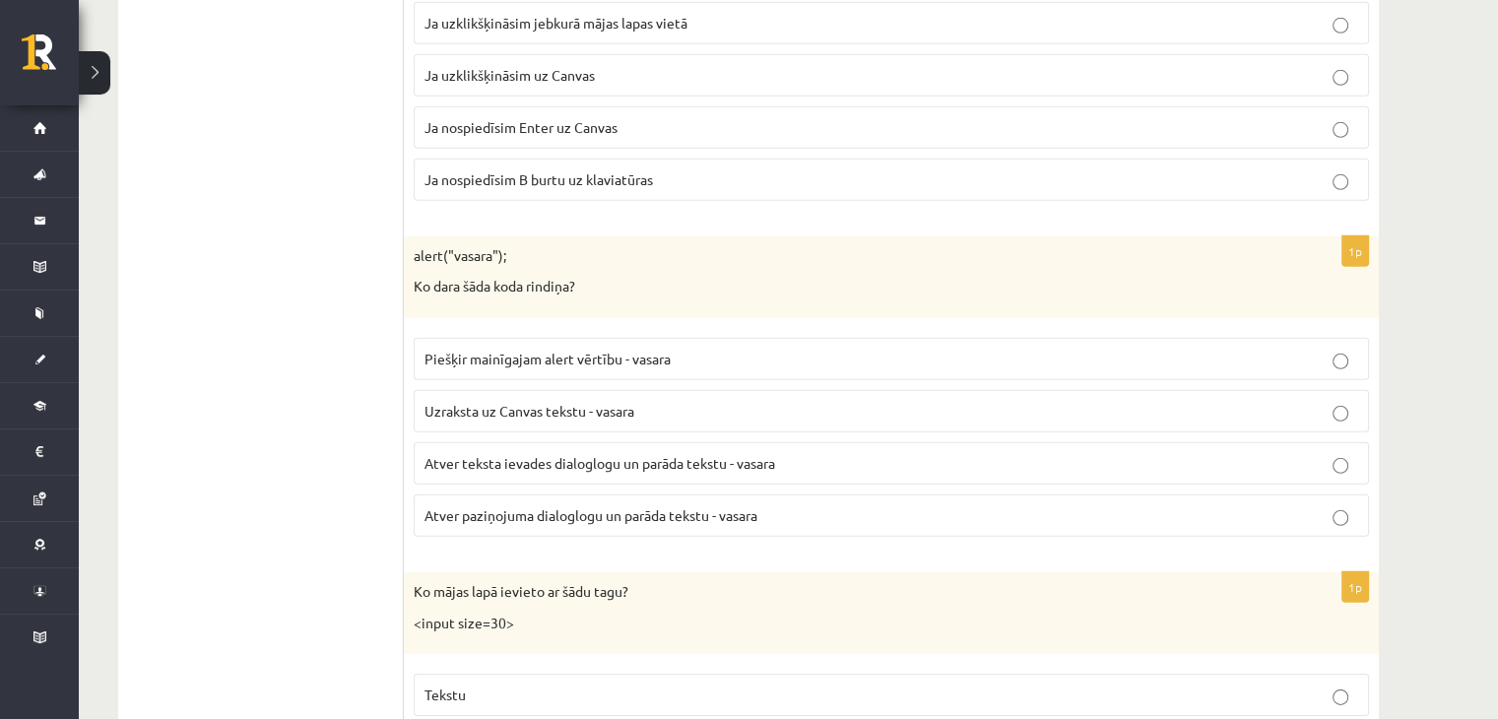
scroll to position [5973, 0]
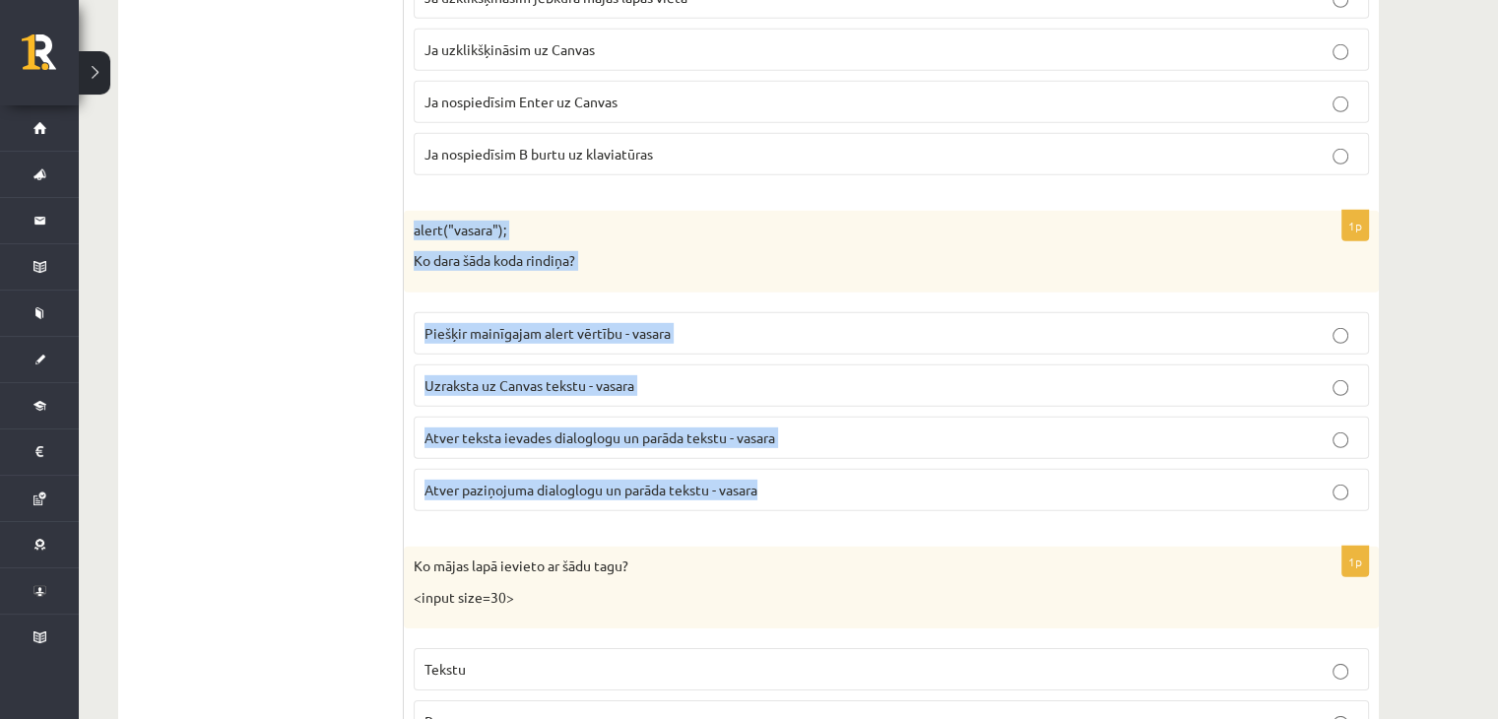
drag, startPoint x: 414, startPoint y: 187, endPoint x: 829, endPoint y: 460, distance: 497.0
click at [829, 460] on div "1p alert("vasara"); Ko dara šāda koda rindiņa? Piešķir mainīgajam alert vērtību…" at bounding box center [891, 369] width 975 height 316
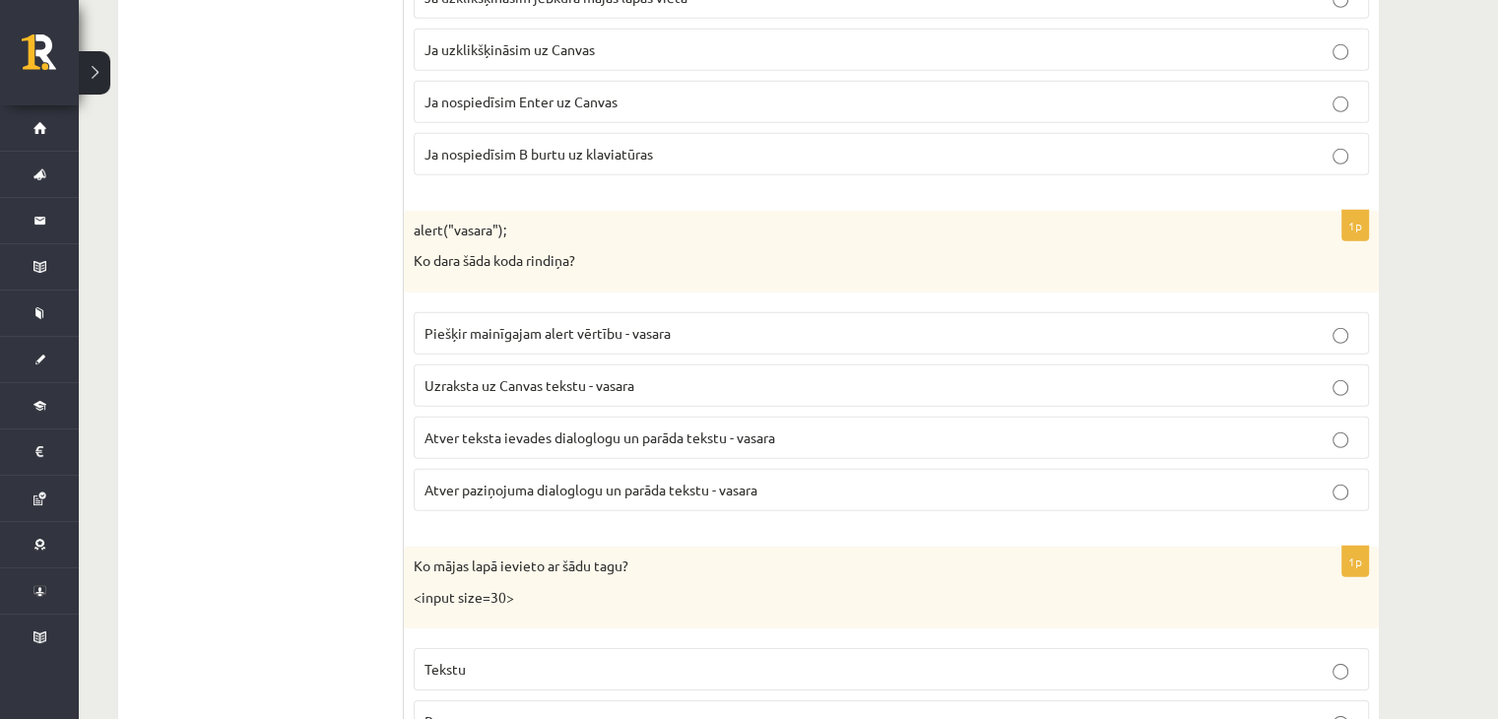
click at [580, 428] on span "Atver teksta ievades dialoglogu un parāda tekstu - vasara" at bounding box center [599, 437] width 351 height 18
click at [649, 480] on span "Atver paziņojuma dialoglogu un parāda tekstu - vasara" at bounding box center [590, 489] width 333 height 18
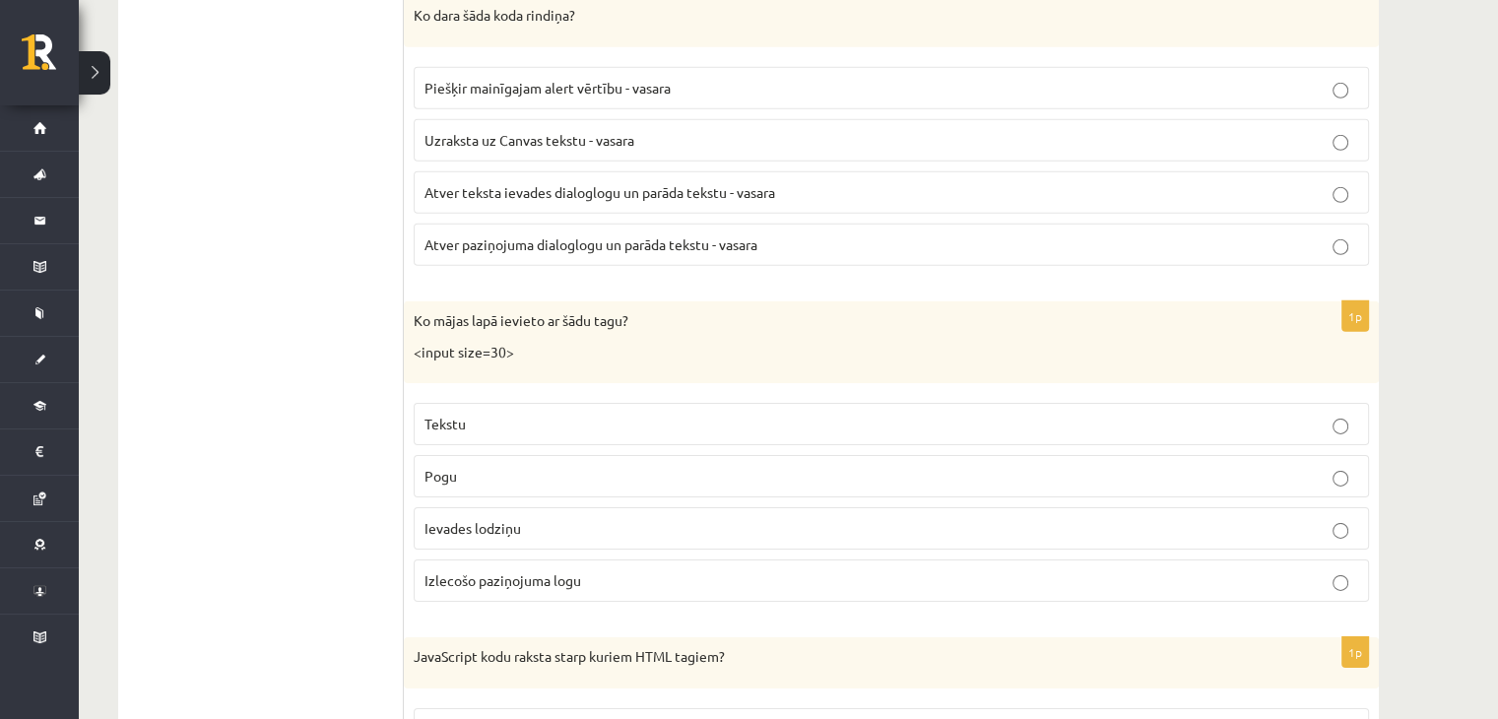
scroll to position [6219, 0]
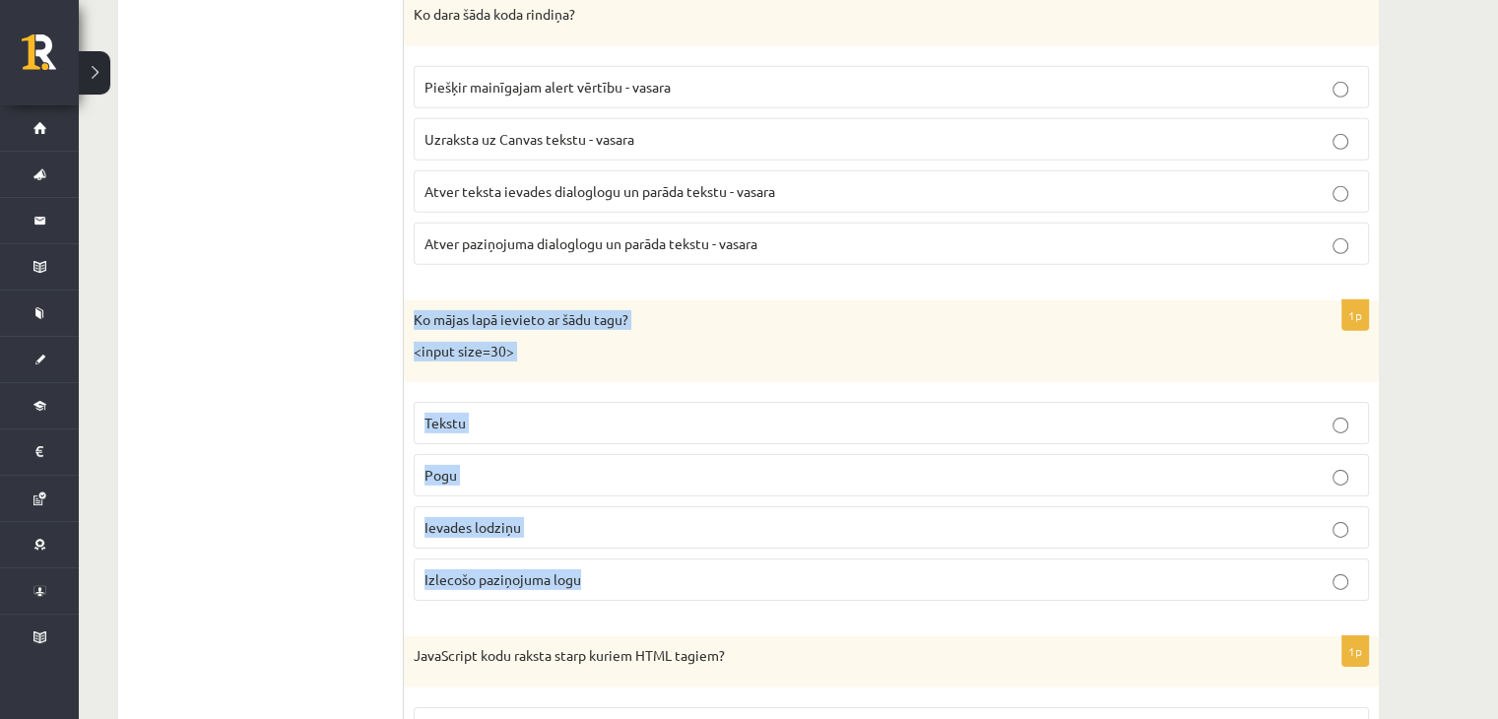
drag, startPoint x: 404, startPoint y: 281, endPoint x: 630, endPoint y: 585, distance: 379.3
click at [630, 585] on div "1p Ko mājas lapā ievieto ar šādu tagu? <input size=30> Tekstu Pogu Ievades lodz…" at bounding box center [891, 458] width 975 height 316
click at [544, 517] on p "Ievades lodziņu" at bounding box center [890, 527] width 933 height 21
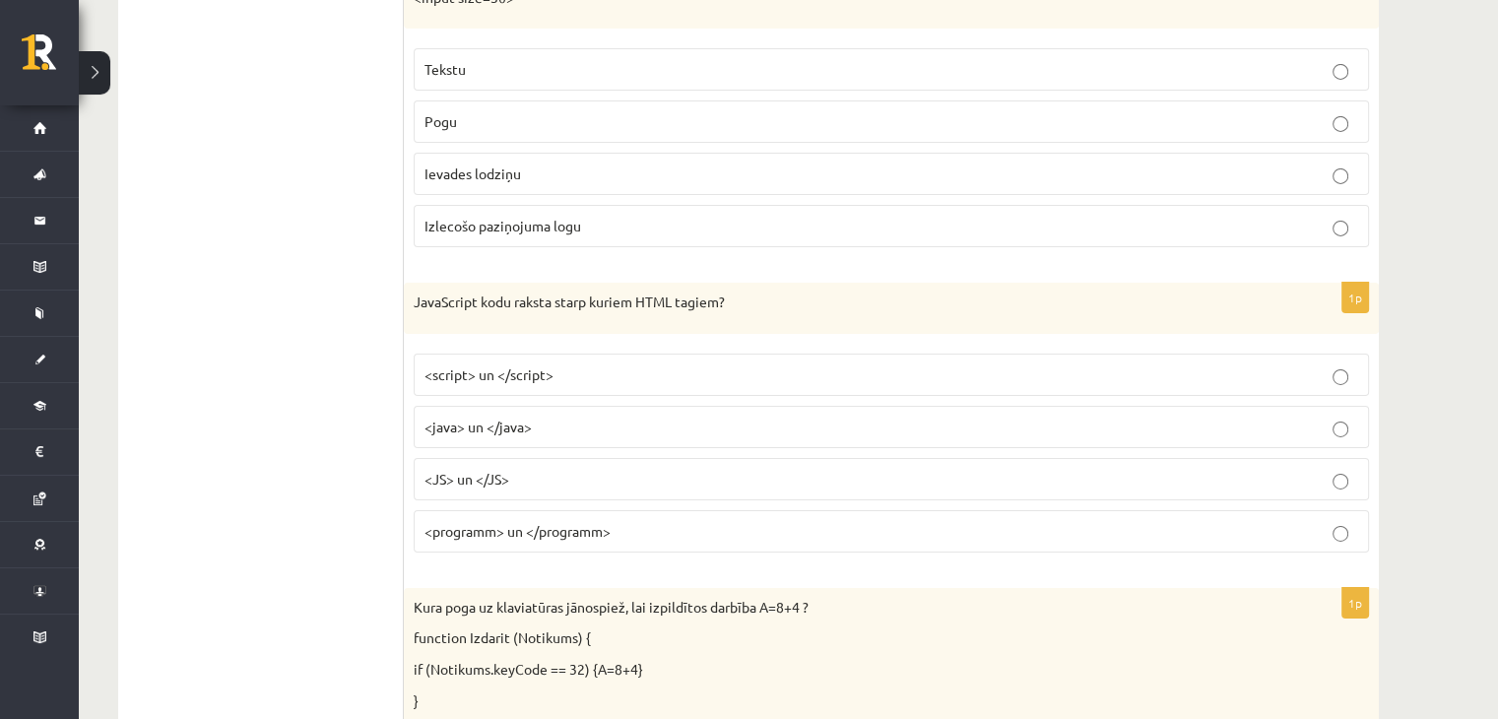
scroll to position [6575, 0]
drag, startPoint x: 417, startPoint y: 261, endPoint x: 424, endPoint y: 309, distance: 48.7
click at [424, 309] on div "1p JavaScript kodu raksta starp kuriem HTML tagiem? <script> un </script> <java…" at bounding box center [891, 423] width 975 height 286
drag, startPoint x: 394, startPoint y: 296, endPoint x: 126, endPoint y: 257, distance: 270.7
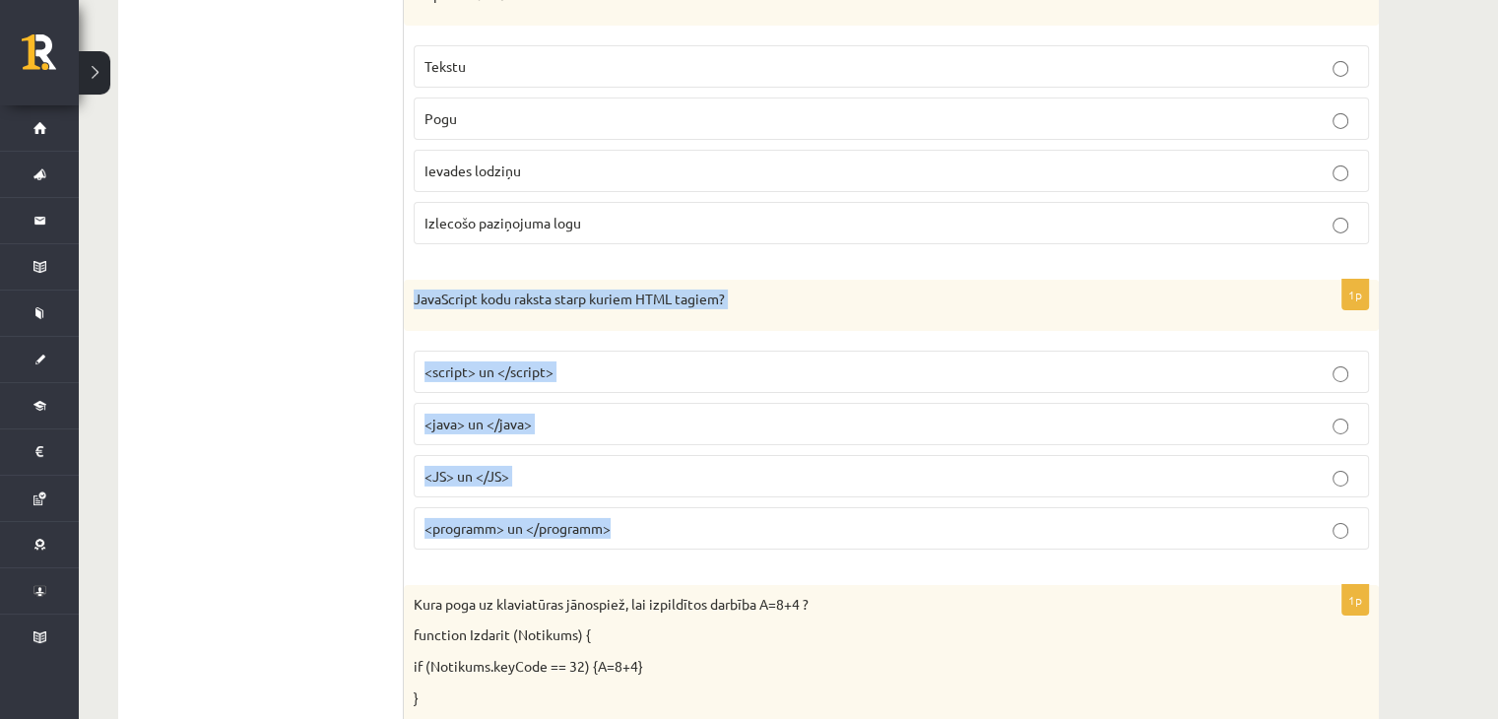
drag, startPoint x: 406, startPoint y: 264, endPoint x: 627, endPoint y: 494, distance: 319.6
click at [627, 494] on div "1p JavaScript kodu raksta starp kuriem HTML tagiem? <script> un </script> <java…" at bounding box center [891, 423] width 975 height 286
click at [603, 351] on label "<script> un </script>" at bounding box center [891, 372] width 955 height 42
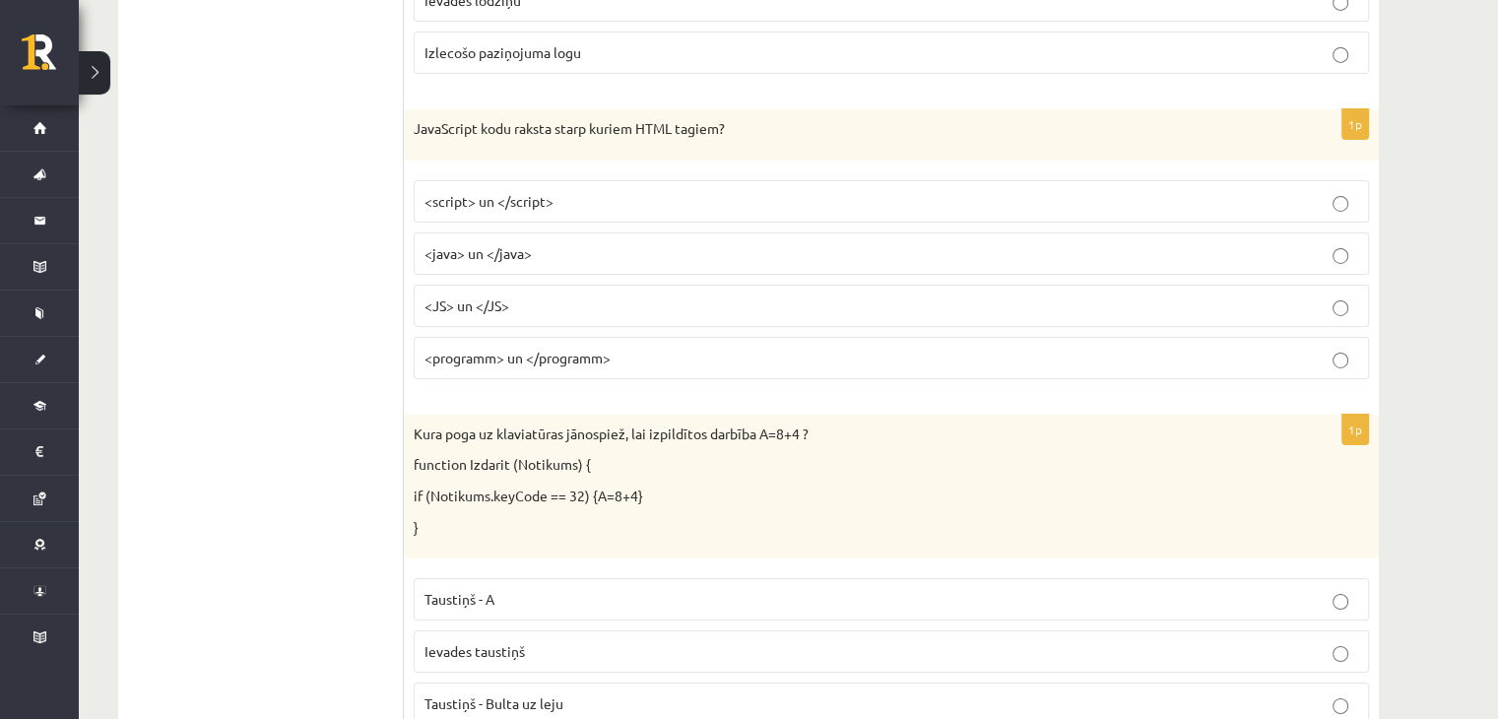
scroll to position [6857, 0]
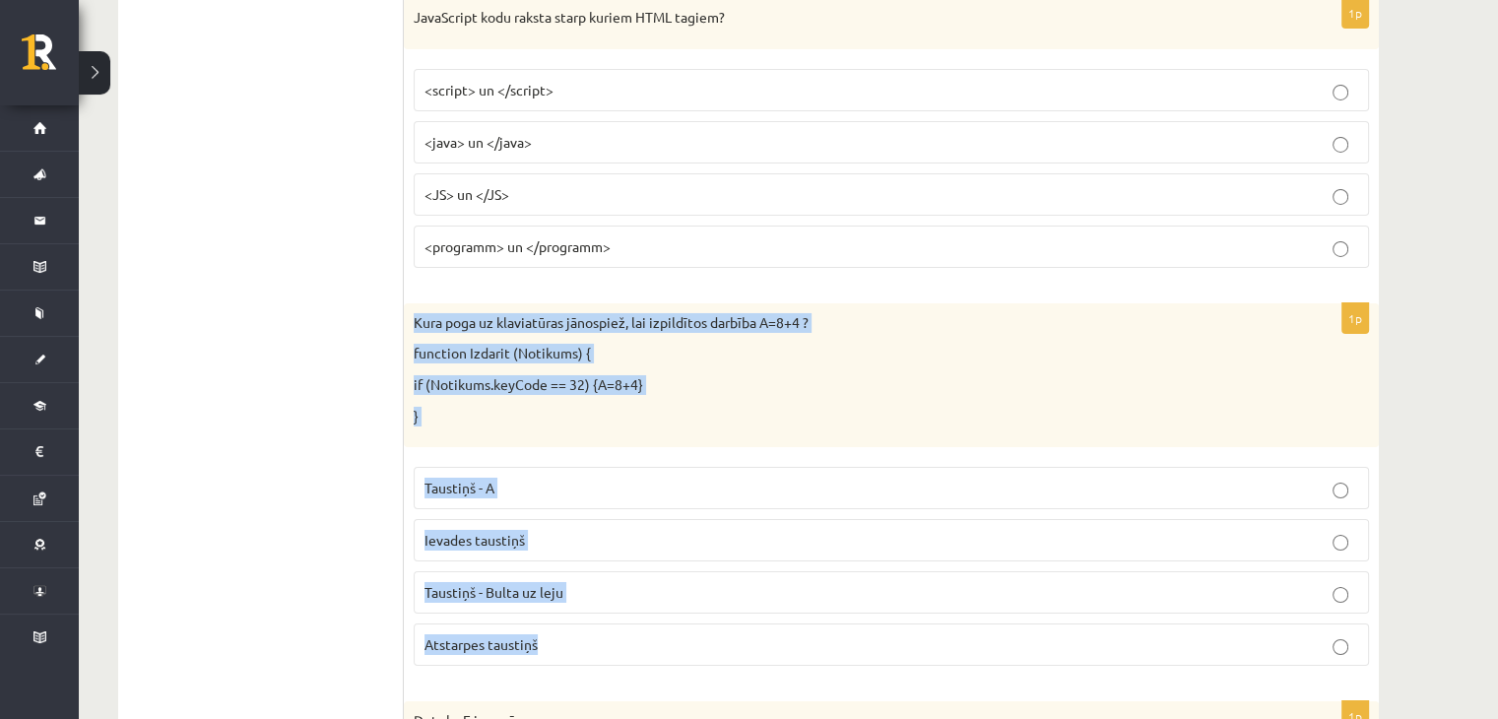
drag, startPoint x: 410, startPoint y: 285, endPoint x: 603, endPoint y: 633, distance: 398.4
click at [603, 633] on div "1p Kura poga uz klaviatūras jānospiež, lai izpildītos darbība A=8+4 ? function …" at bounding box center [891, 492] width 975 height 378
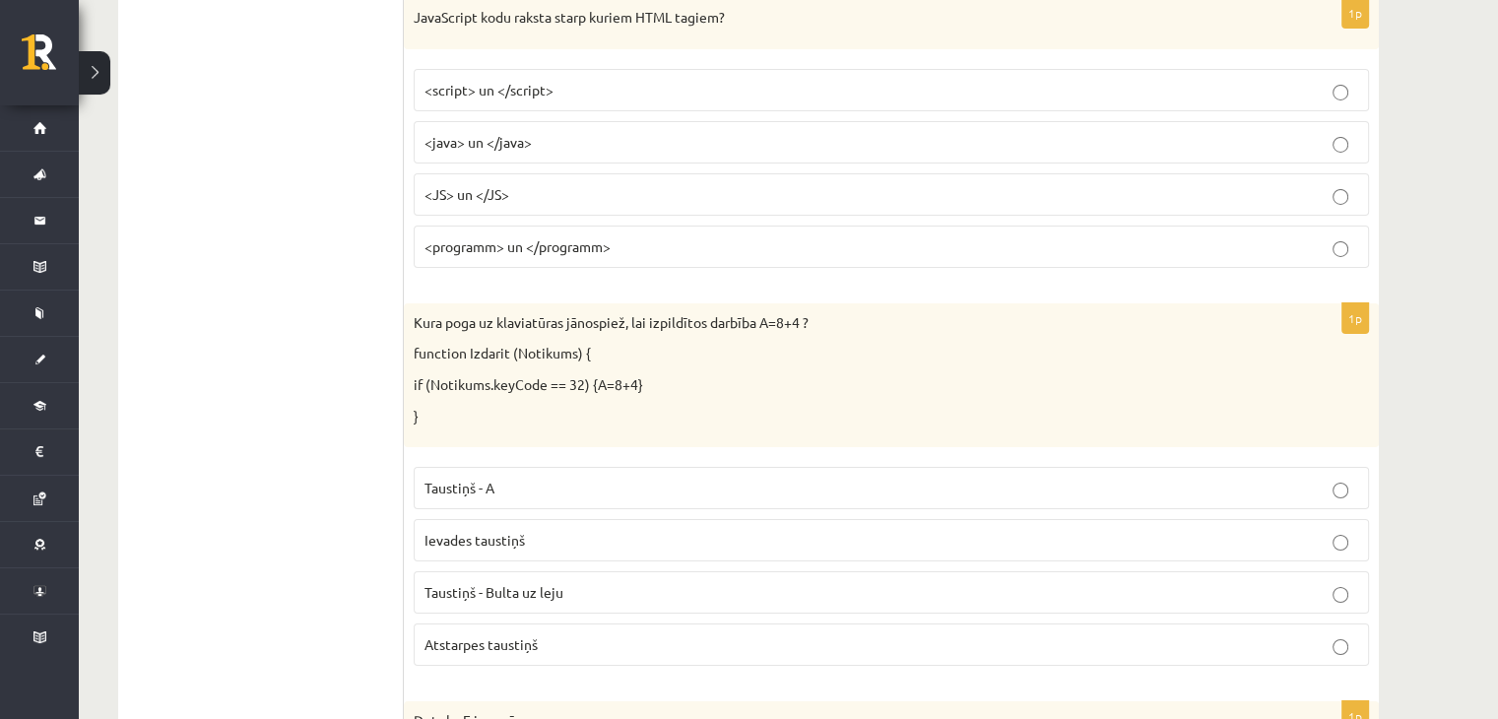
click at [566, 634] on p "Atstarpes taustiņš" at bounding box center [890, 644] width 933 height 21
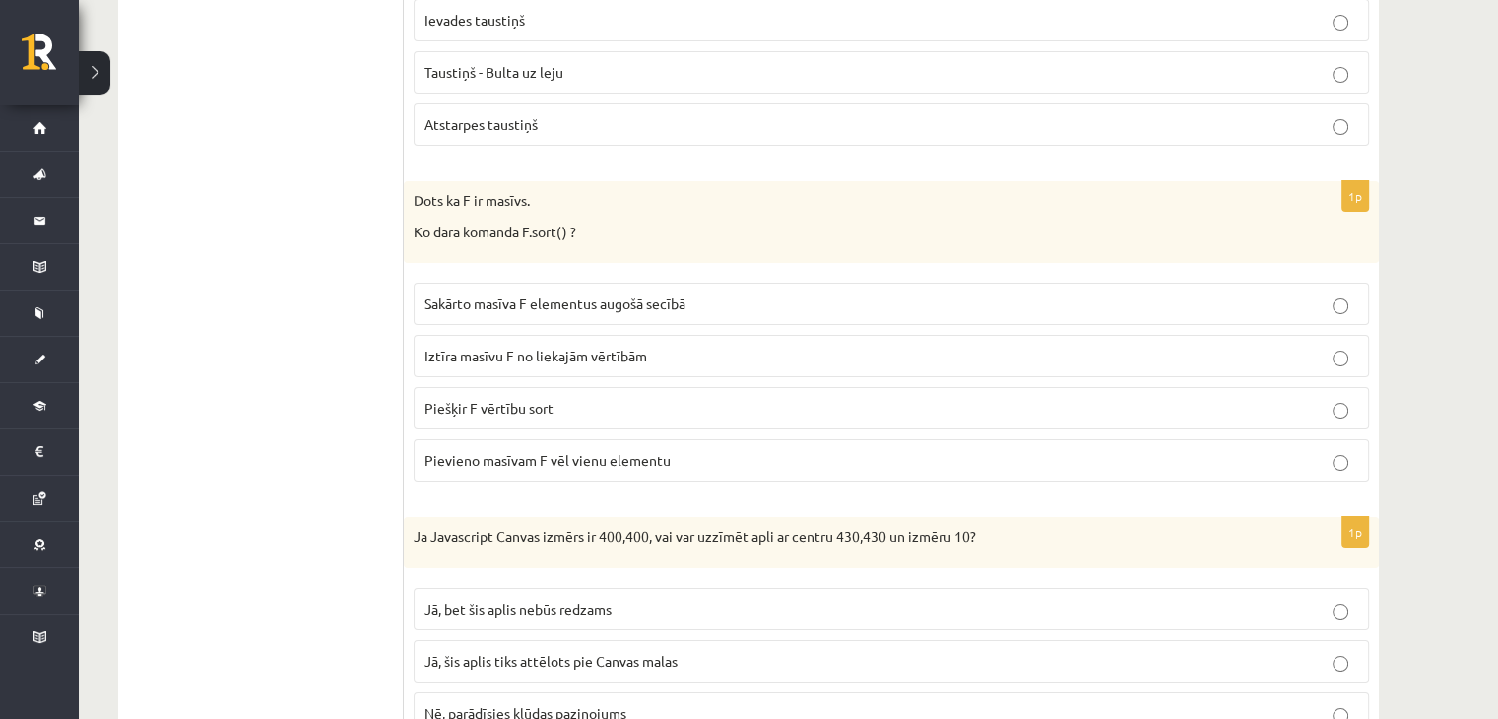
scroll to position [7381, 0]
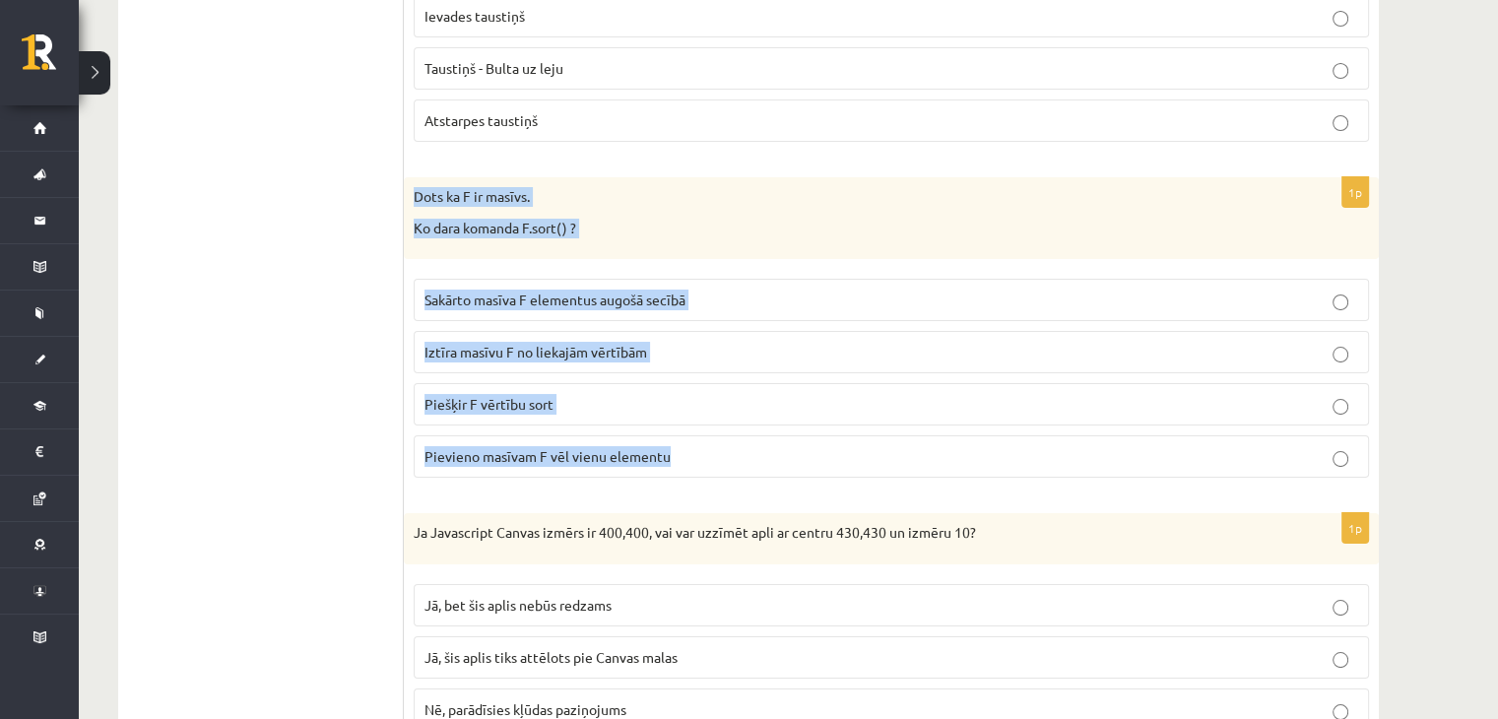
drag, startPoint x: 403, startPoint y: 153, endPoint x: 688, endPoint y: 422, distance: 392.8
click at [688, 422] on div "1p Dots ka F ir masīvs. Ko dara komanda F.sort() ? Sakārto masīva F elementus a…" at bounding box center [891, 335] width 975 height 316
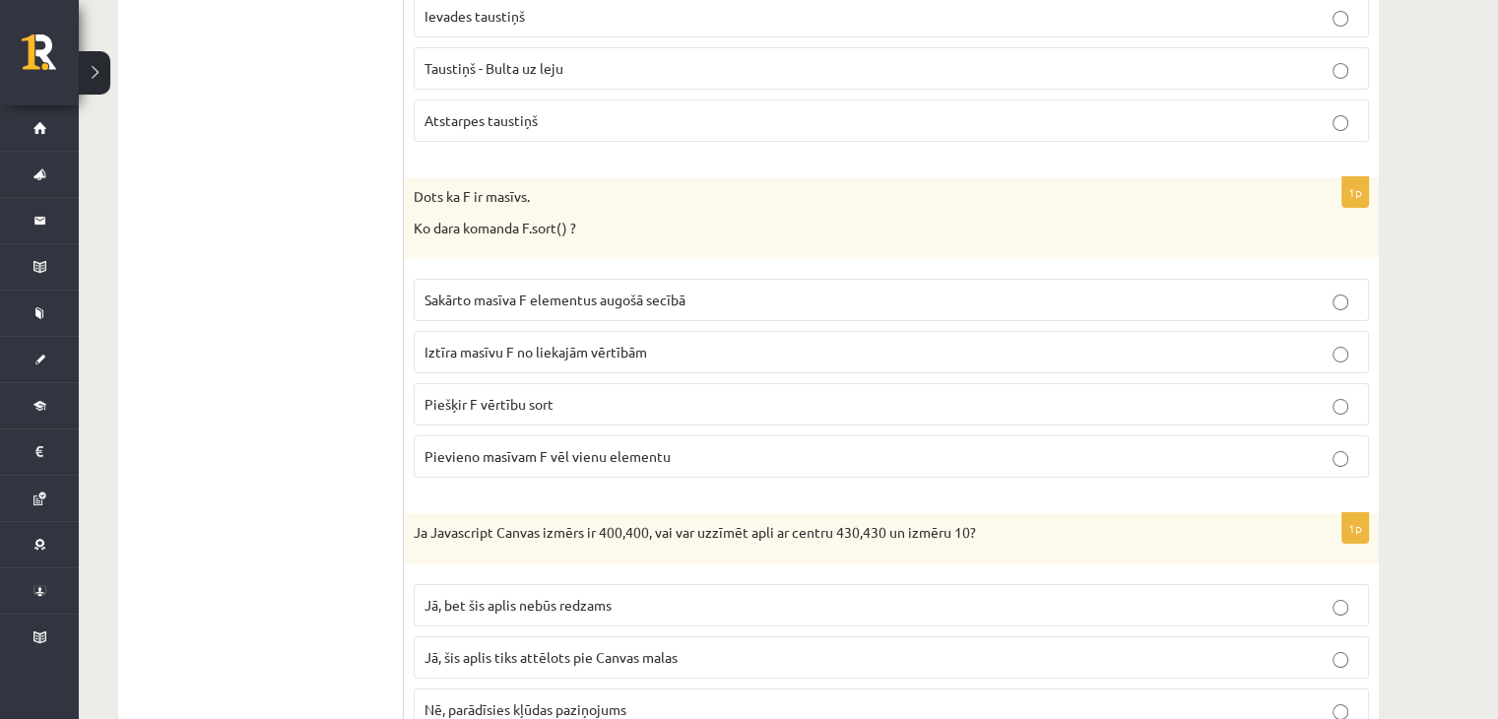
drag, startPoint x: 256, startPoint y: 111, endPoint x: 270, endPoint y: 244, distance: 133.6
drag, startPoint x: 270, startPoint y: 244, endPoint x: 760, endPoint y: 265, distance: 490.8
click at [760, 289] on p "Sakārto masīva F elementus augošā secībā" at bounding box center [890, 299] width 933 height 21
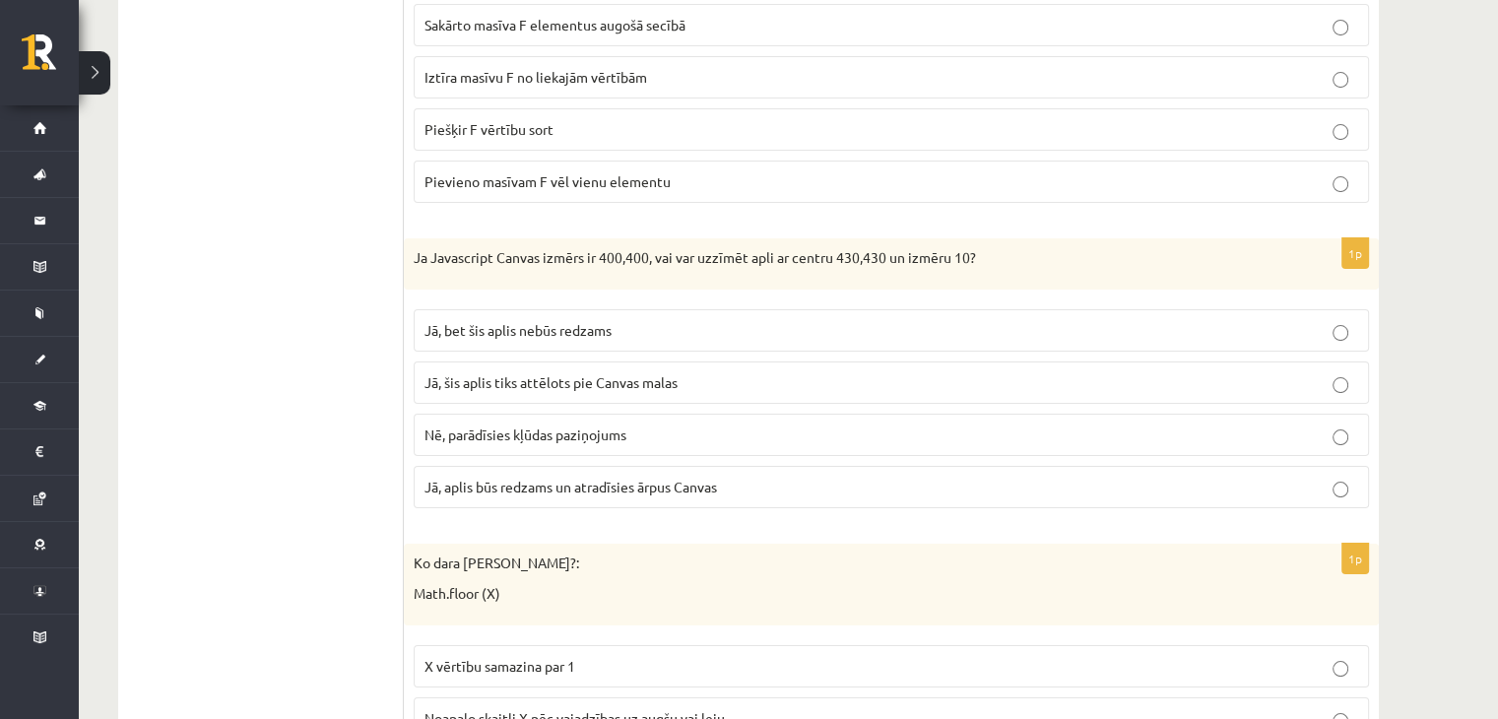
scroll to position [7656, 0]
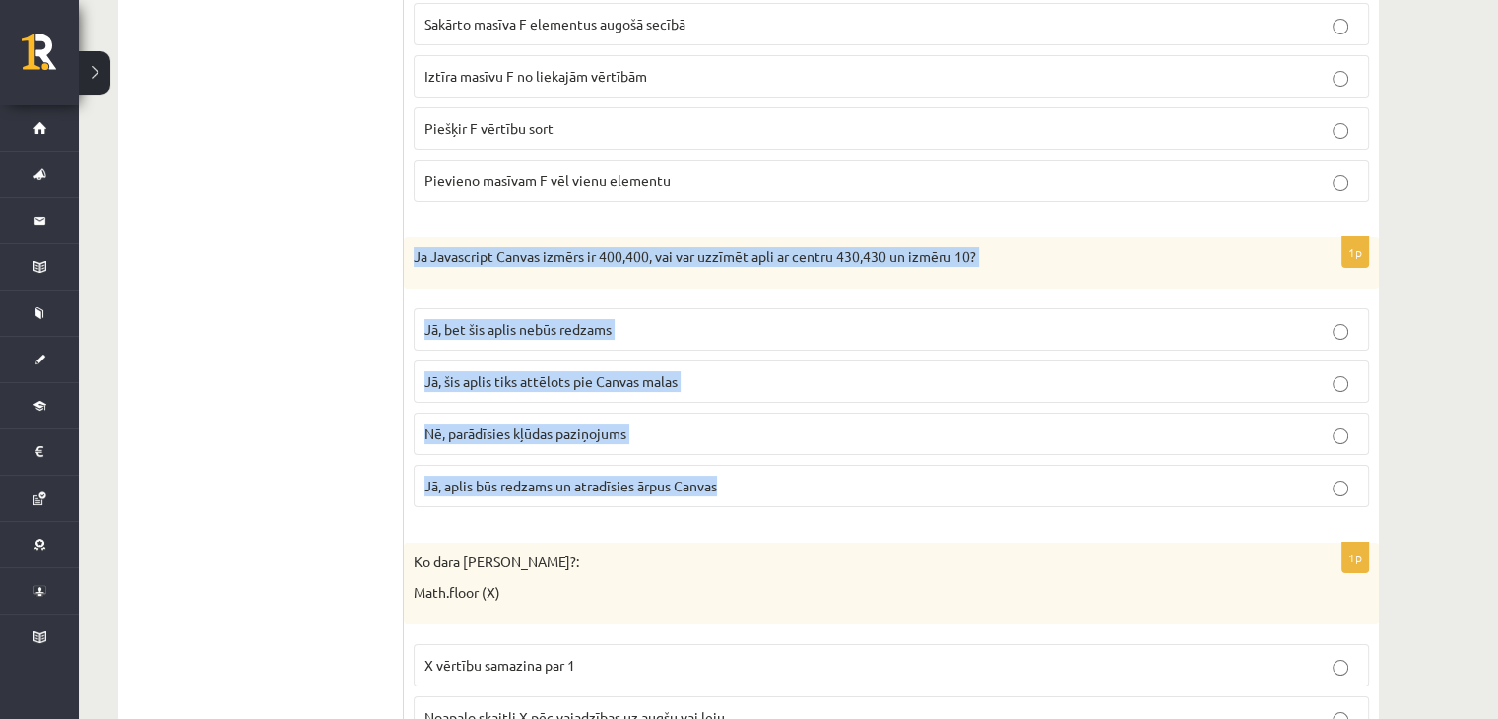
drag, startPoint x: 411, startPoint y: 200, endPoint x: 768, endPoint y: 441, distance: 431.2
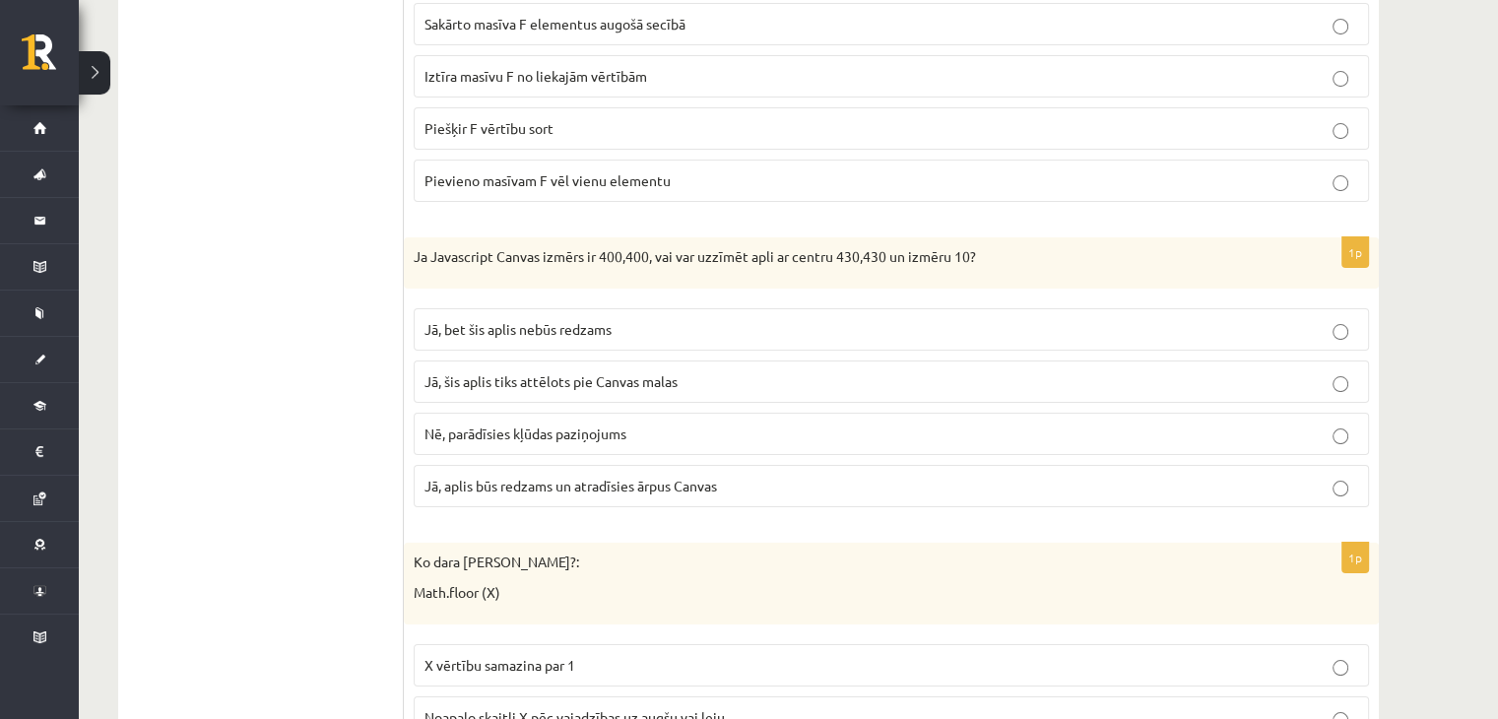
click at [480, 320] on span "Jā, bet šis aplis nebūs redzams" at bounding box center [517, 329] width 187 height 18
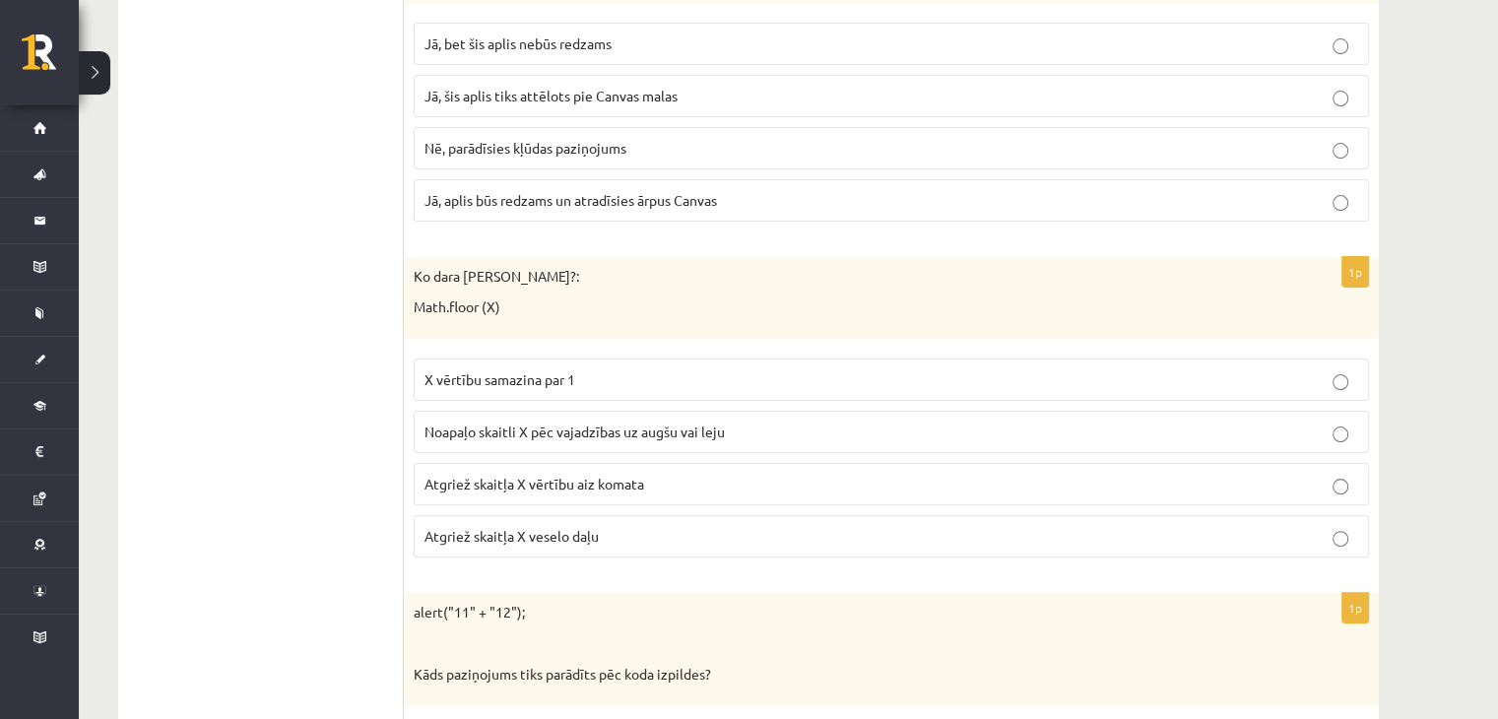
scroll to position [7962, 0]
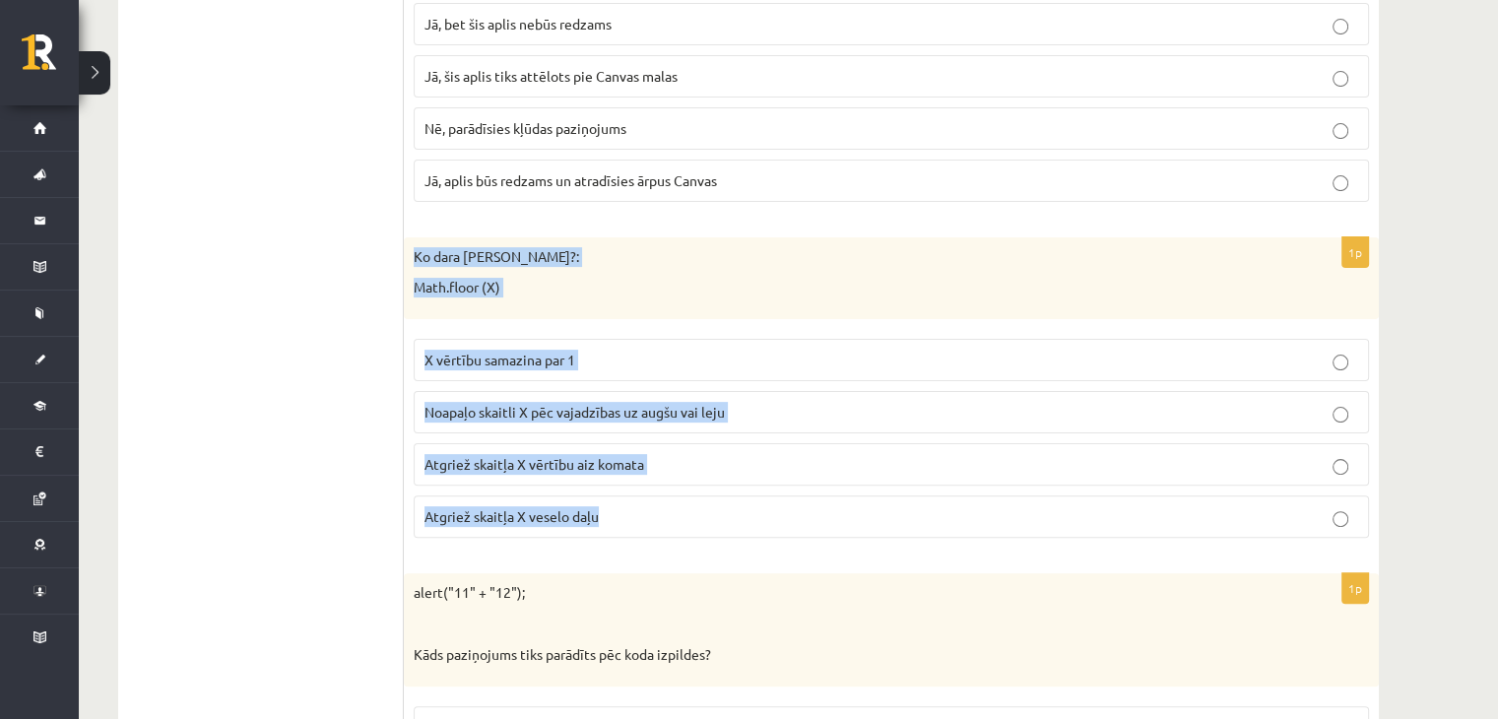
drag, startPoint x: 406, startPoint y: 210, endPoint x: 634, endPoint y: 478, distance: 352.0
click at [634, 478] on div "1p Ko dara koda rindiņa?: Math.floor (X) X vērtību samazina par 1 Noapaļo skait…" at bounding box center [891, 395] width 975 height 316
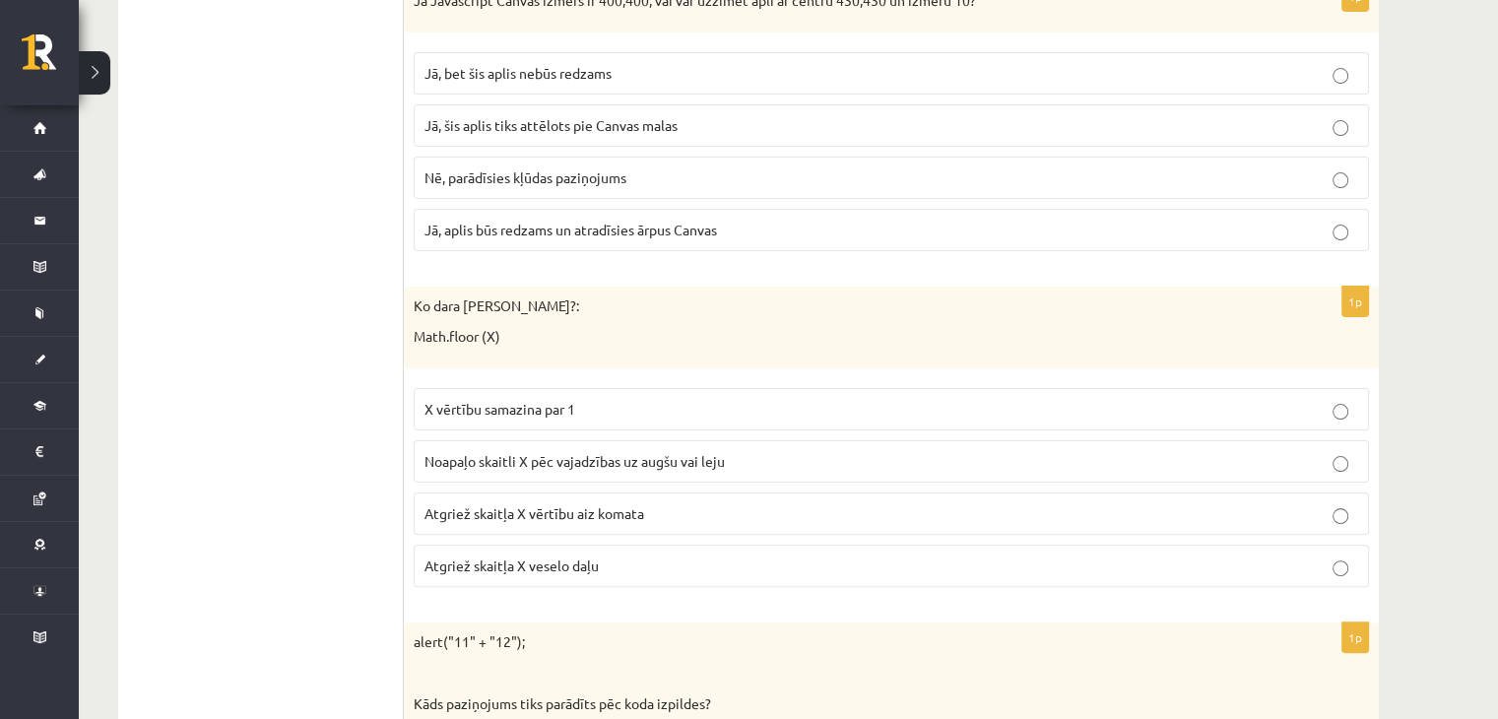
scroll to position [7910, 0]
click at [638, 546] on label "Atgriež skaitļa X veselo daļu" at bounding box center [891, 567] width 955 height 42
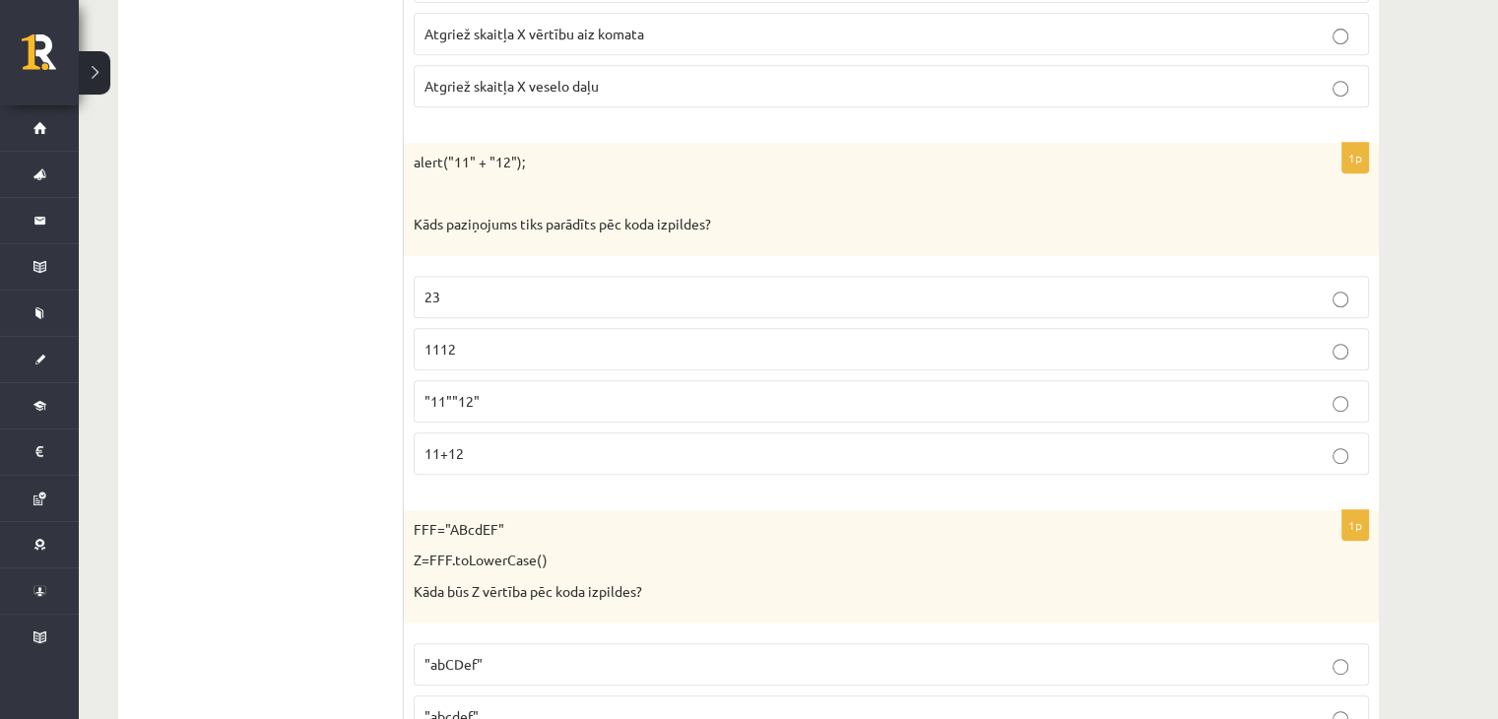
scroll to position [8393, 0]
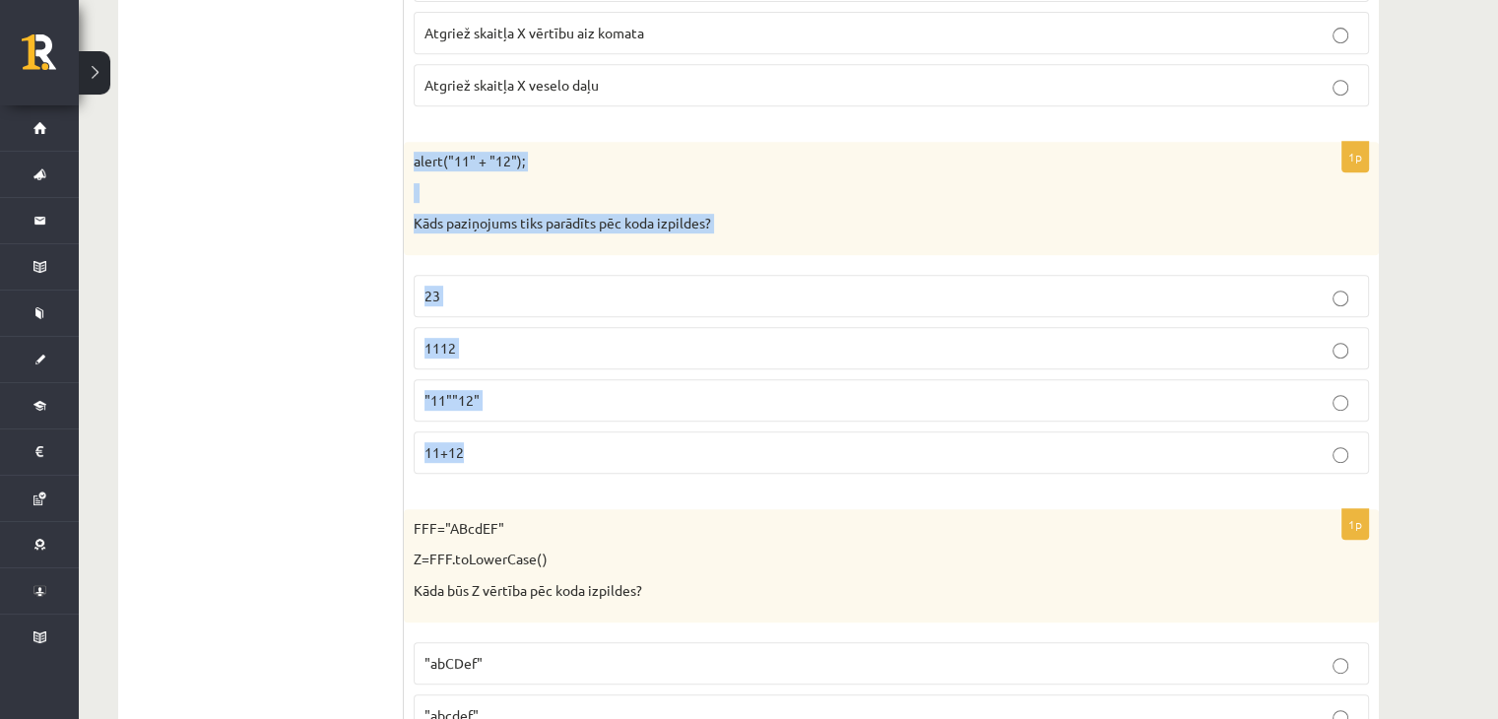
drag, startPoint x: 409, startPoint y: 115, endPoint x: 515, endPoint y: 390, distance: 294.6
click at [515, 390] on div "1p alert("11" + "12"); Kāds paziņojums tiks parādīts pēc koda izpildes? 23 1112…" at bounding box center [891, 316] width 975 height 348
drag, startPoint x: 381, startPoint y: 291, endPoint x: 436, endPoint y: 307, distance: 57.3
click at [436, 339] on span "1112" at bounding box center [440, 348] width 32 height 18
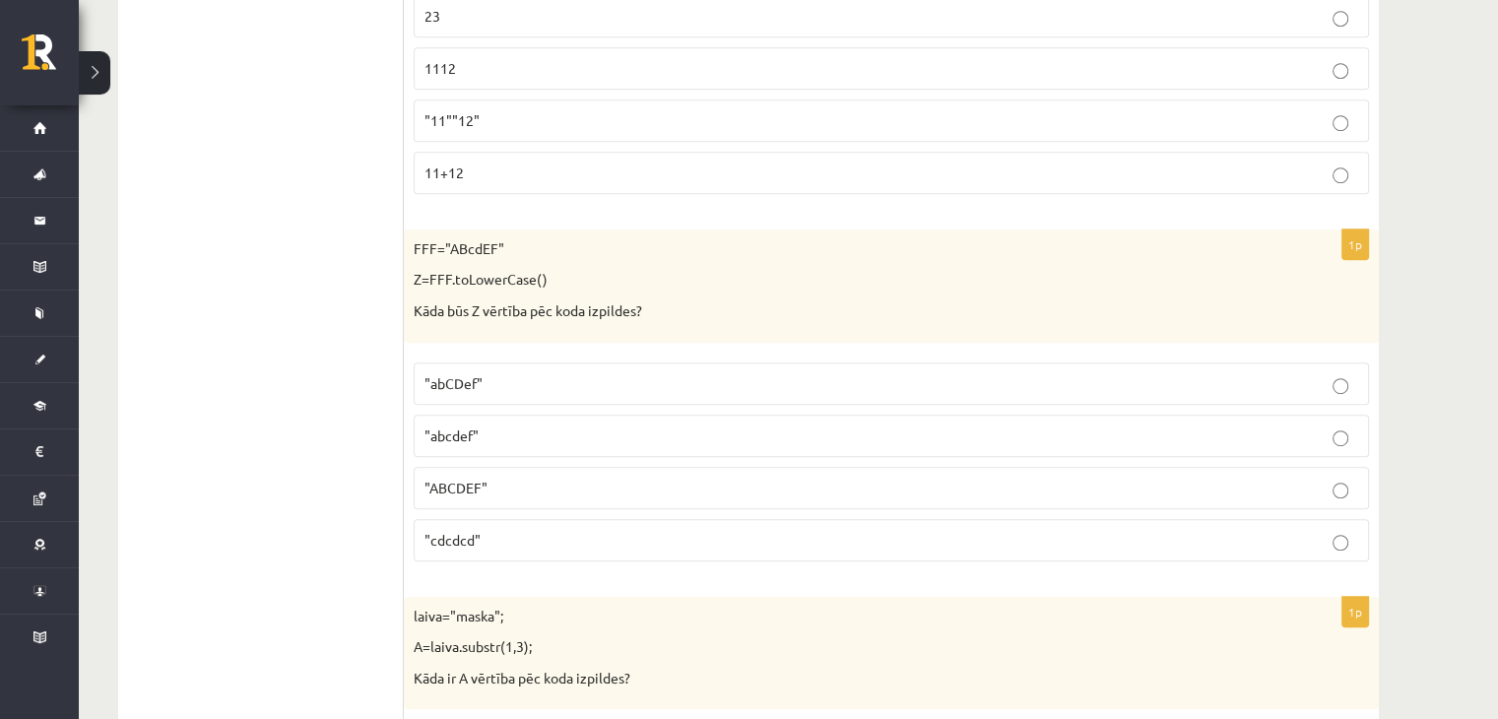
scroll to position [8680, 0]
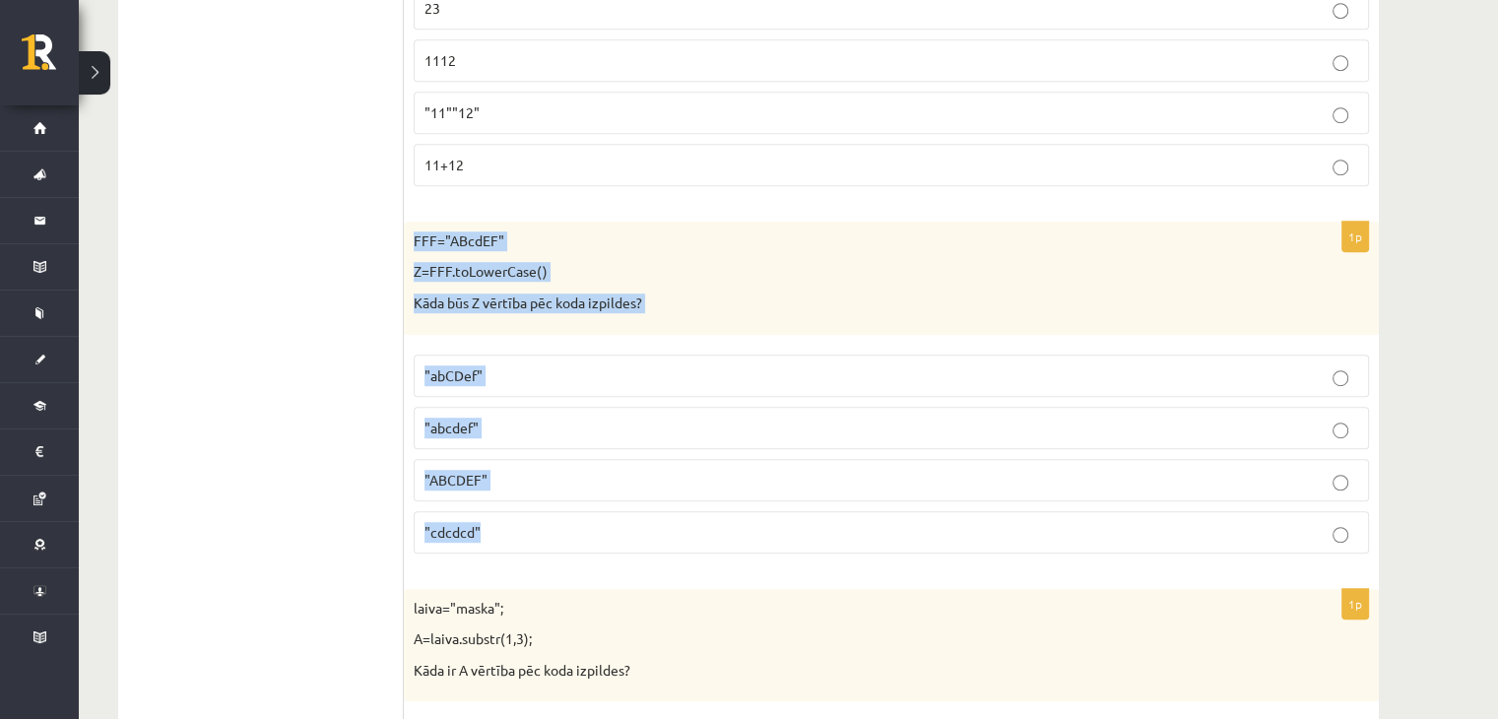
drag, startPoint x: 411, startPoint y: 194, endPoint x: 500, endPoint y: 482, distance: 302.1
click at [500, 482] on div "1p FFF="ABcdEF" Z=FFF.toLowerCase() Kāda būs Z vērtība pēc koda izpildes? "abCD…" at bounding box center [891, 396] width 975 height 348
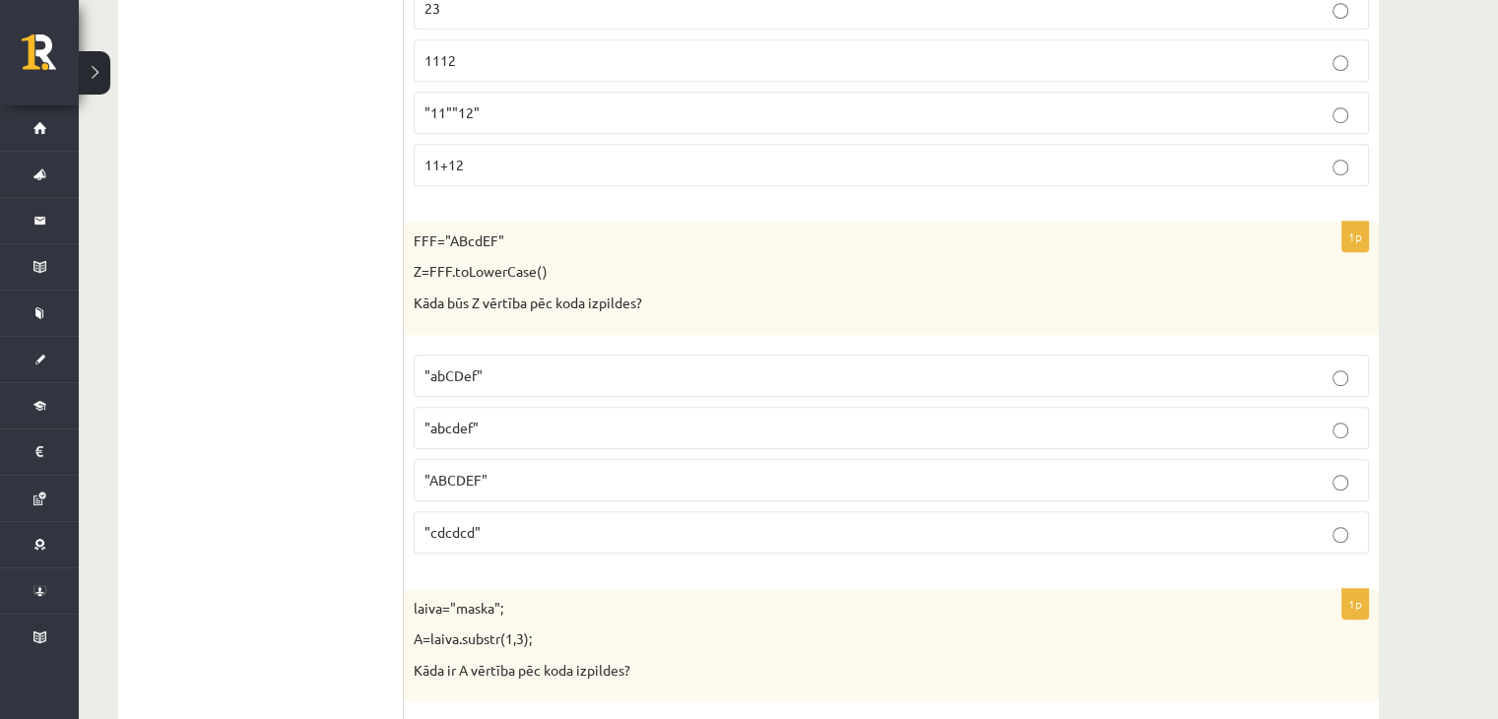
click at [459, 418] on span ""abcdef"" at bounding box center [451, 427] width 54 height 18
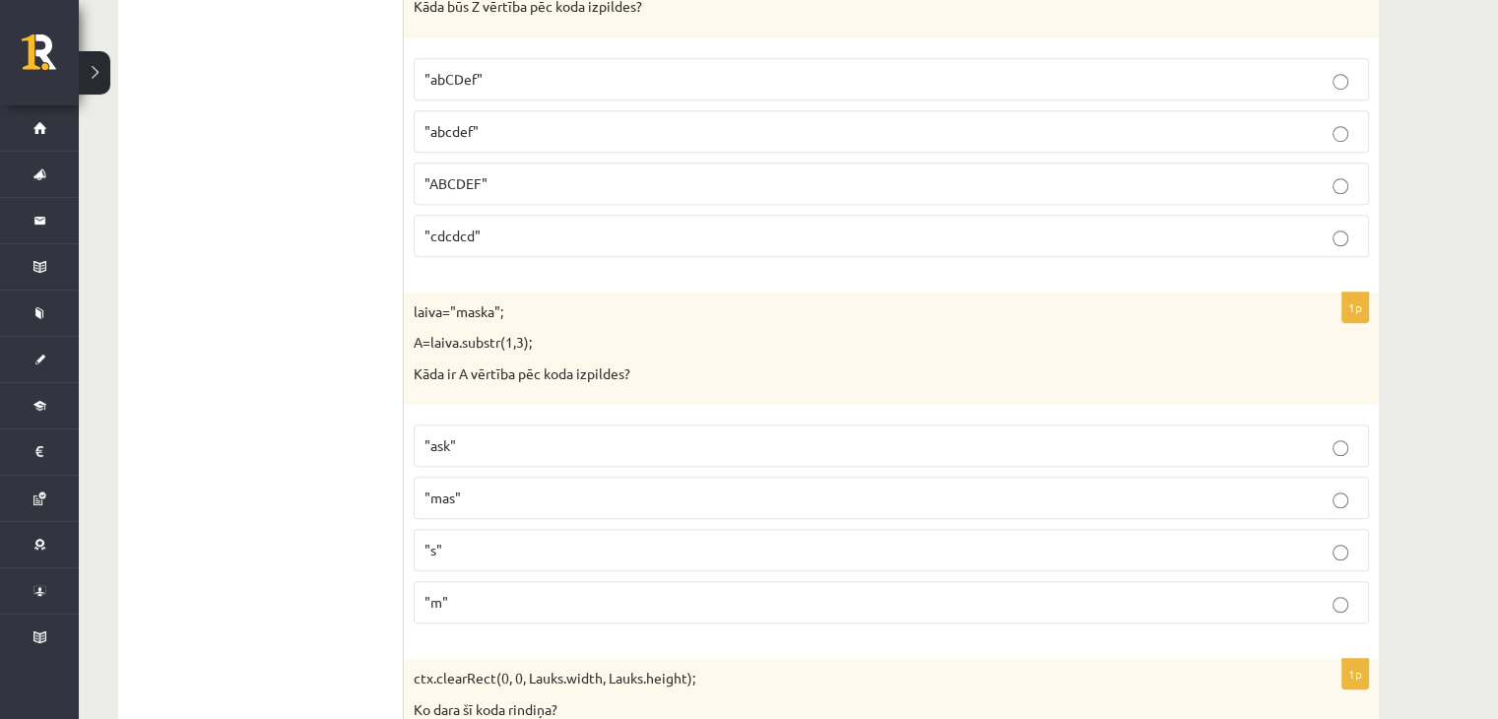
scroll to position [8972, 0]
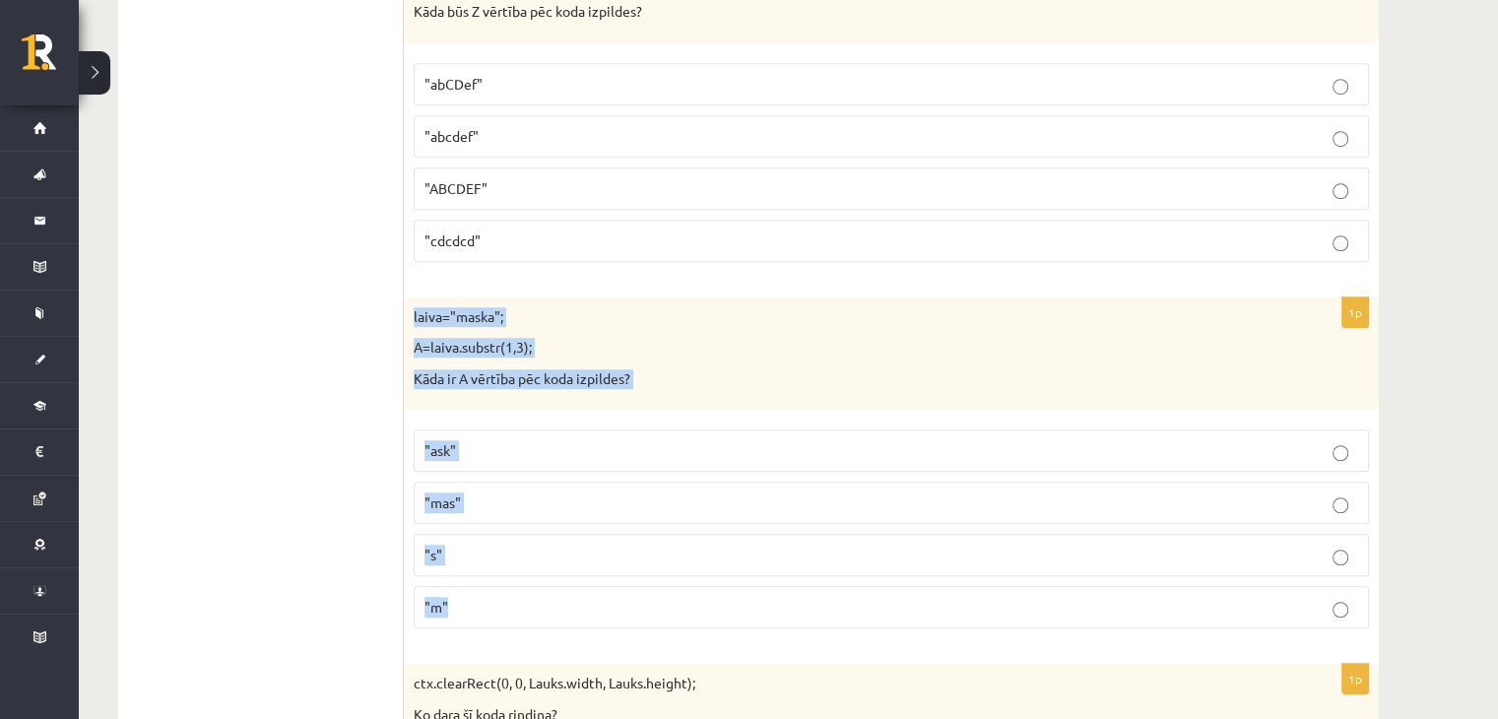
drag, startPoint x: 411, startPoint y: 268, endPoint x: 499, endPoint y: 548, distance: 294.3
click at [499, 548] on div "1p laiva="maska"; A=laiva.substr(1,3); Kāda ir A vērtība pēc koda izpildes? "as…" at bounding box center [891, 471] width 975 height 348
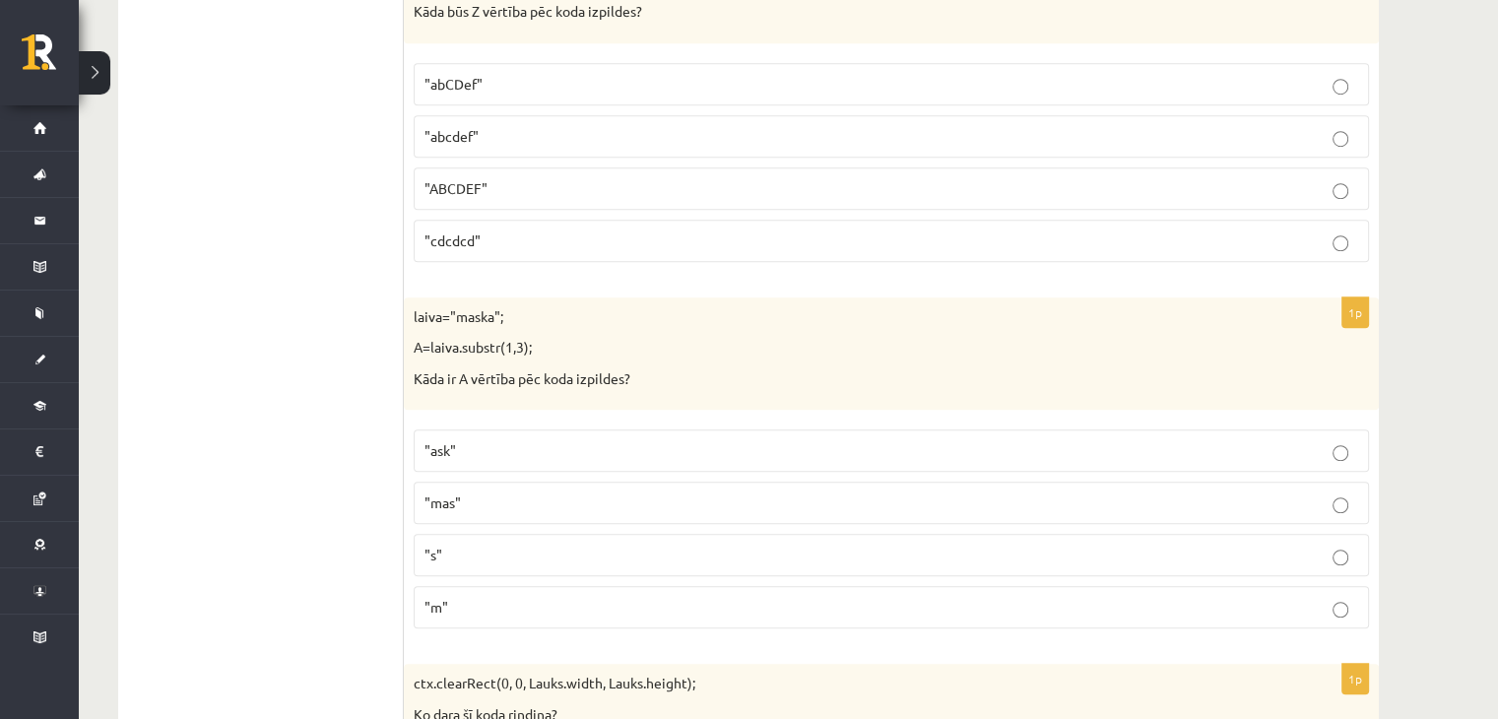
click at [457, 440] on p ""ask"" at bounding box center [890, 450] width 933 height 21
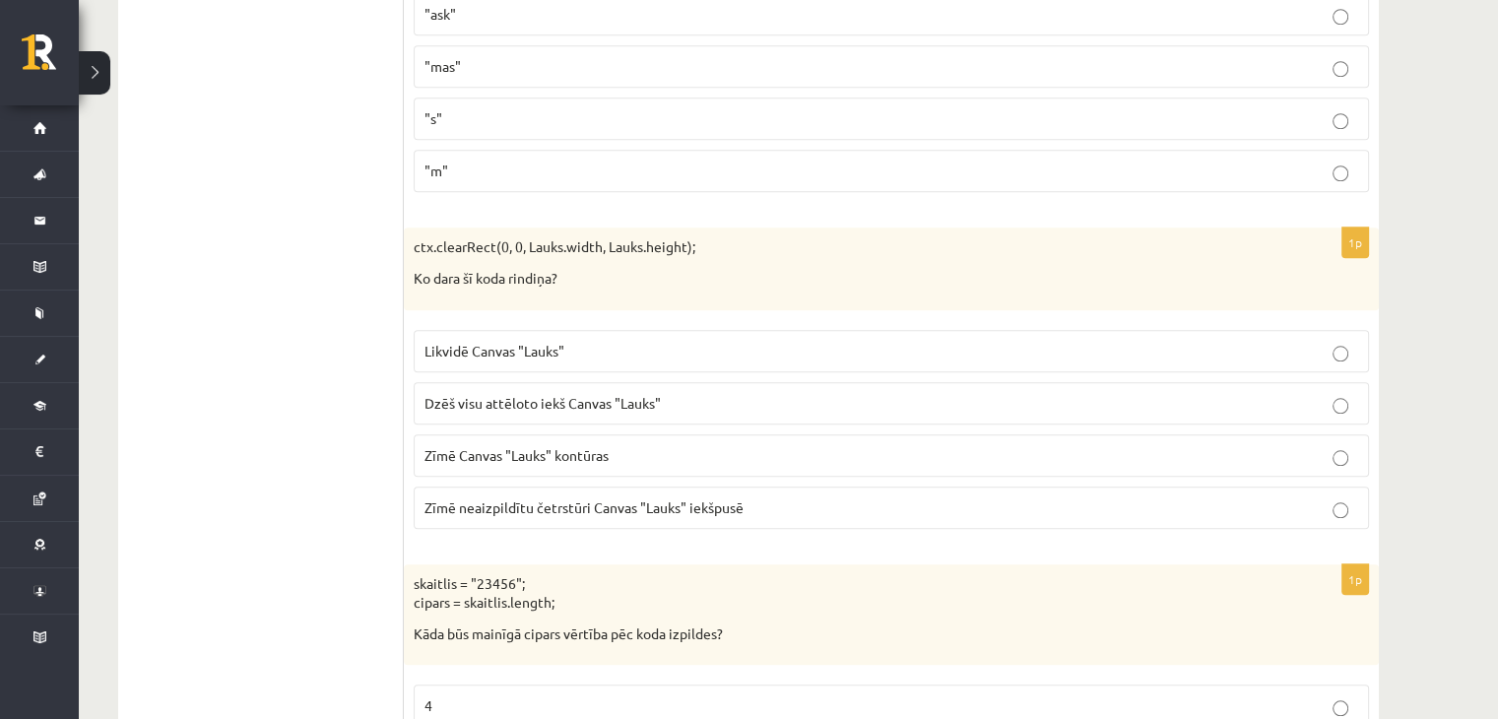
scroll to position [9409, 0]
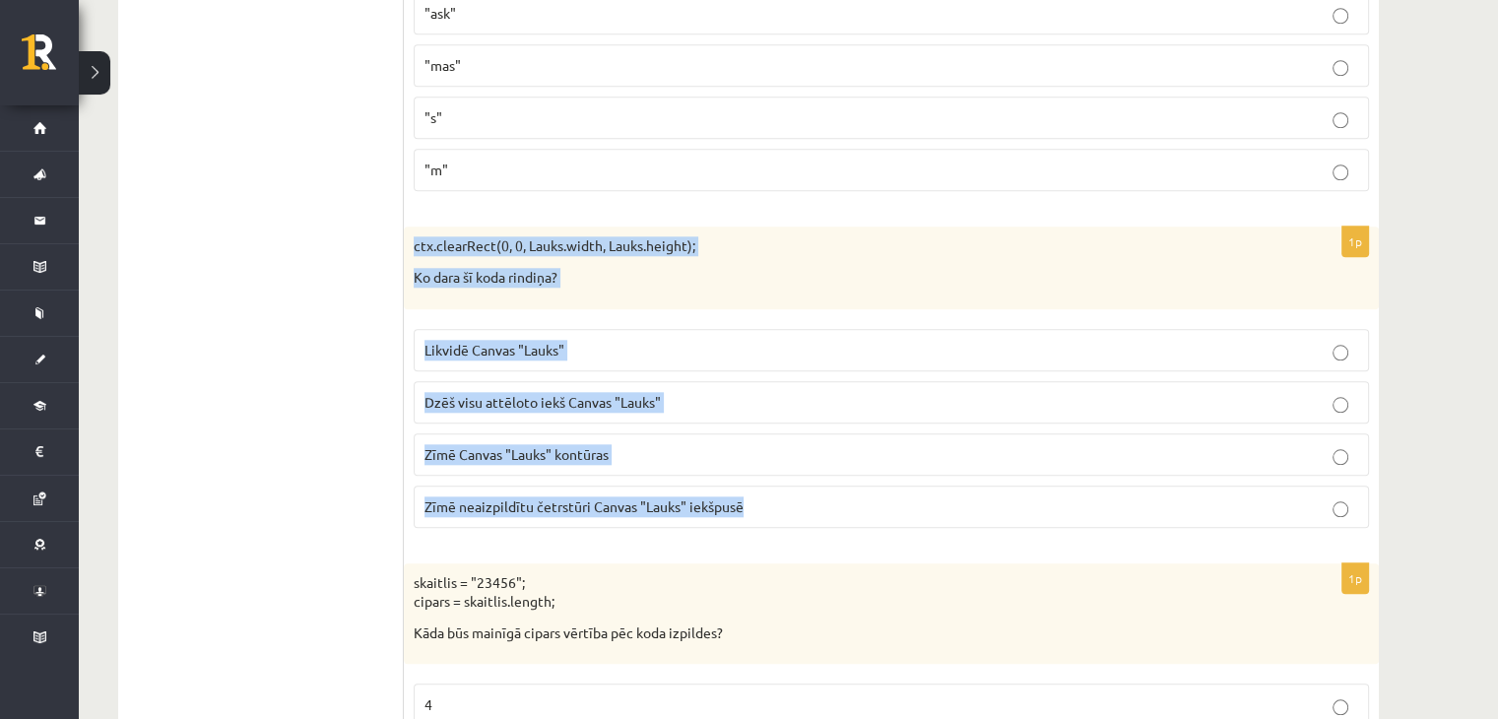
drag, startPoint x: 414, startPoint y: 194, endPoint x: 772, endPoint y: 476, distance: 455.8
click at [772, 476] on div "1p ctx.clearRect(0, 0, Lauks.width, Lauks.height); Ko dara šī koda rindiņa? Lik…" at bounding box center [891, 384] width 975 height 316
click at [620, 329] on label "Likvidē Canvas "Lauks"" at bounding box center [891, 350] width 955 height 42
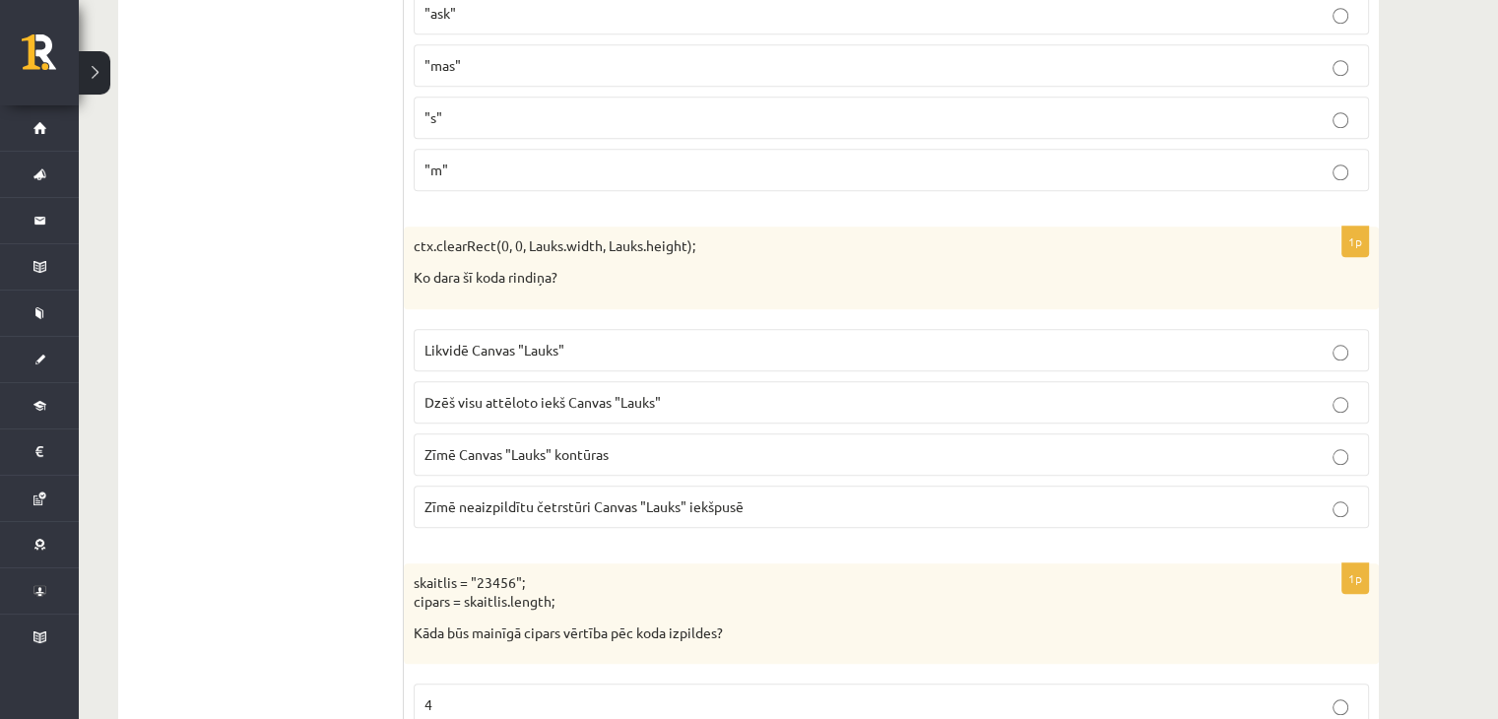
click at [544, 393] on span "Dzēš visu attēloto iekš Canvas "Lauks"" at bounding box center [542, 402] width 236 height 18
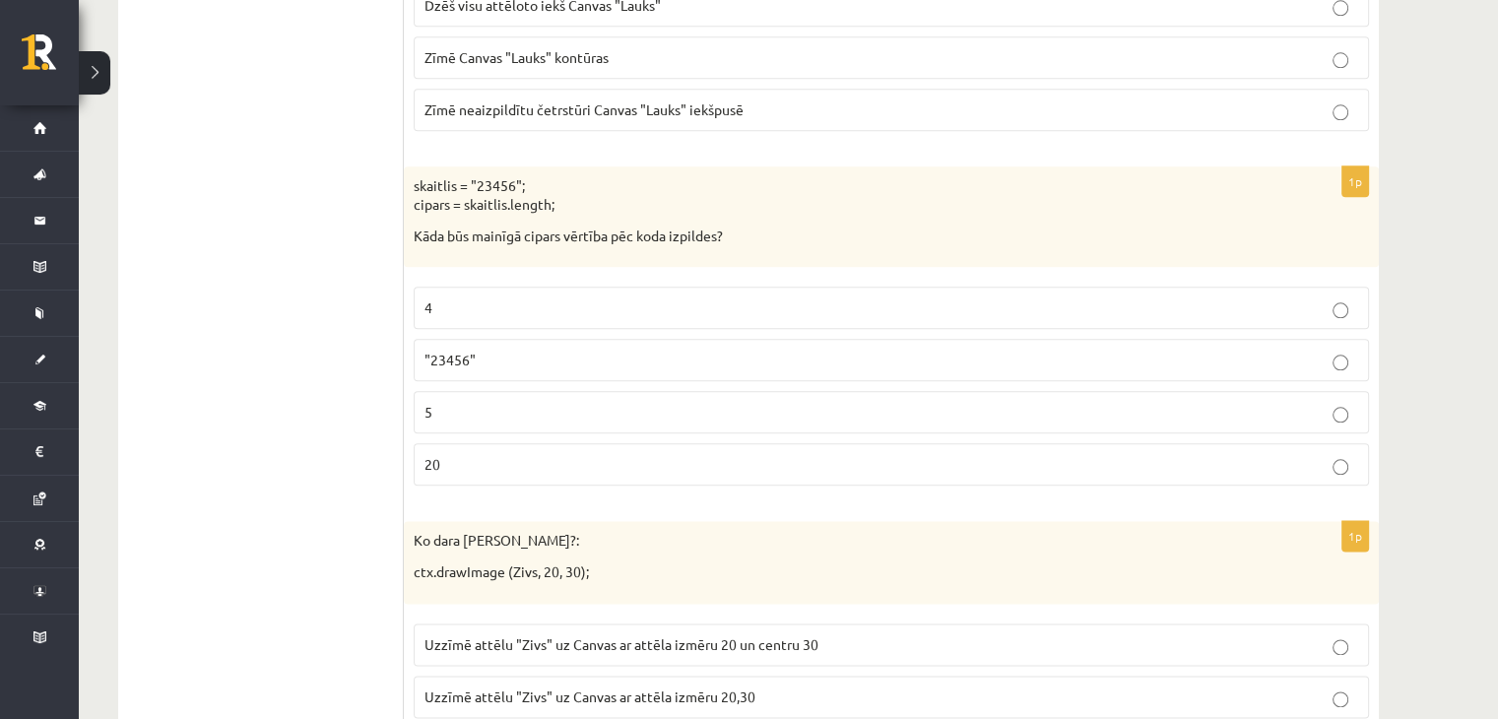
scroll to position [9811, 0]
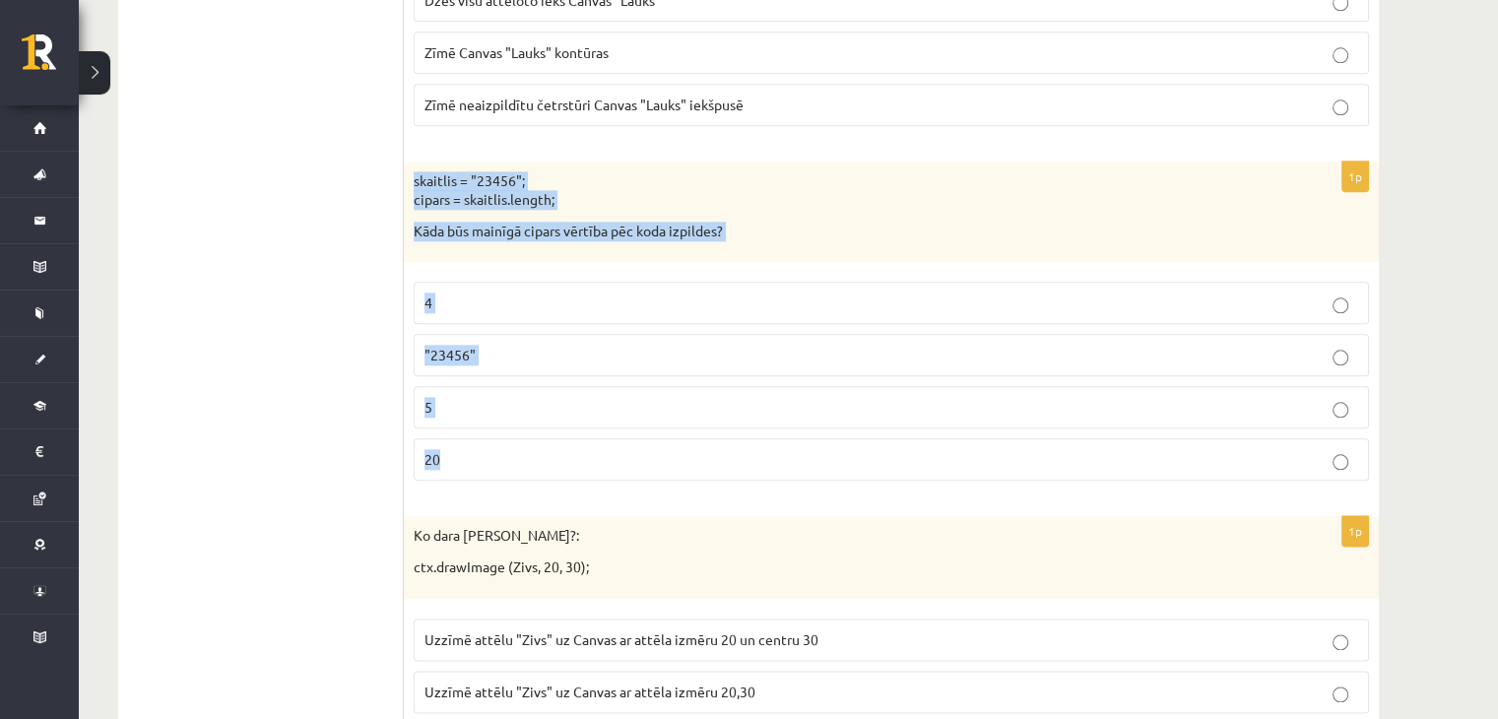
drag, startPoint x: 410, startPoint y: 137, endPoint x: 465, endPoint y: 405, distance: 273.4
click at [465, 405] on div "1p skaitlis = "23456"; cipars = skaitlis.length; Kāda būs mainīgā cipars vērtīb…" at bounding box center [891, 329] width 975 height 336
click at [461, 397] on p "5" at bounding box center [890, 407] width 933 height 21
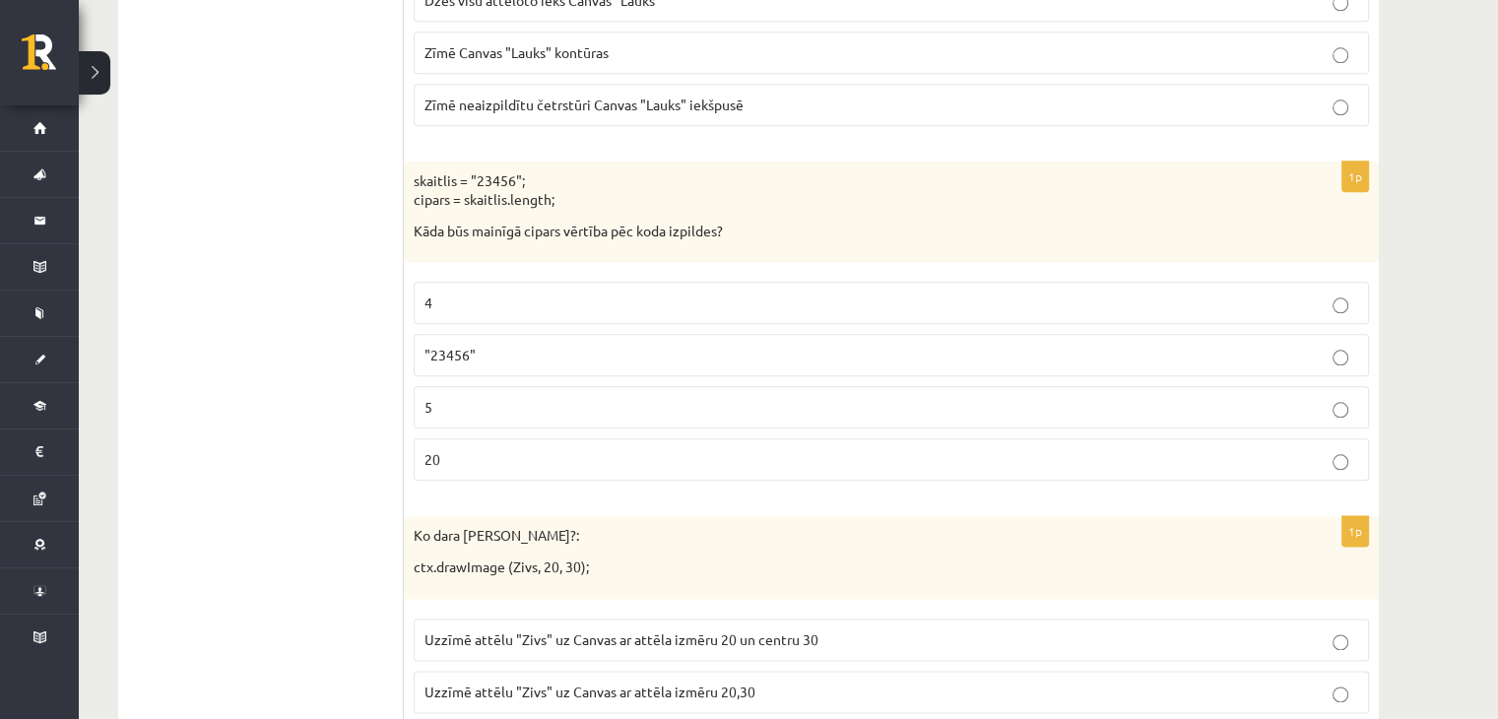
scroll to position [9937, 0]
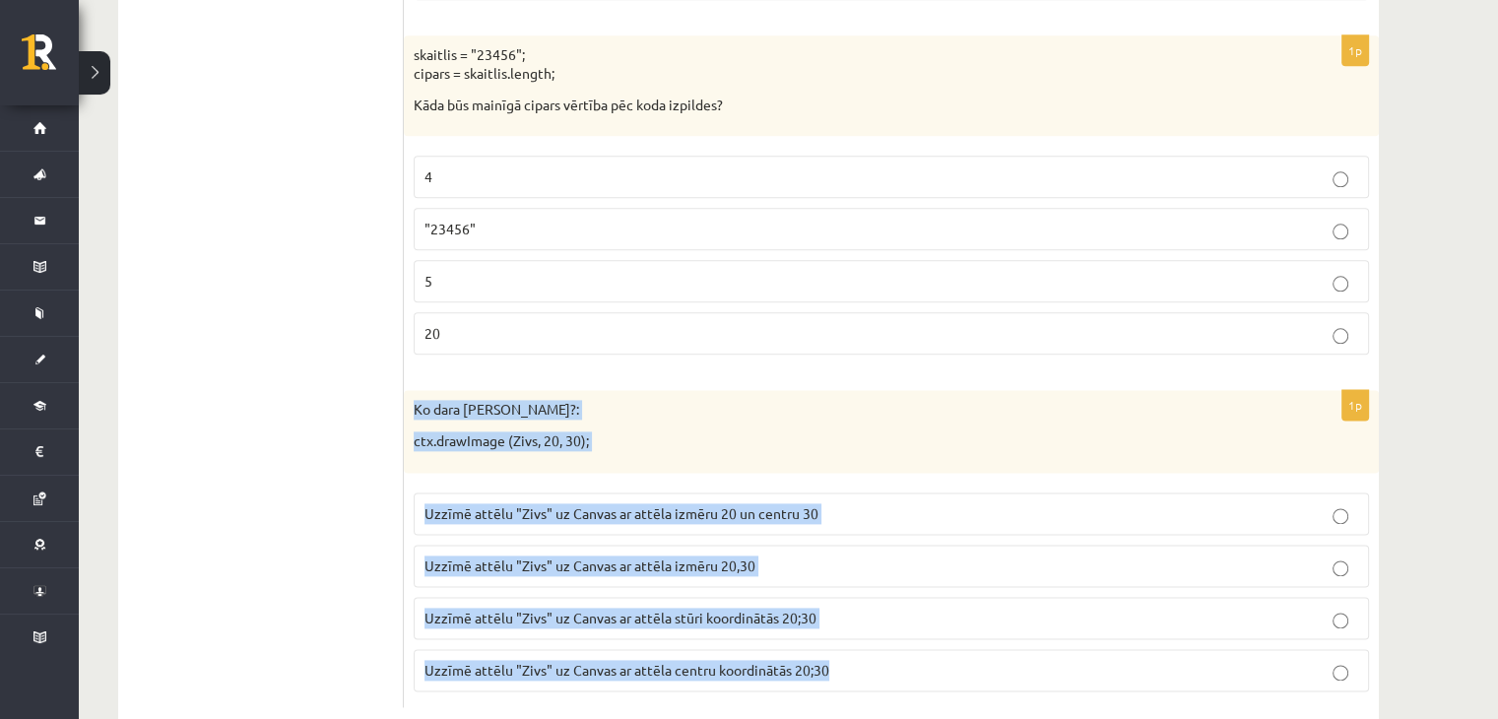
drag, startPoint x: 412, startPoint y: 363, endPoint x: 873, endPoint y: 616, distance: 526.6
click at [873, 616] on div "1p Ko dara koda rindiņa?: ctx.drawImage (Zivs, 20, 30); Uzzīmē attēlu "Zivs" uz…" at bounding box center [891, 548] width 975 height 316
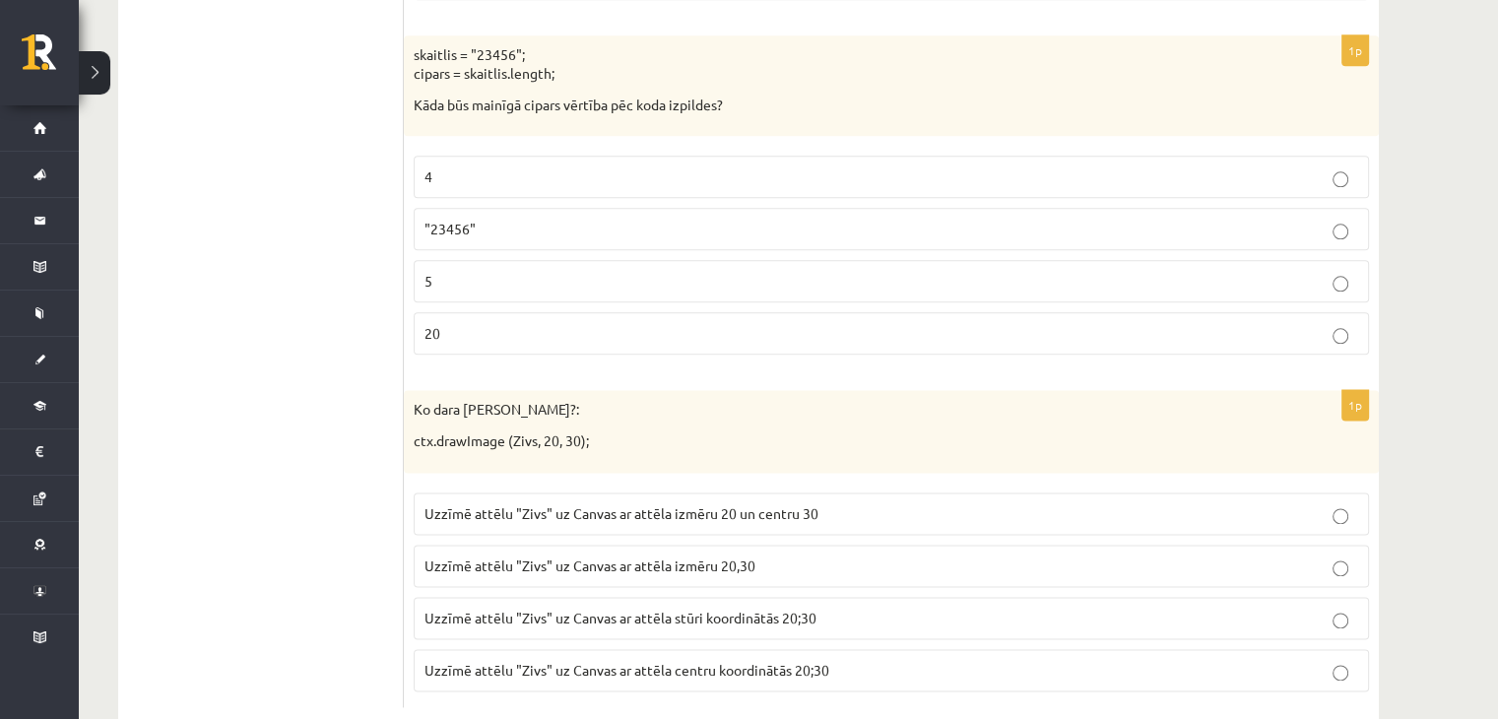
click at [607, 597] on label "Uzzīmē attēlu "Zivs" uz Canvas ar attēla stūri koordinātās 20;30" at bounding box center [891, 618] width 955 height 42
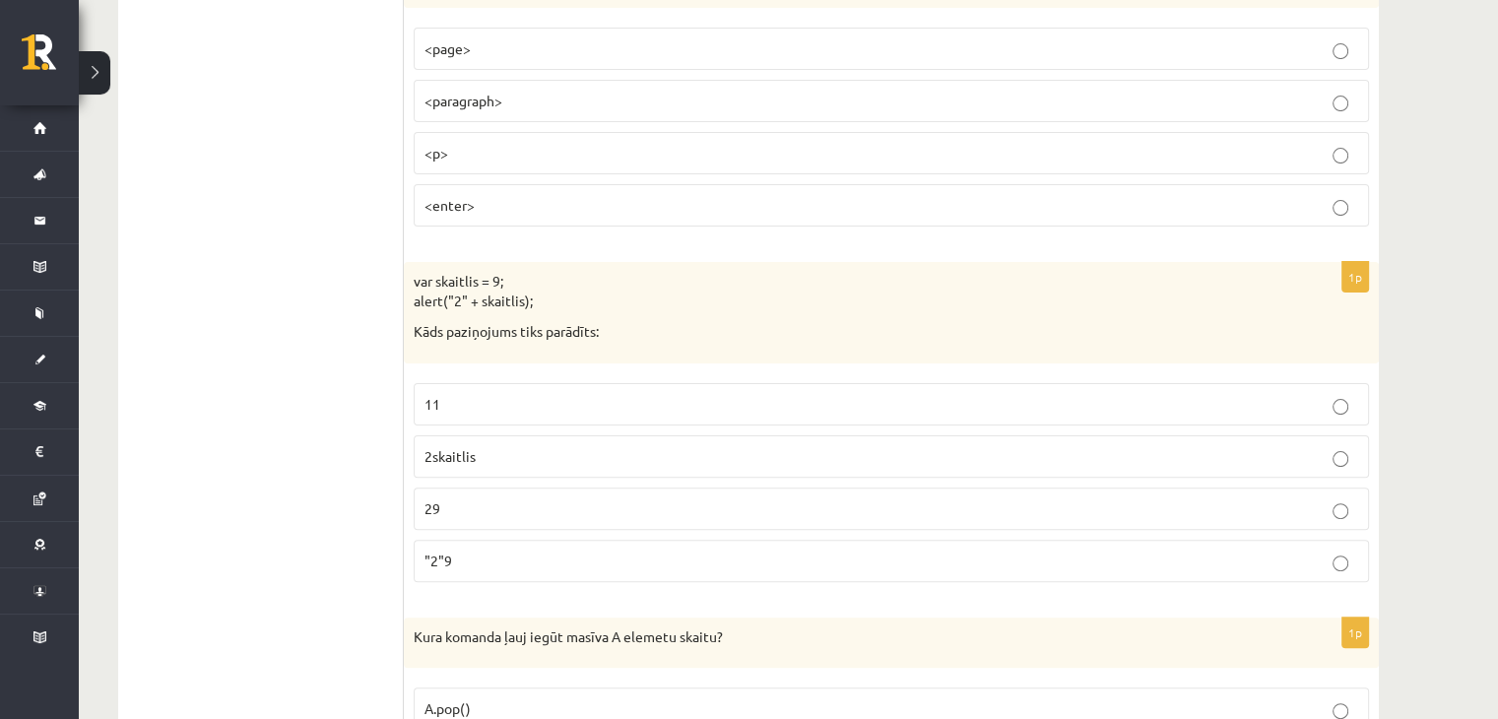
scroll to position [0, 0]
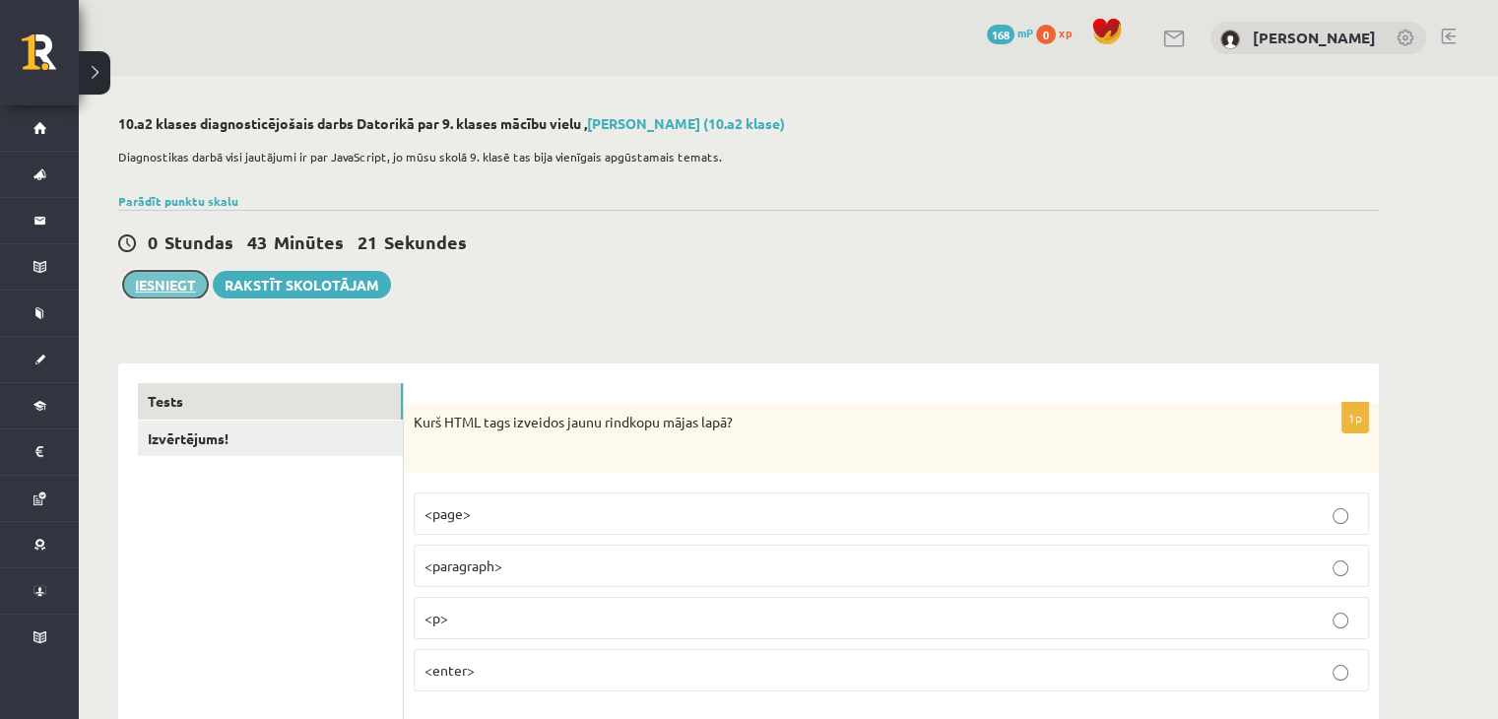
click at [175, 277] on button "Iesniegt" at bounding box center [165, 285] width 85 height 28
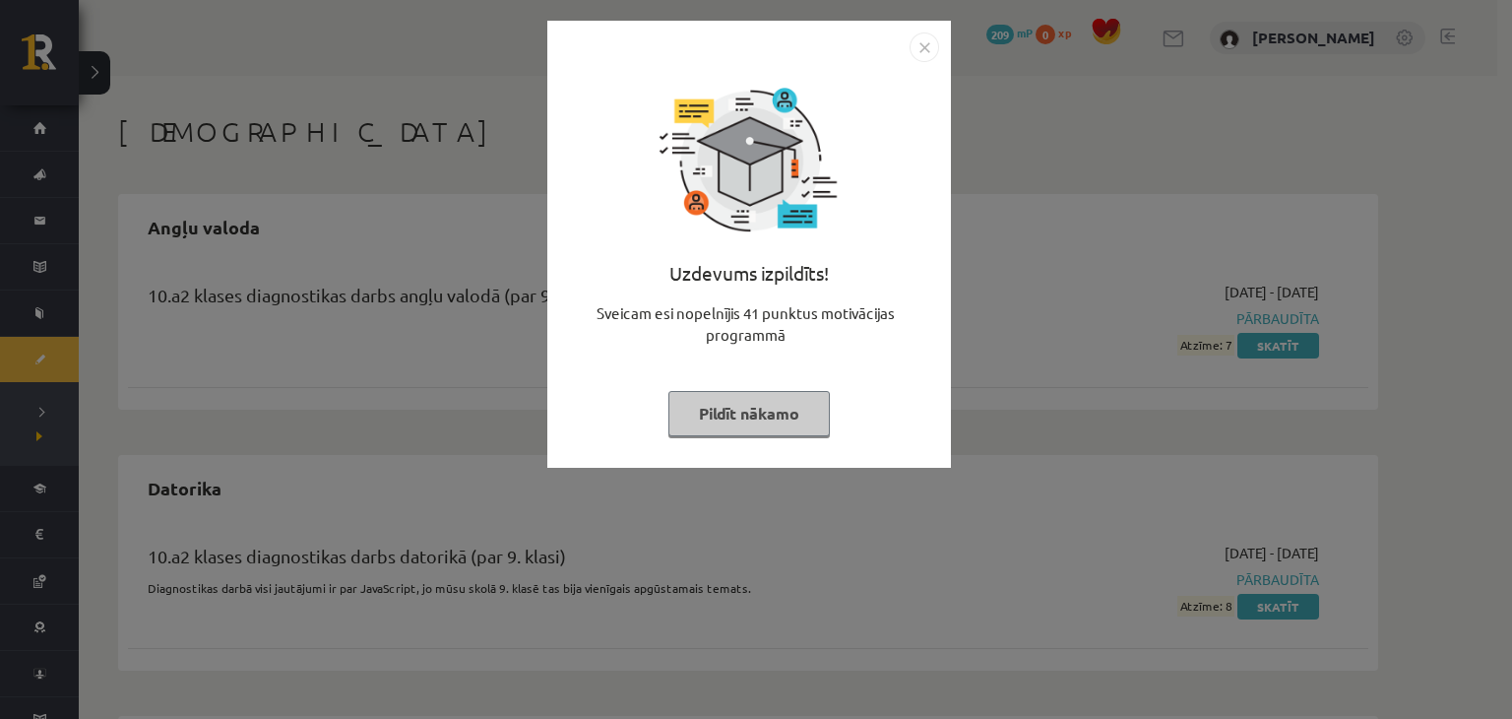
click at [728, 411] on button "Pildīt nākamo" at bounding box center [749, 413] width 161 height 45
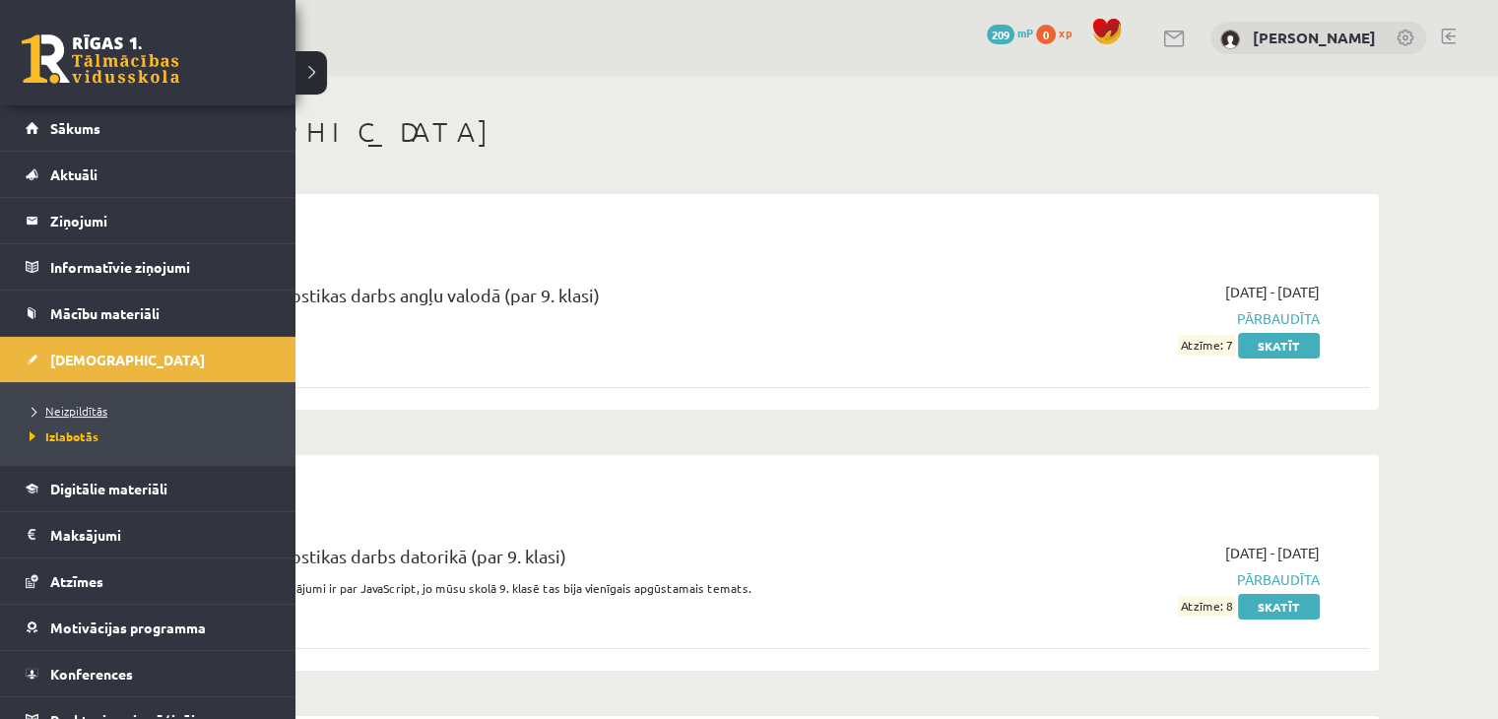
click at [78, 413] on span "Neizpildītās" at bounding box center [66, 411] width 83 height 16
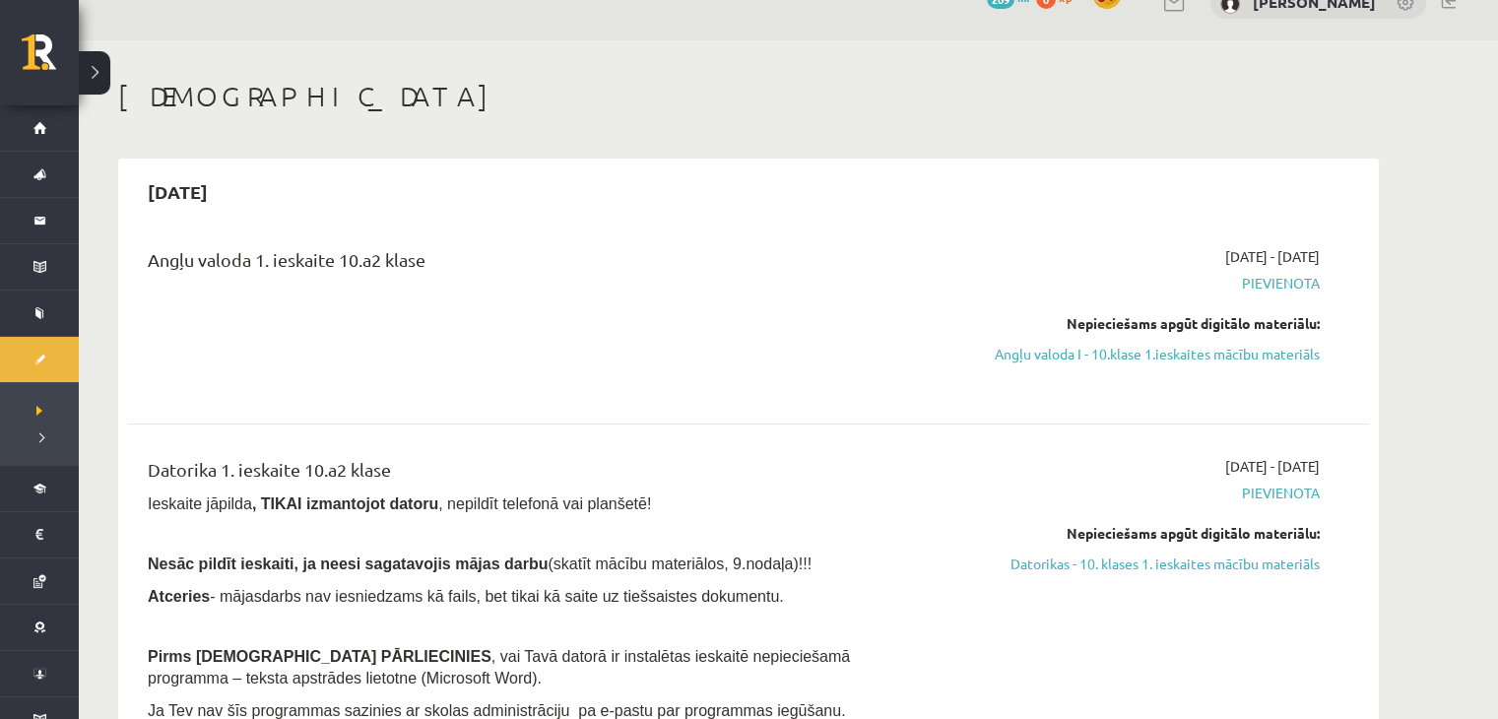
scroll to position [33, 0]
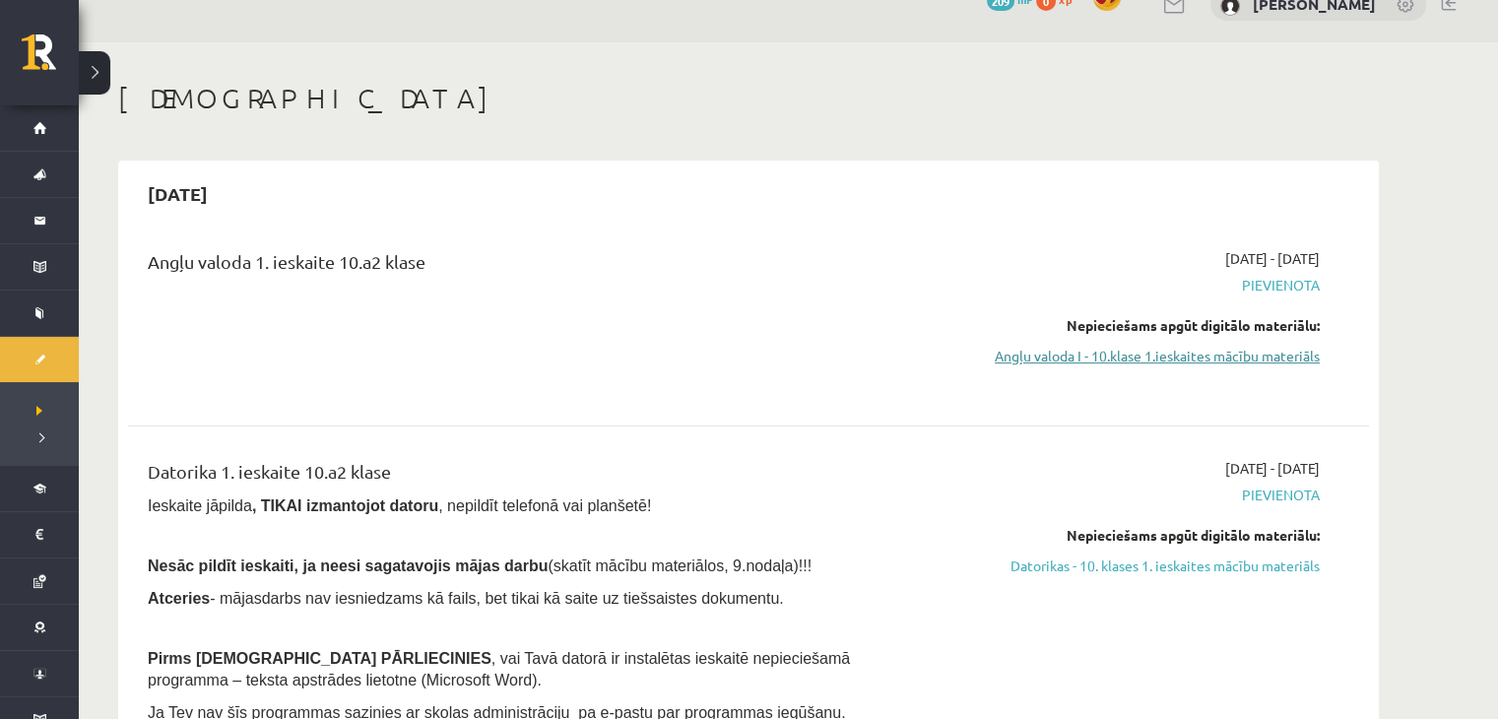
click at [1261, 355] on link "Angļu valoda I - 10.klase 1.ieskaites mācību materiāls" at bounding box center [1133, 356] width 371 height 21
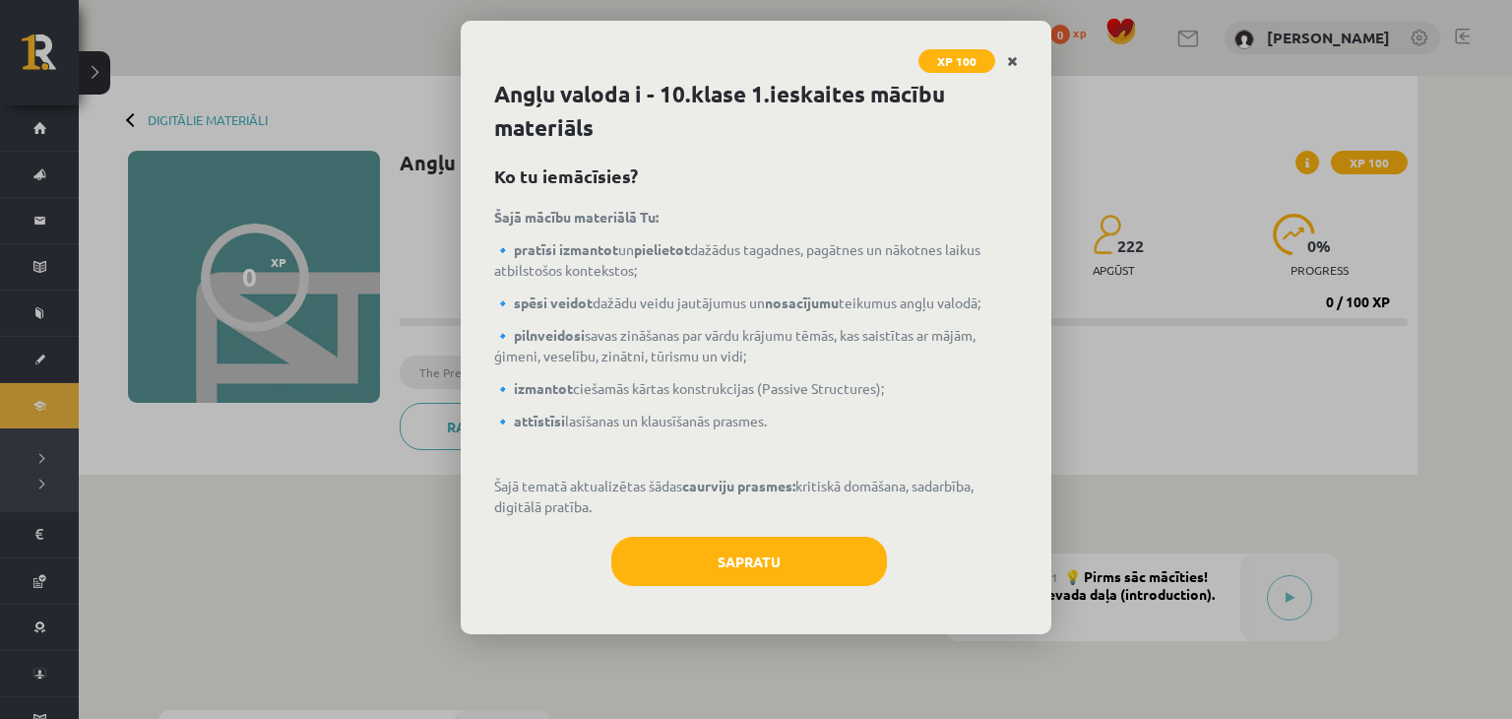
click at [1021, 59] on link "Close" at bounding box center [1012, 61] width 34 height 38
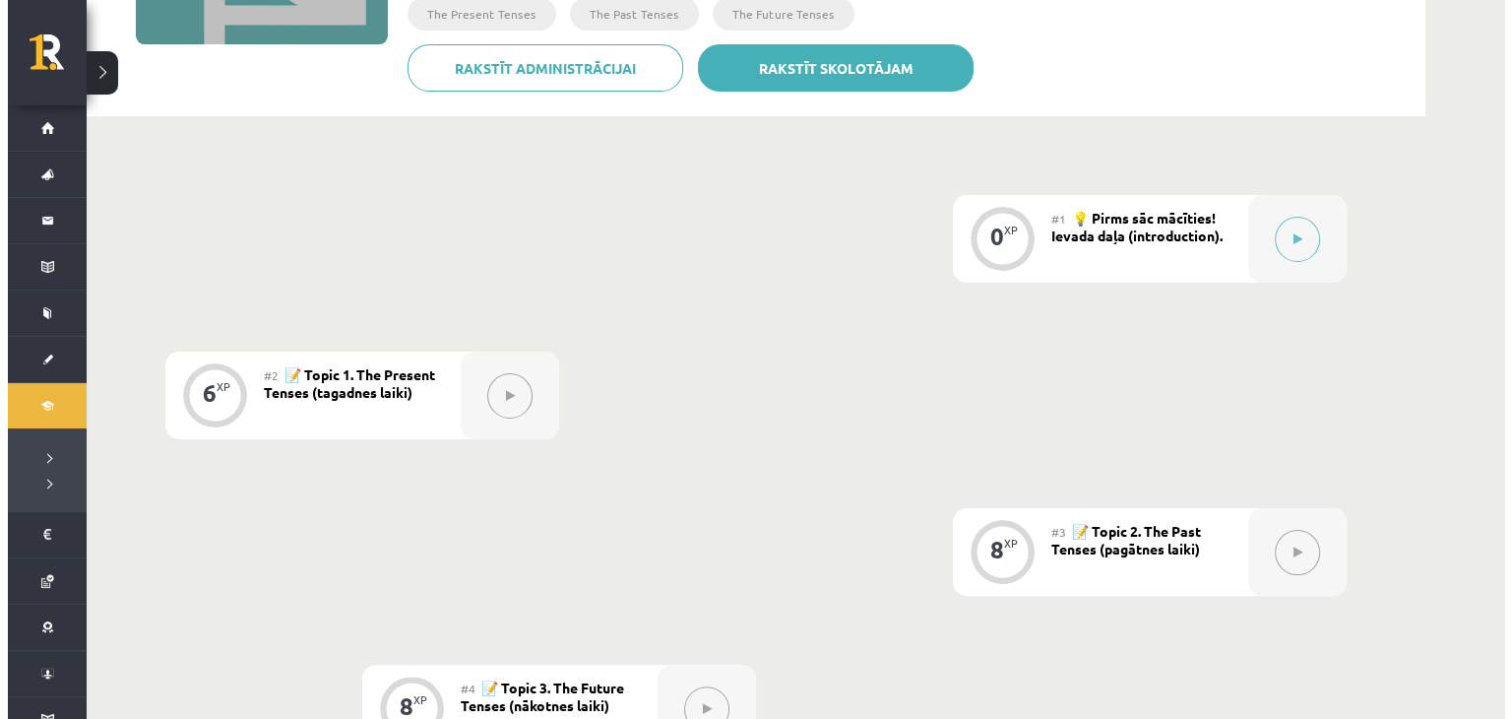
scroll to position [357, 0]
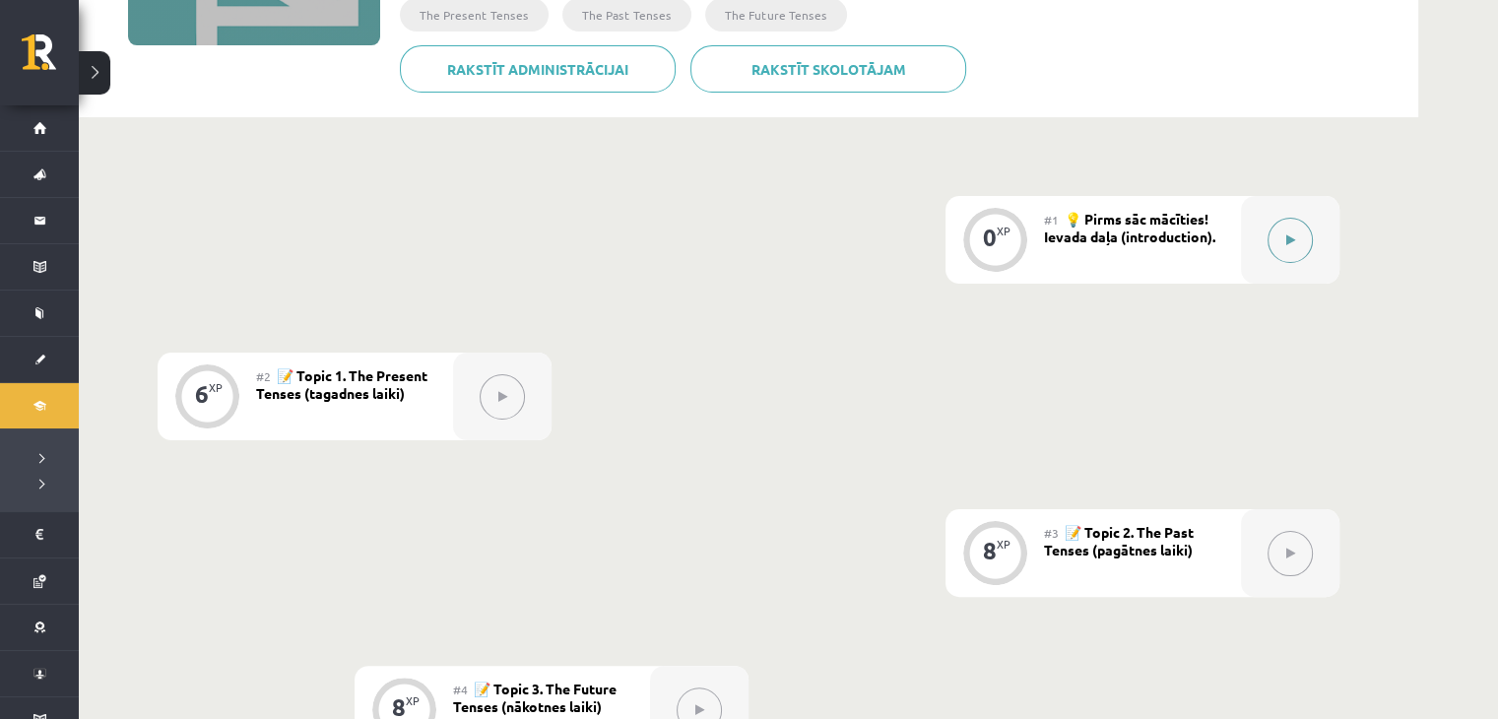
click at [1293, 242] on icon at bounding box center [1290, 240] width 9 height 12
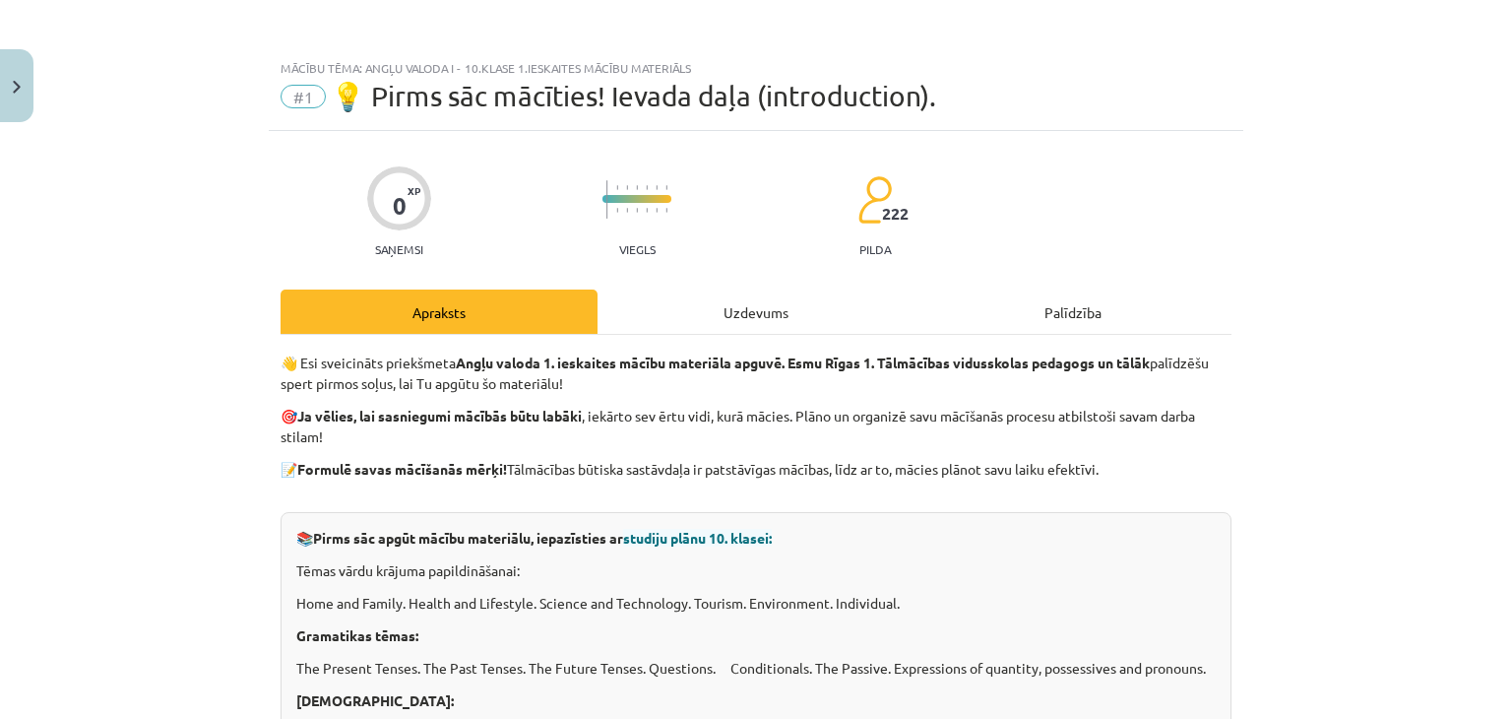
click at [709, 297] on div "Uzdevums" at bounding box center [756, 311] width 317 height 44
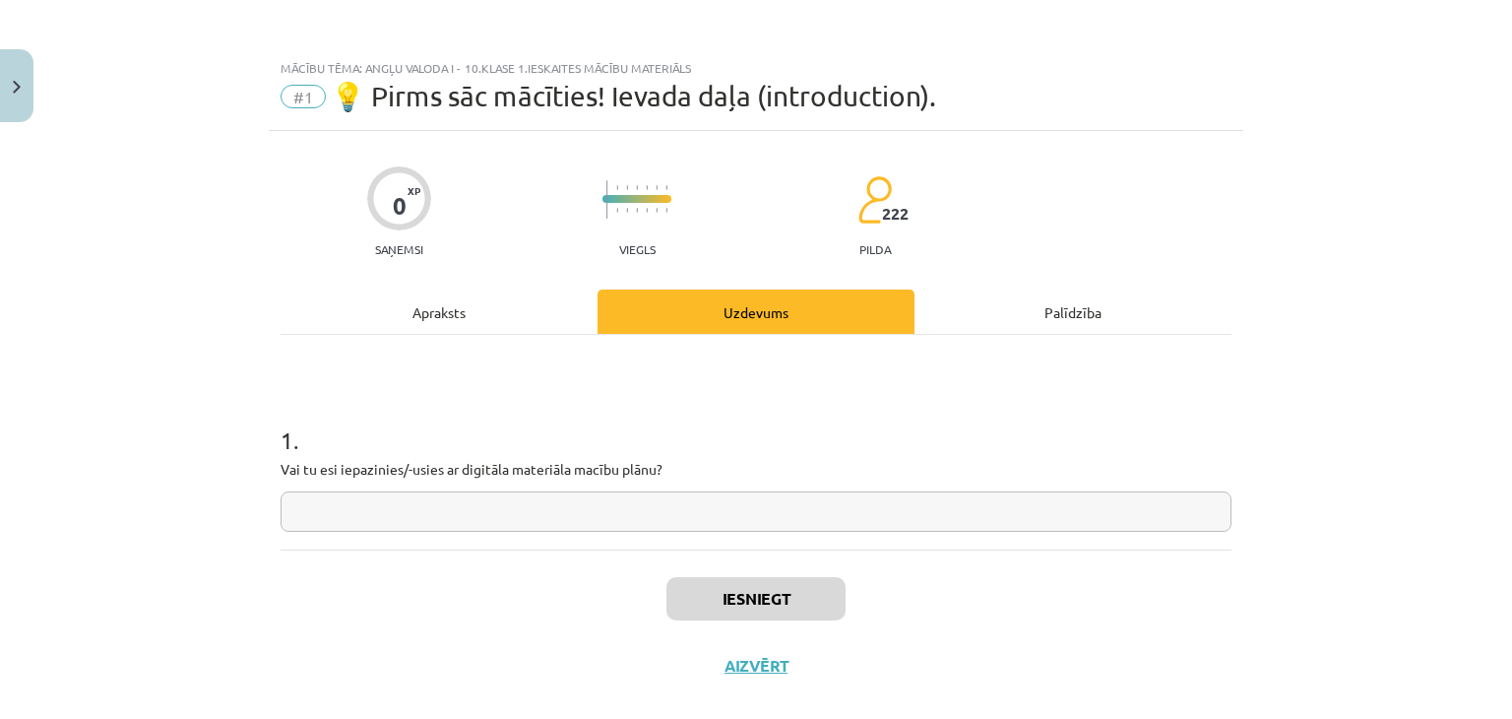
scroll to position [0, 0]
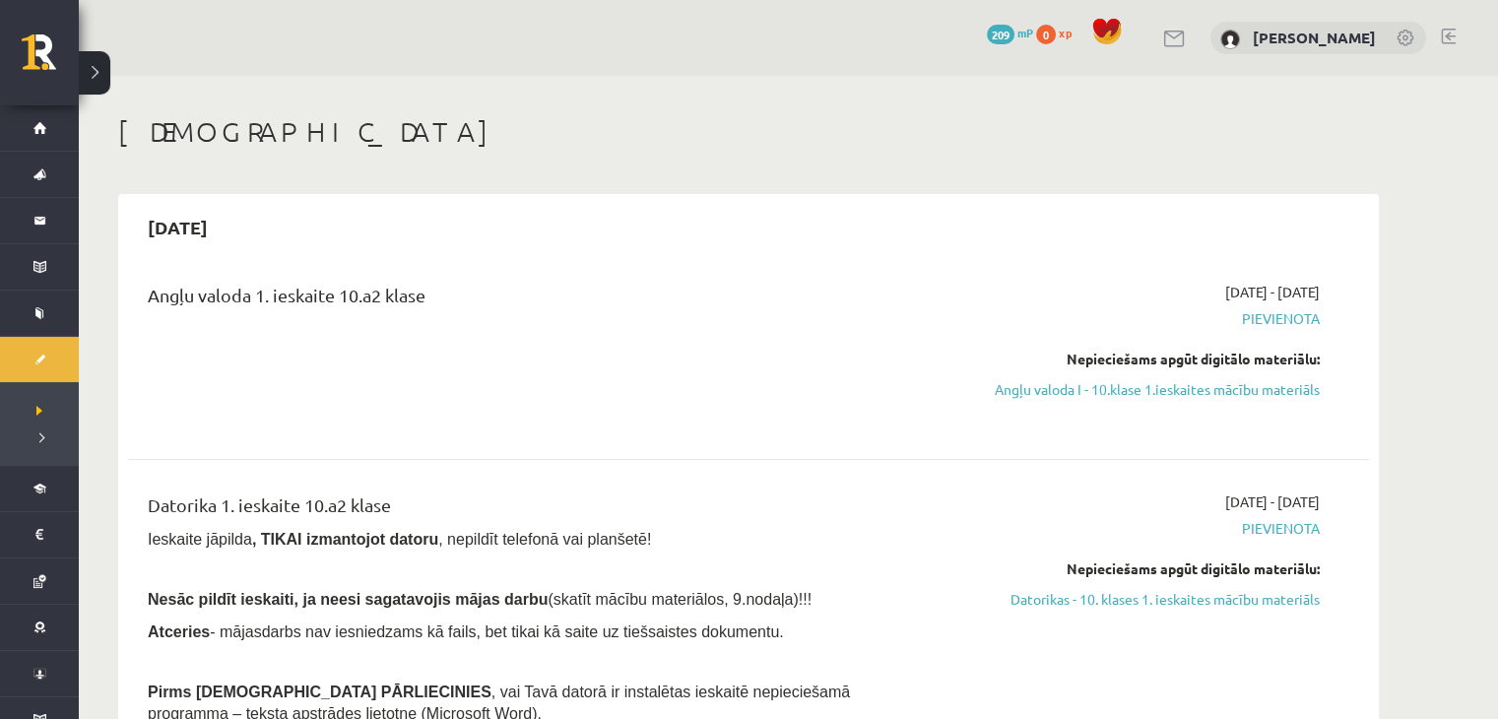
scroll to position [33, 0]
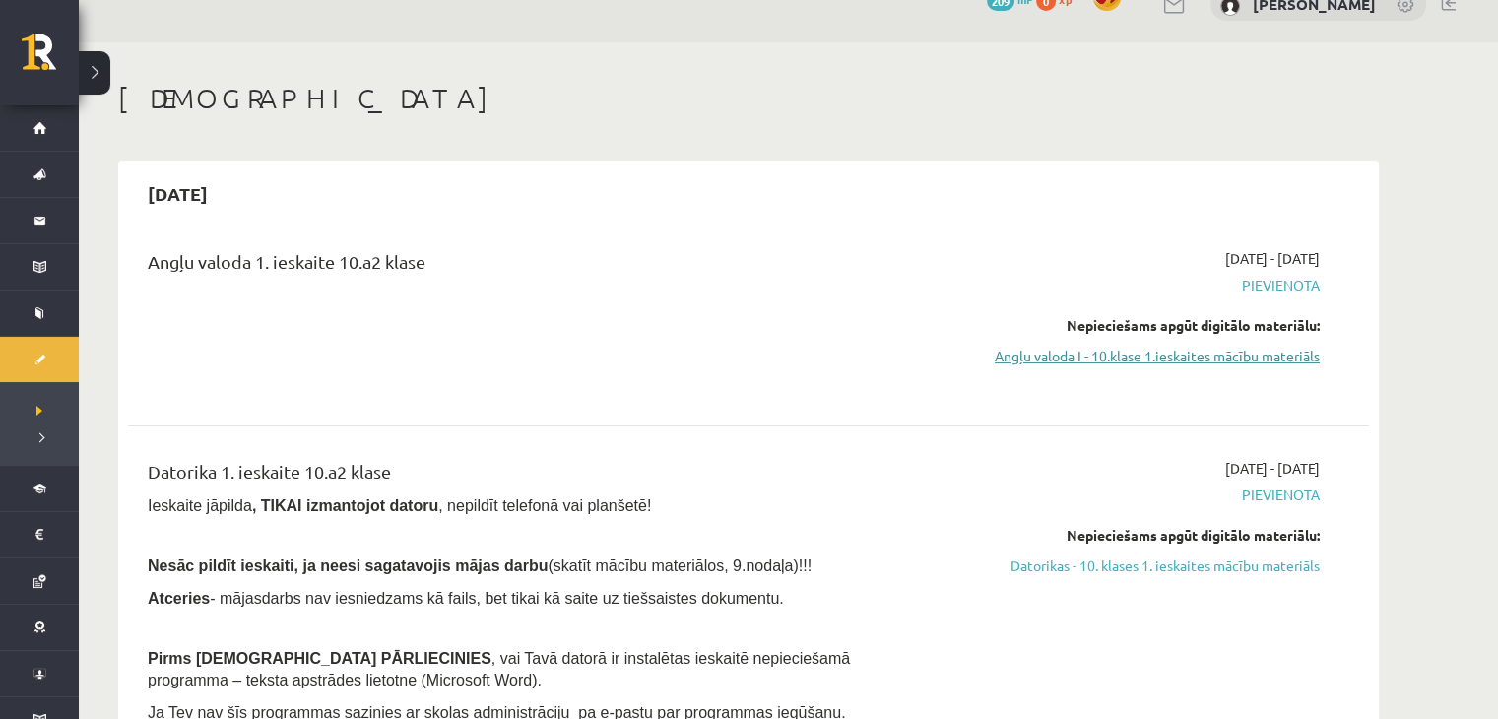
click at [1067, 359] on link "Angļu valoda I - 10.klase 1.ieskaites mācību materiāls" at bounding box center [1133, 356] width 371 height 21
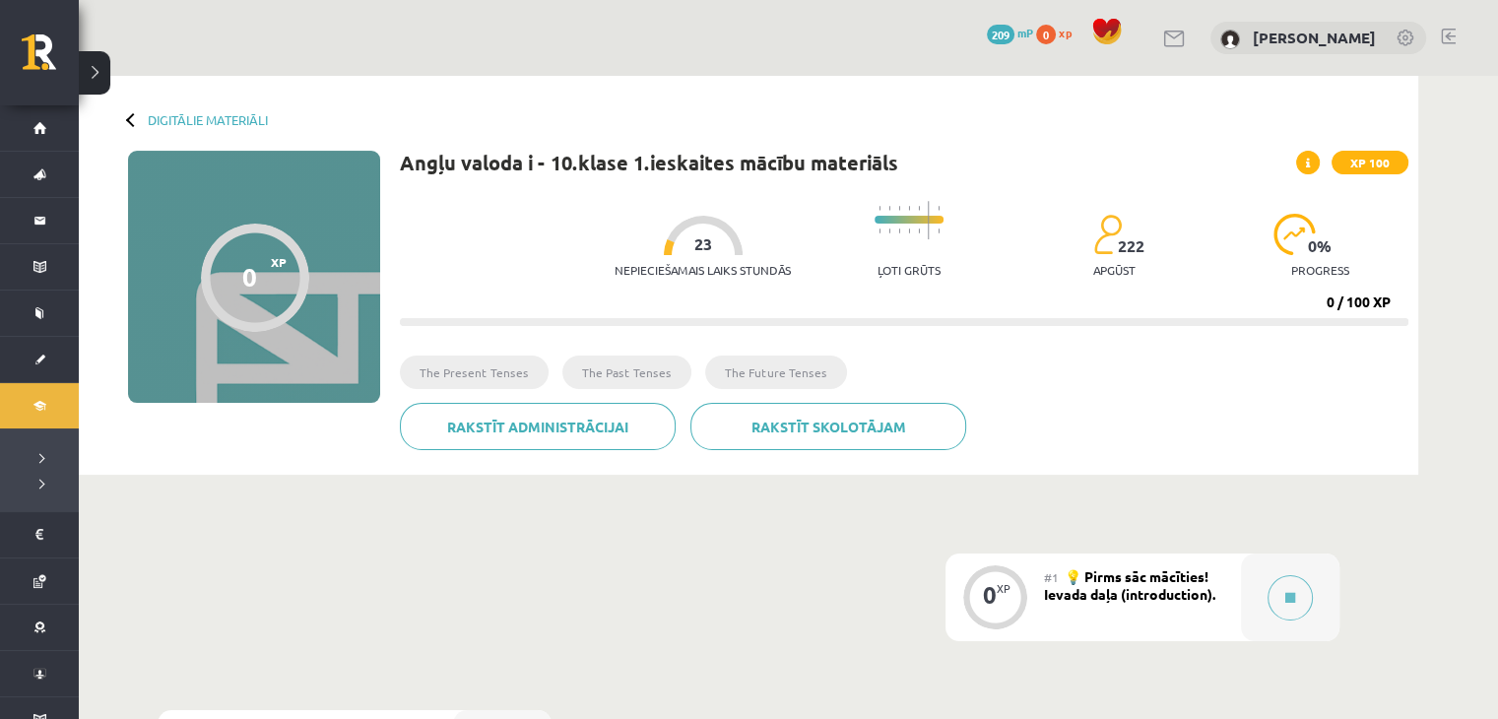
click at [831, 103] on div "Digitālie materiāli 0 XP XP 100 0 / 100 XP Angļu valoda i - 10.klase 1.ieskaite…" at bounding box center [748, 275] width 1339 height 399
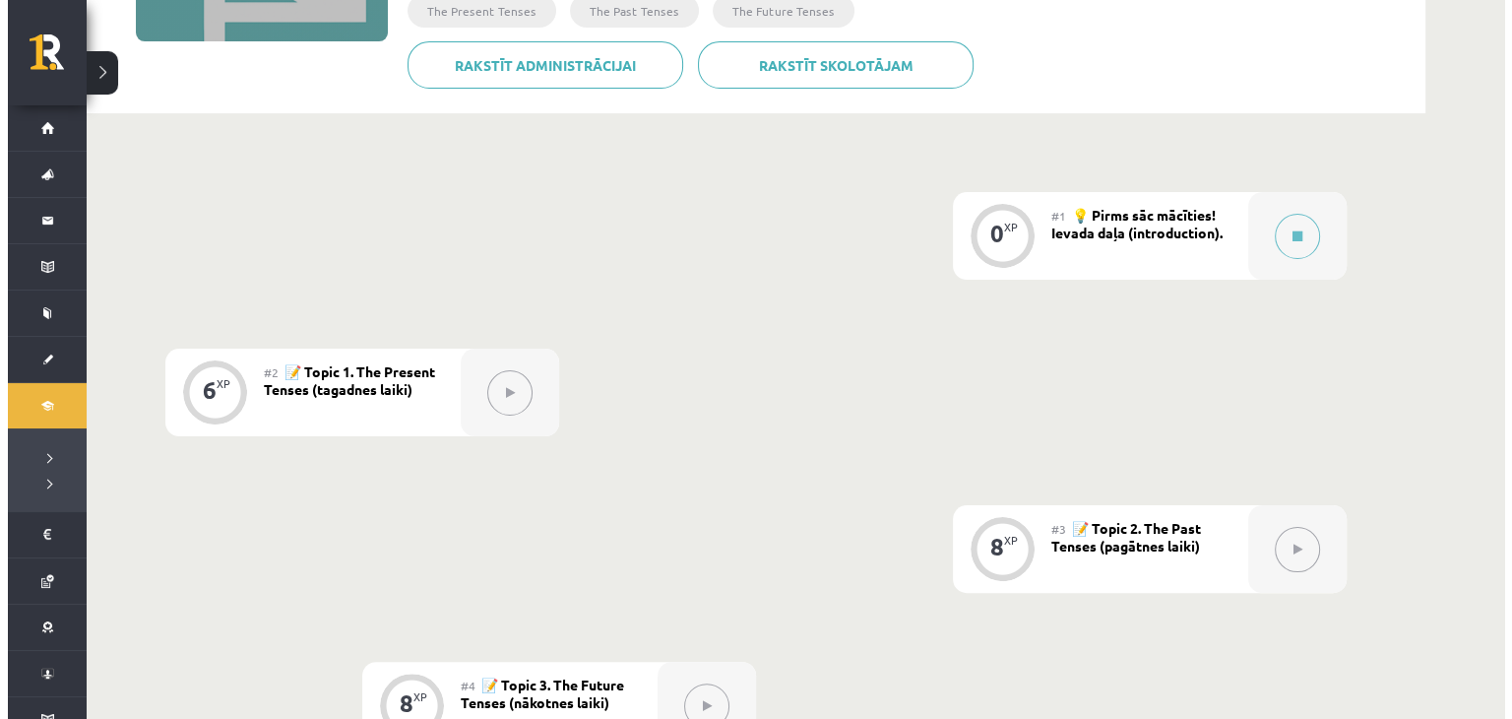
scroll to position [358, 0]
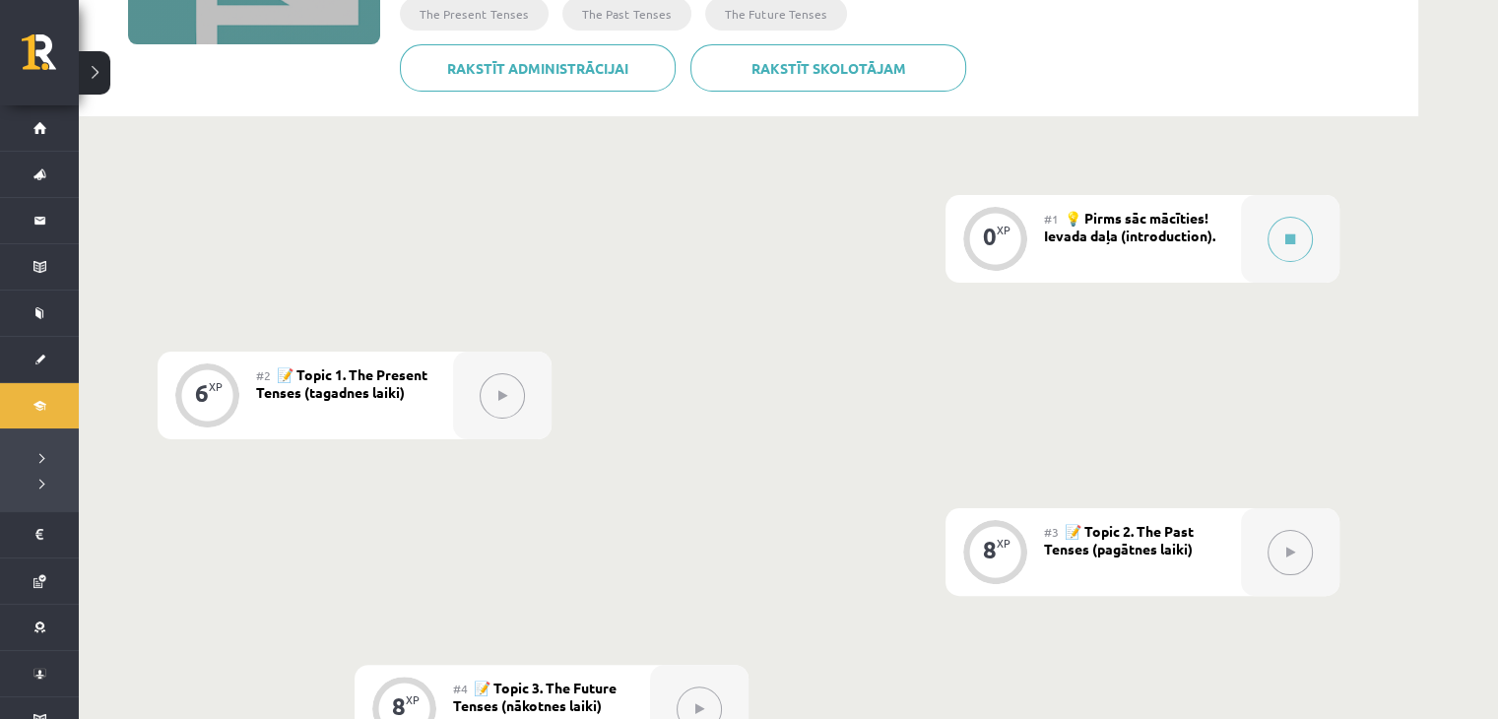
click at [472, 415] on div at bounding box center [502, 396] width 98 height 88
click at [1288, 229] on button at bounding box center [1289, 239] width 45 height 45
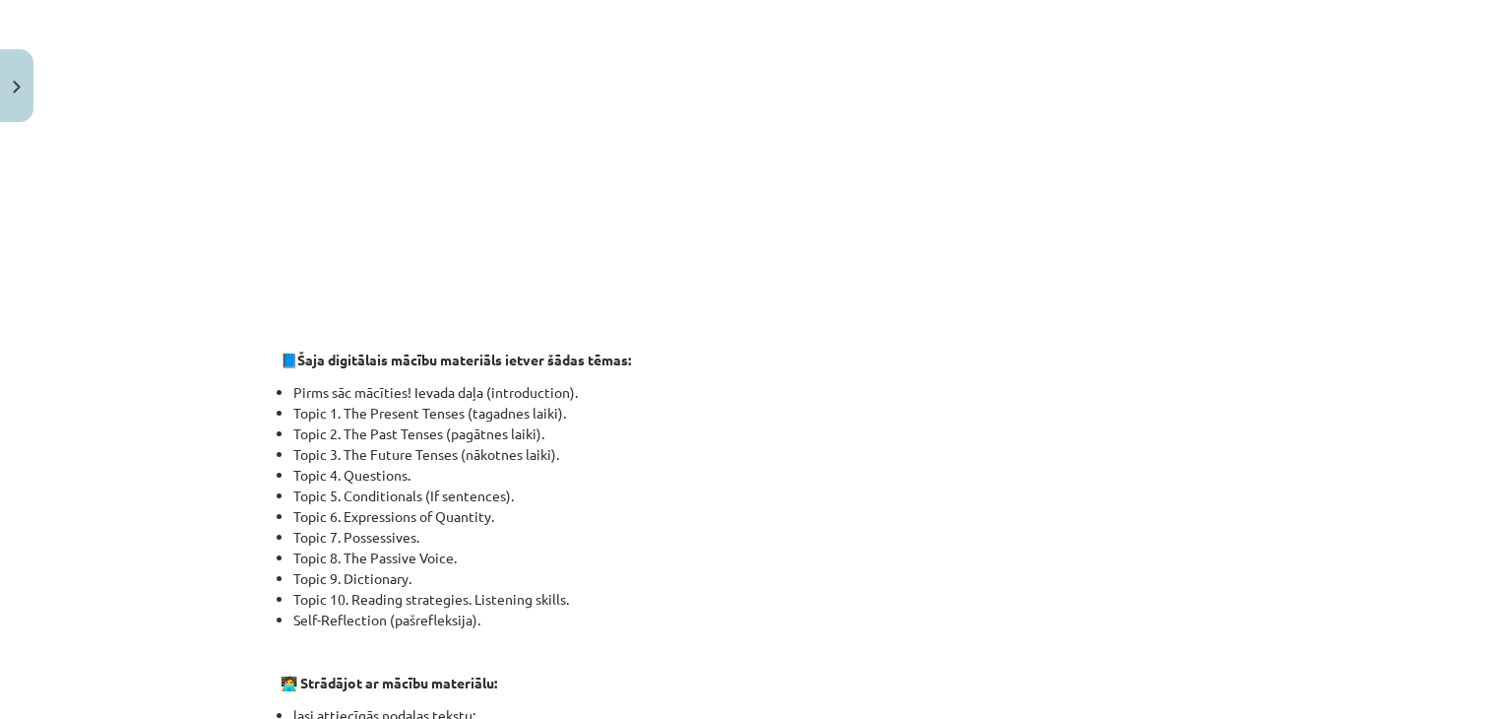
scroll to position [0, 0]
